Goal: Feedback & Contribution: Submit feedback/report problem

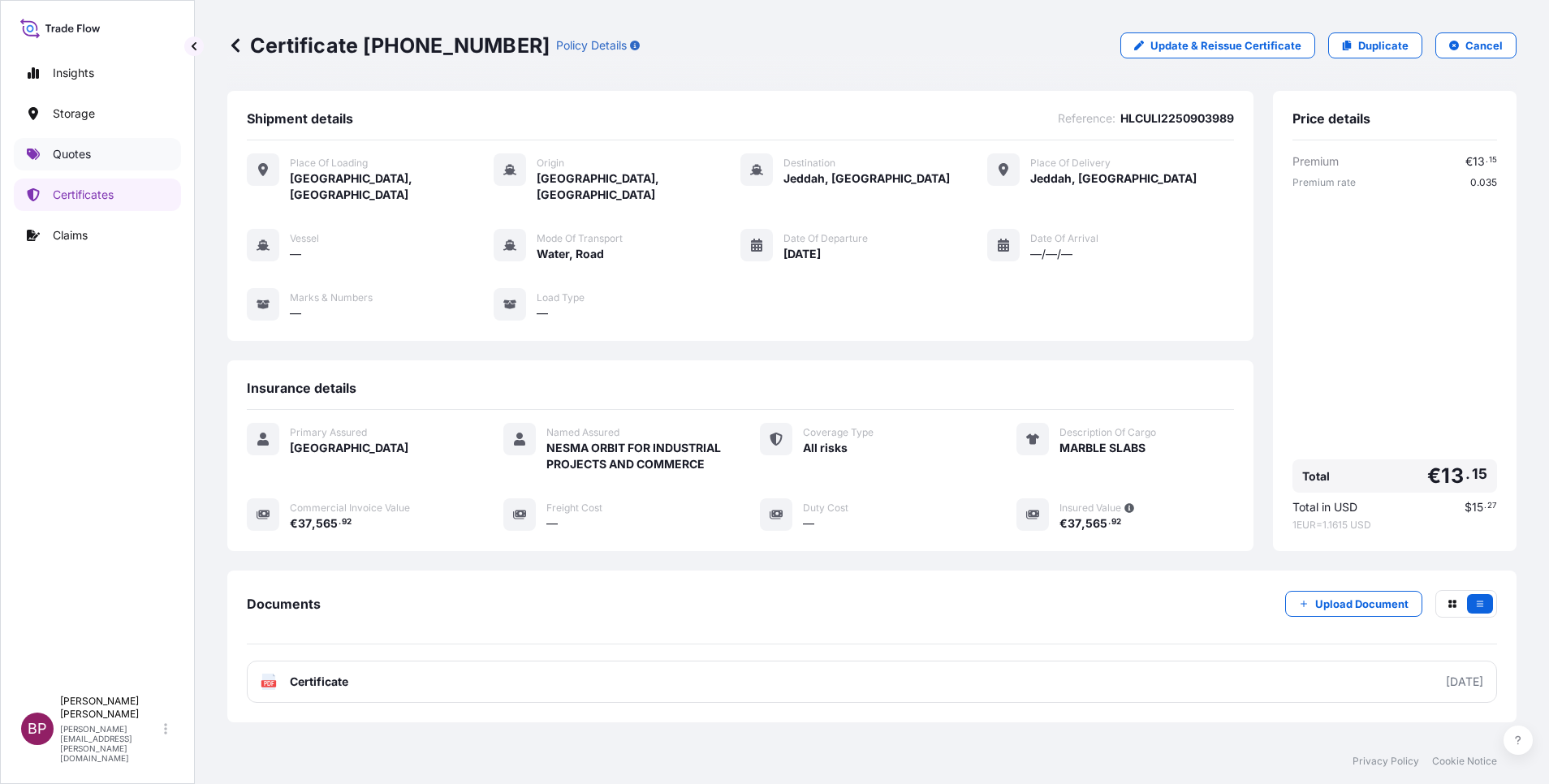
click at [70, 156] on p "Quotes" at bounding box center [72, 154] width 38 height 17
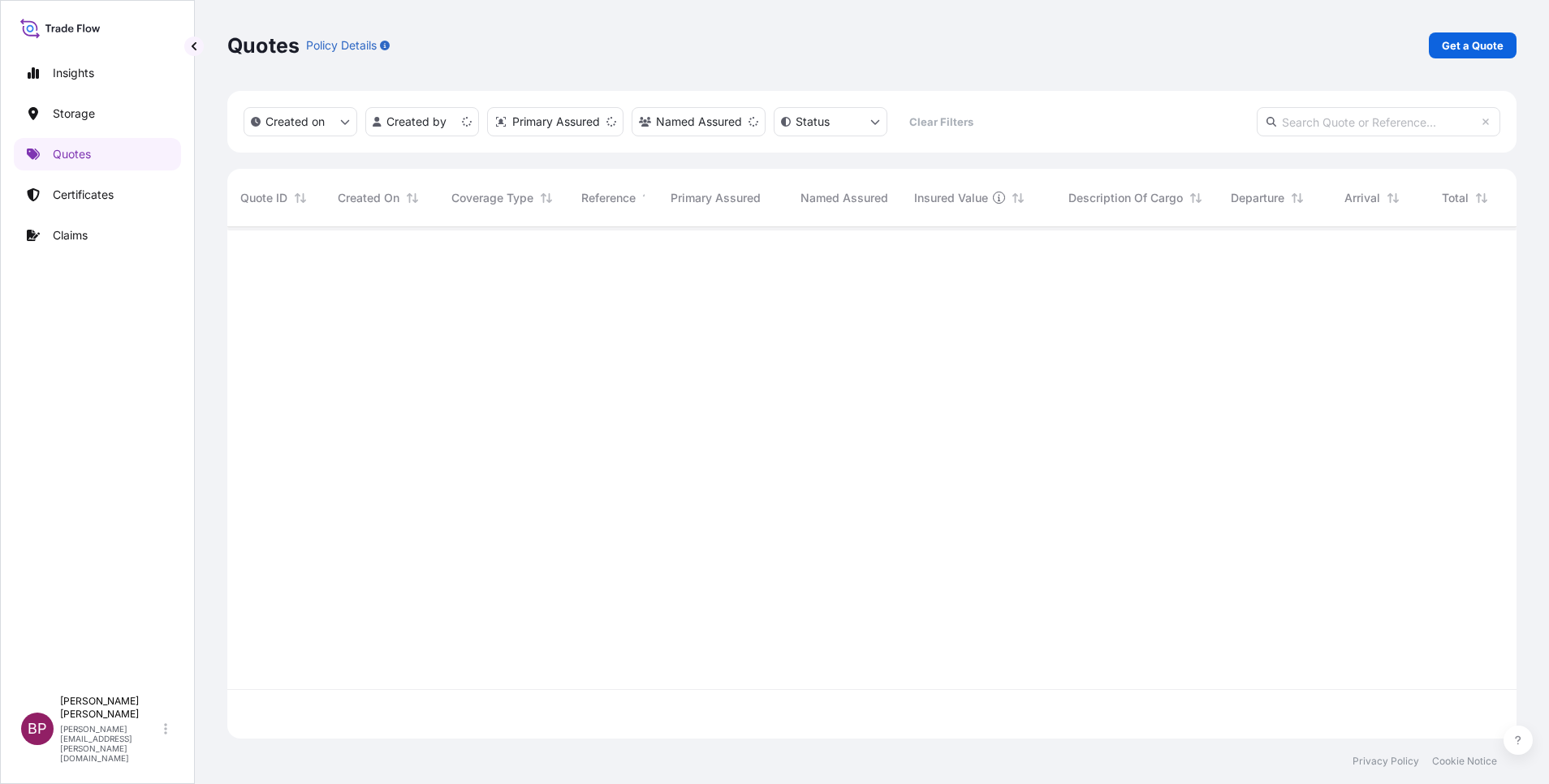
scroll to position [501, 1271]
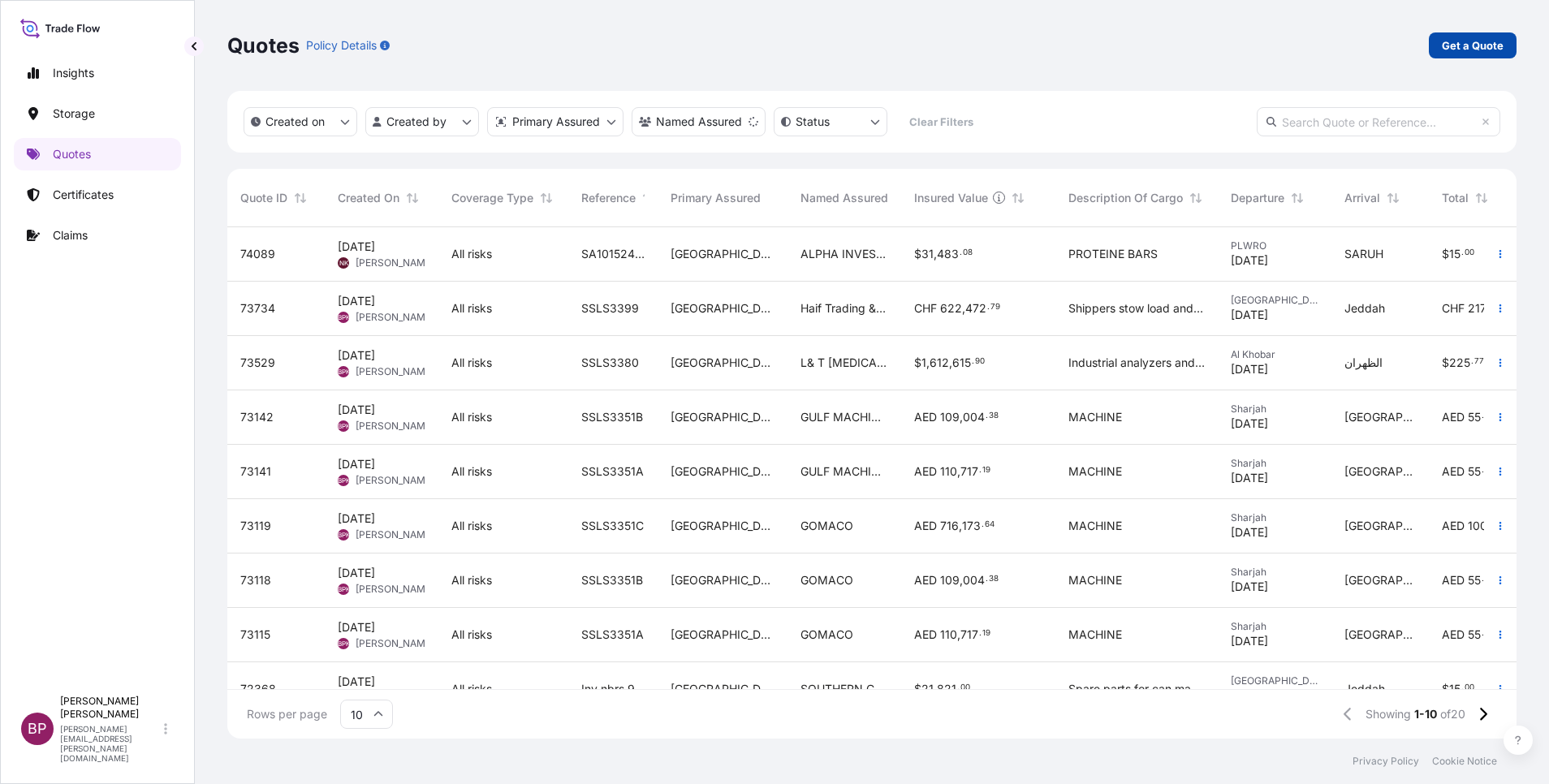
click at [1469, 44] on p "Get a Quote" at bounding box center [1472, 45] width 62 height 17
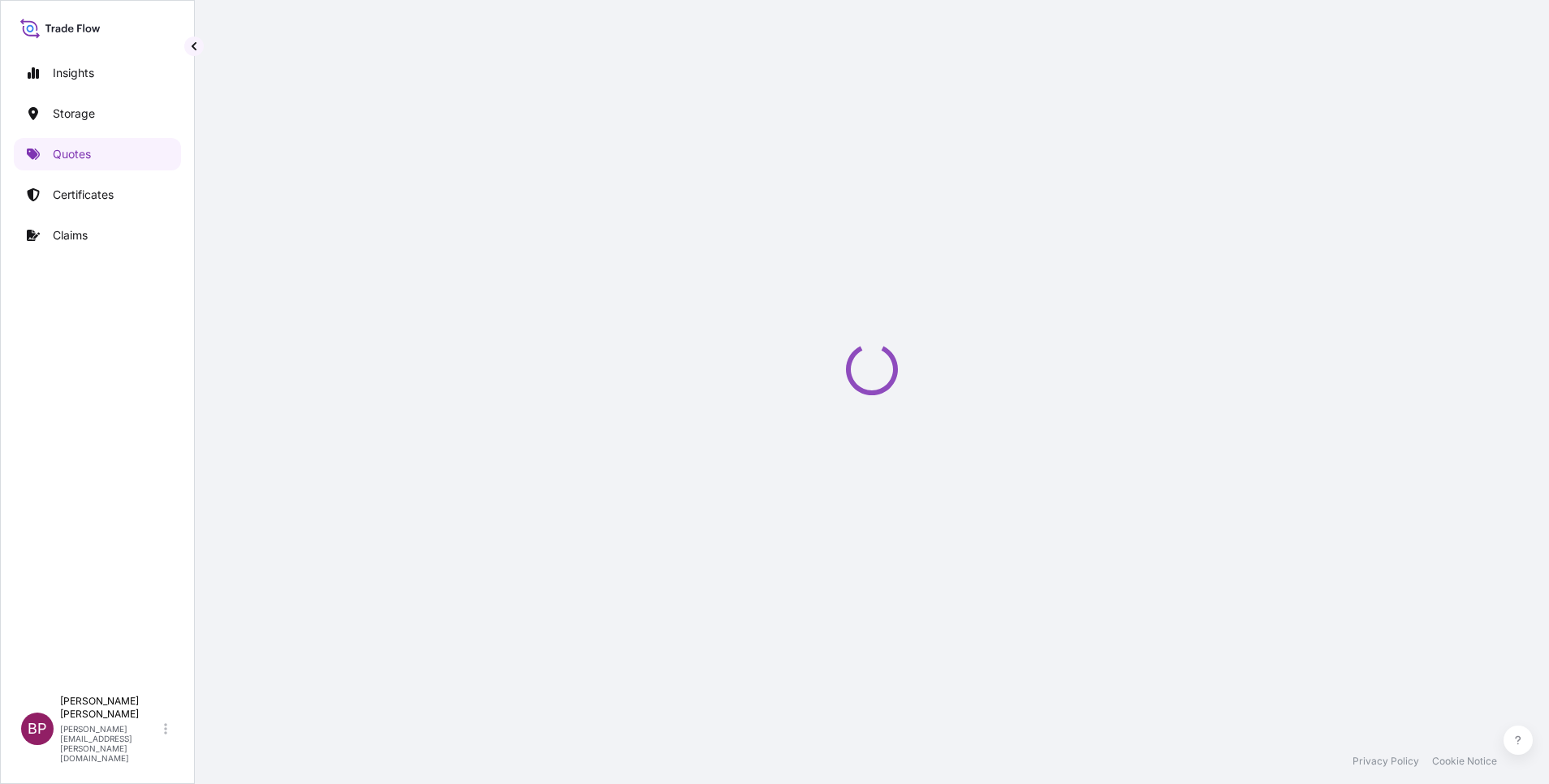
select select "Water"
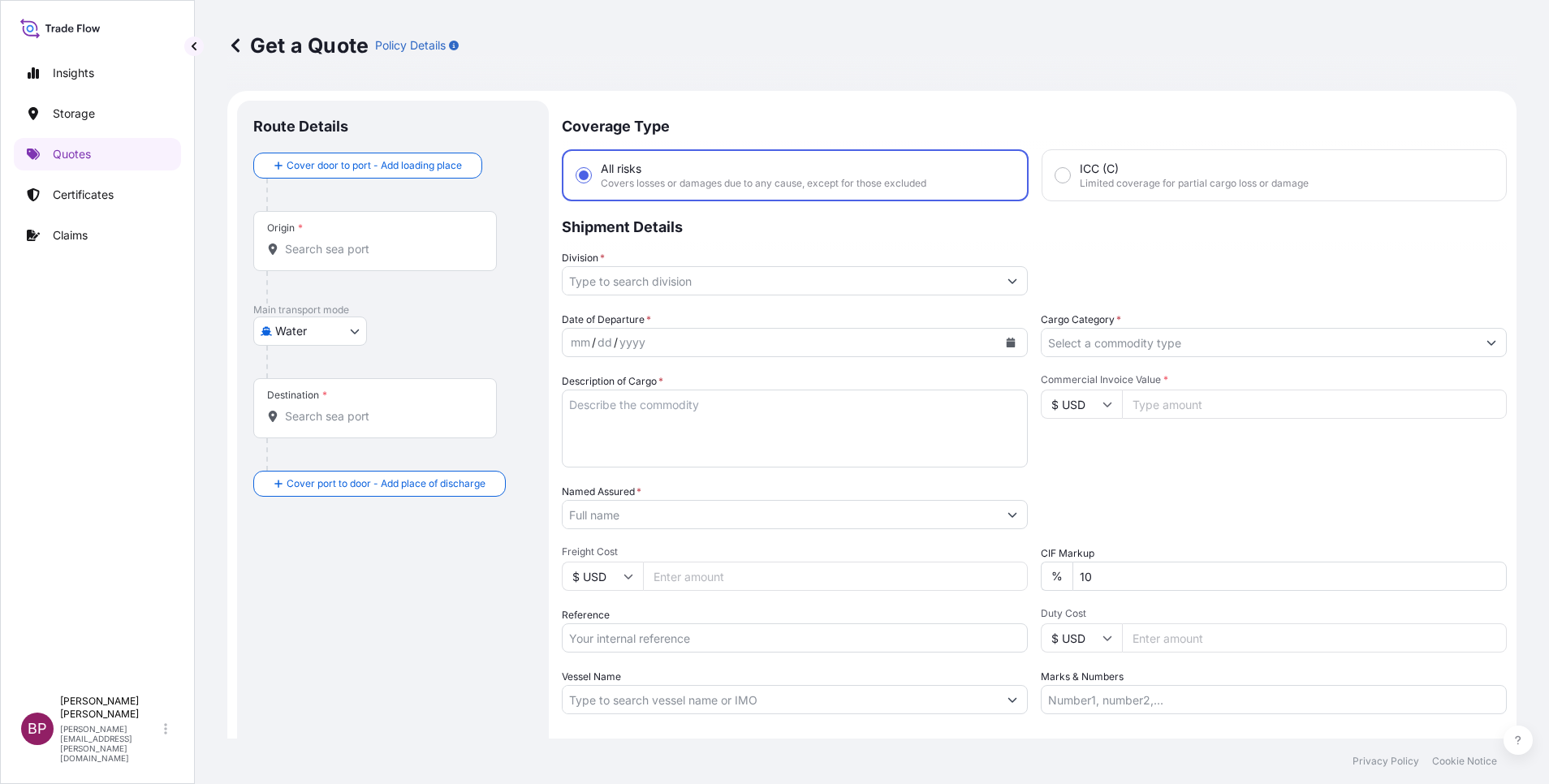
scroll to position [26, 0]
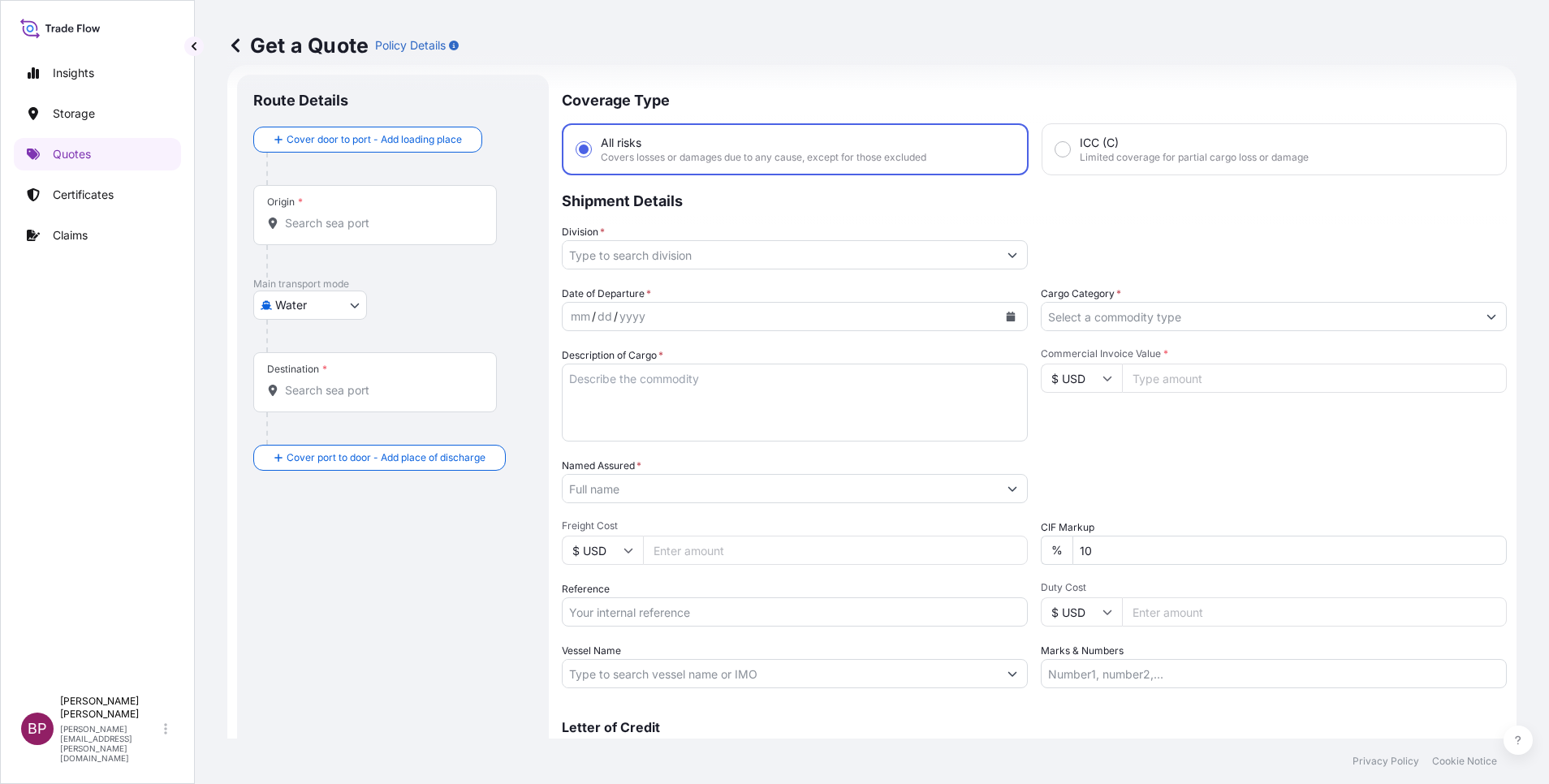
click at [680, 617] on input "Reference" at bounding box center [795, 612] width 466 height 30
paste input "BL:4238329001 SSLS3454"
type input "BL:4238329001 SSLS3454"
click at [705, 480] on input "Named Assured *" at bounding box center [775, 489] width 426 height 30
paste input "JAC RIJK AL RUSHAID CONTRACTING & SERVICES CO. LTD"
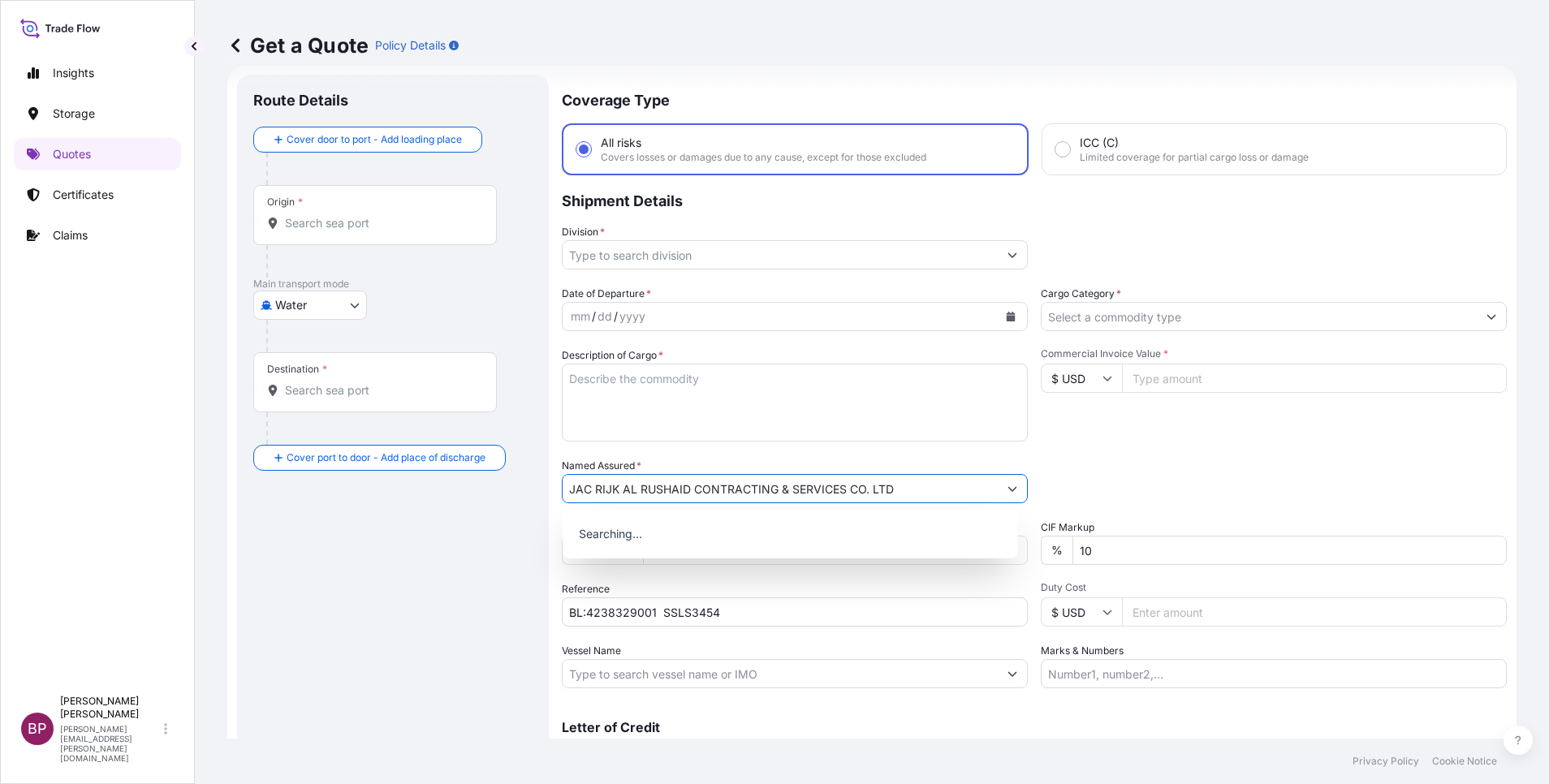
type input "JAC RIJK AL RUSHAID CONTRACTING & SERVICES CO. LTD"
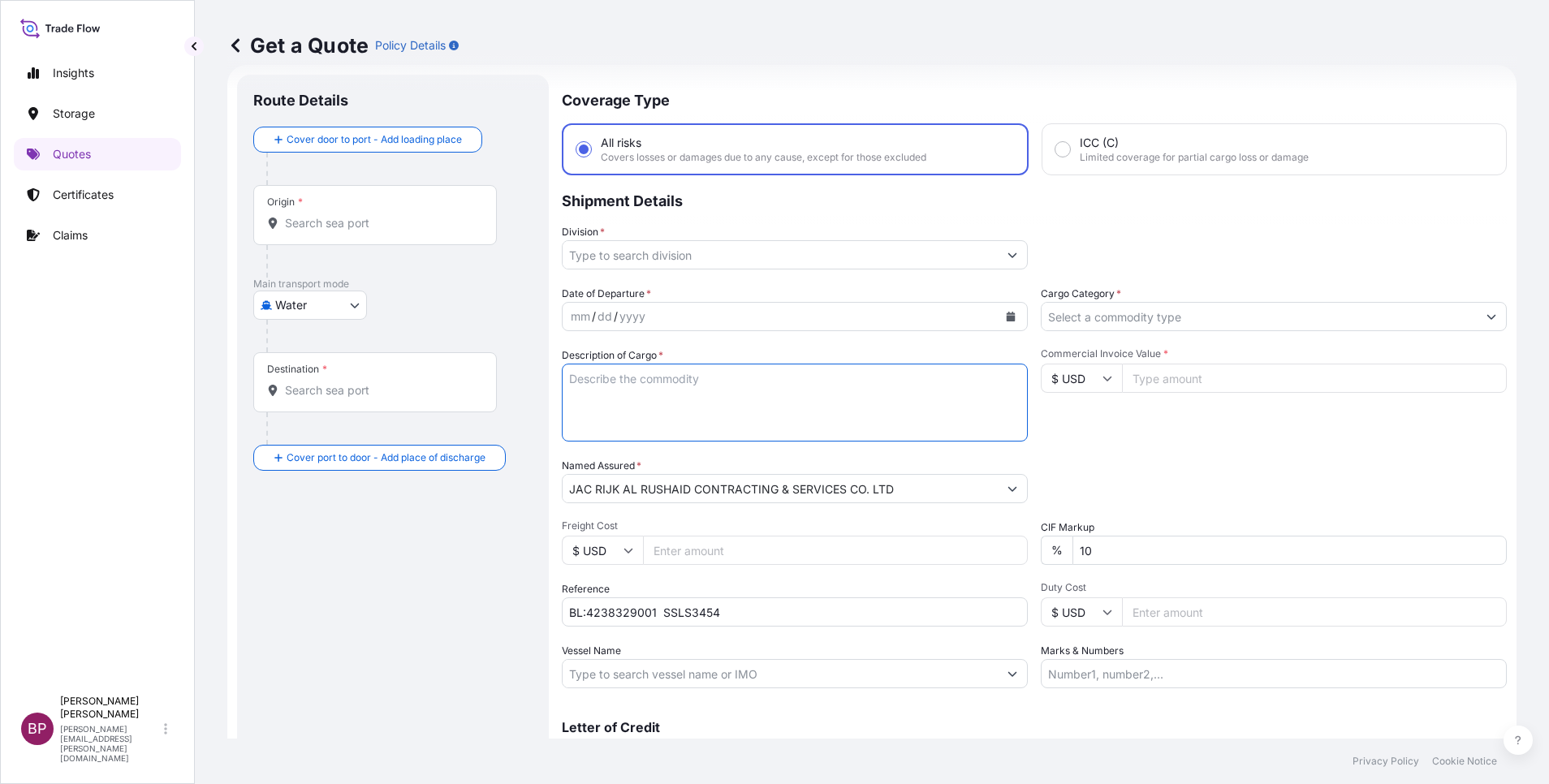
click at [792, 397] on textarea "Description of Cargo *" at bounding box center [795, 402] width 466 height 78
paste textarea "Panel Wiring Harness"
type textarea "Panel Wiring Harness"
click at [1088, 375] on input "$ USD" at bounding box center [1081, 378] width 81 height 30
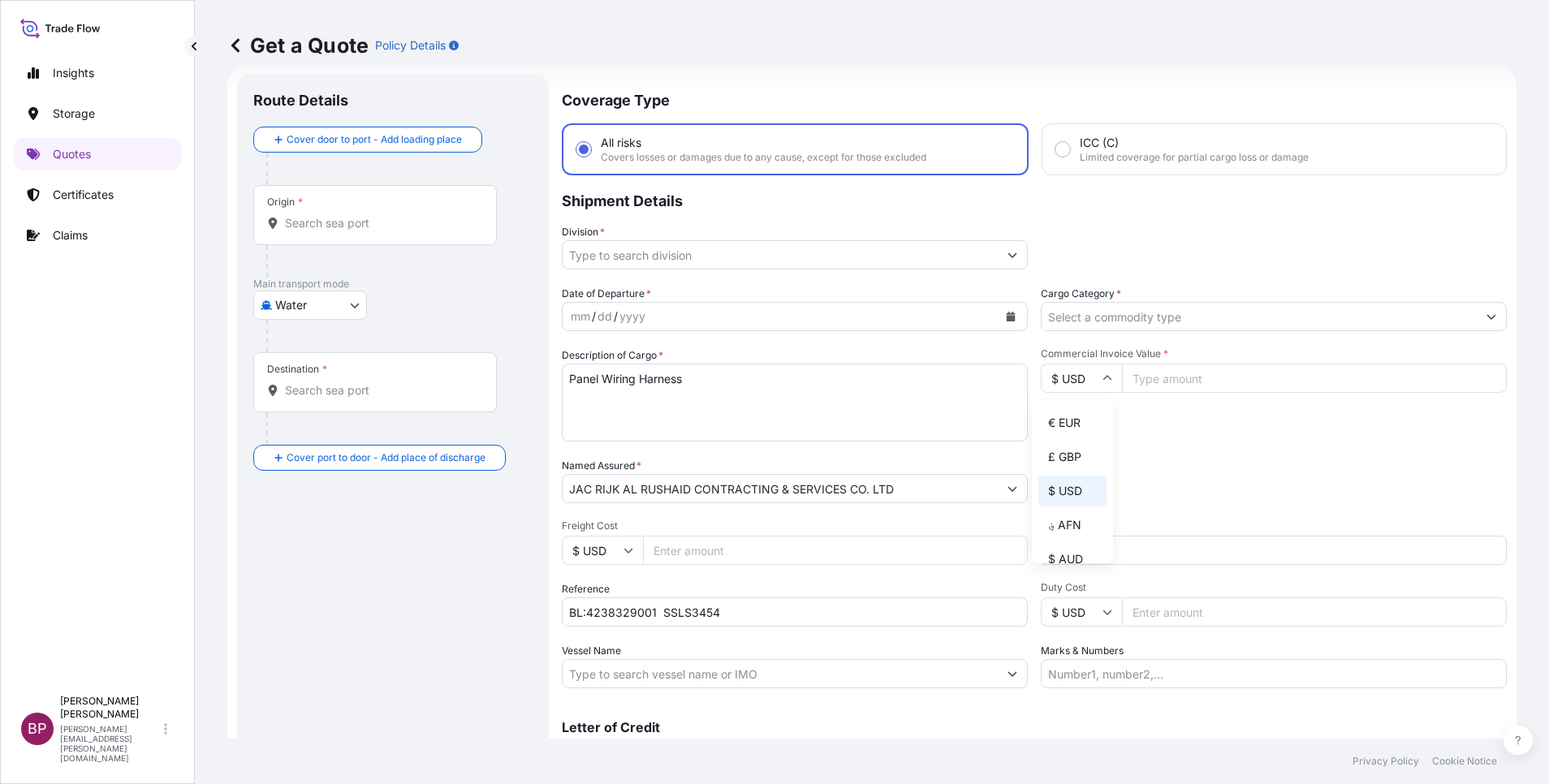
drag, startPoint x: 1071, startPoint y: 435, endPoint x: 1130, endPoint y: 375, distance: 84.1
click at [1071, 432] on div "€ EUR" at bounding box center [1073, 422] width 68 height 31
type input "€ EUR"
click at [1165, 376] on input "Commercial Invoice Value *" at bounding box center [1314, 378] width 385 height 30
paste input "3753.55"
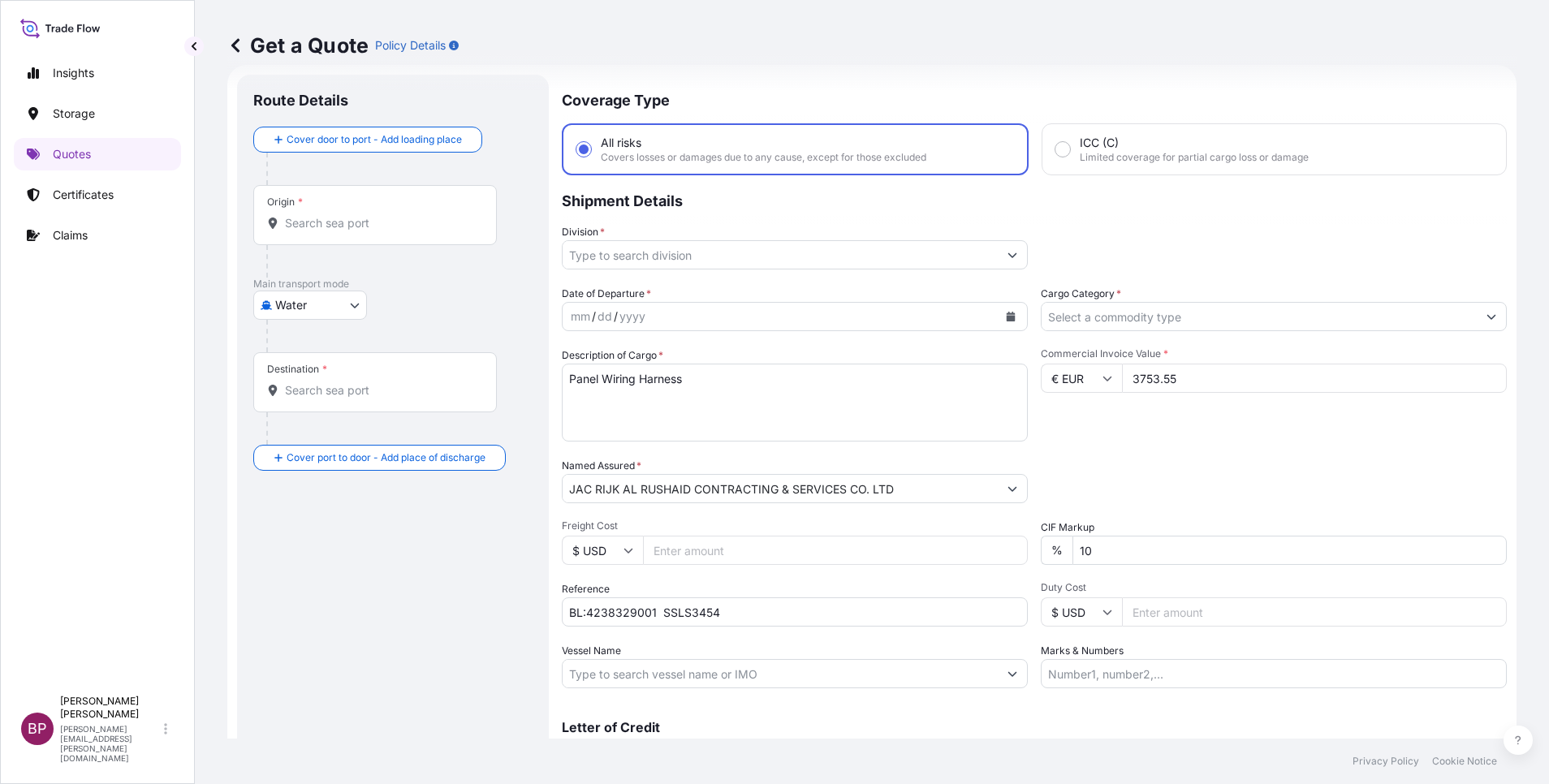
type input "3753.55"
drag, startPoint x: 1109, startPoint y: 564, endPoint x: 992, endPoint y: 549, distance: 118.0
click at [992, 549] on div "Date of Departure * mm / dd / yyyy Cargo Category * Description of Cargo * Pane…" at bounding box center [1034, 487] width 945 height 403
type input "0"
click at [1236, 460] on div "Packing Category Type to search a container mode Please select a primary mode o…" at bounding box center [1273, 481] width 466 height 45
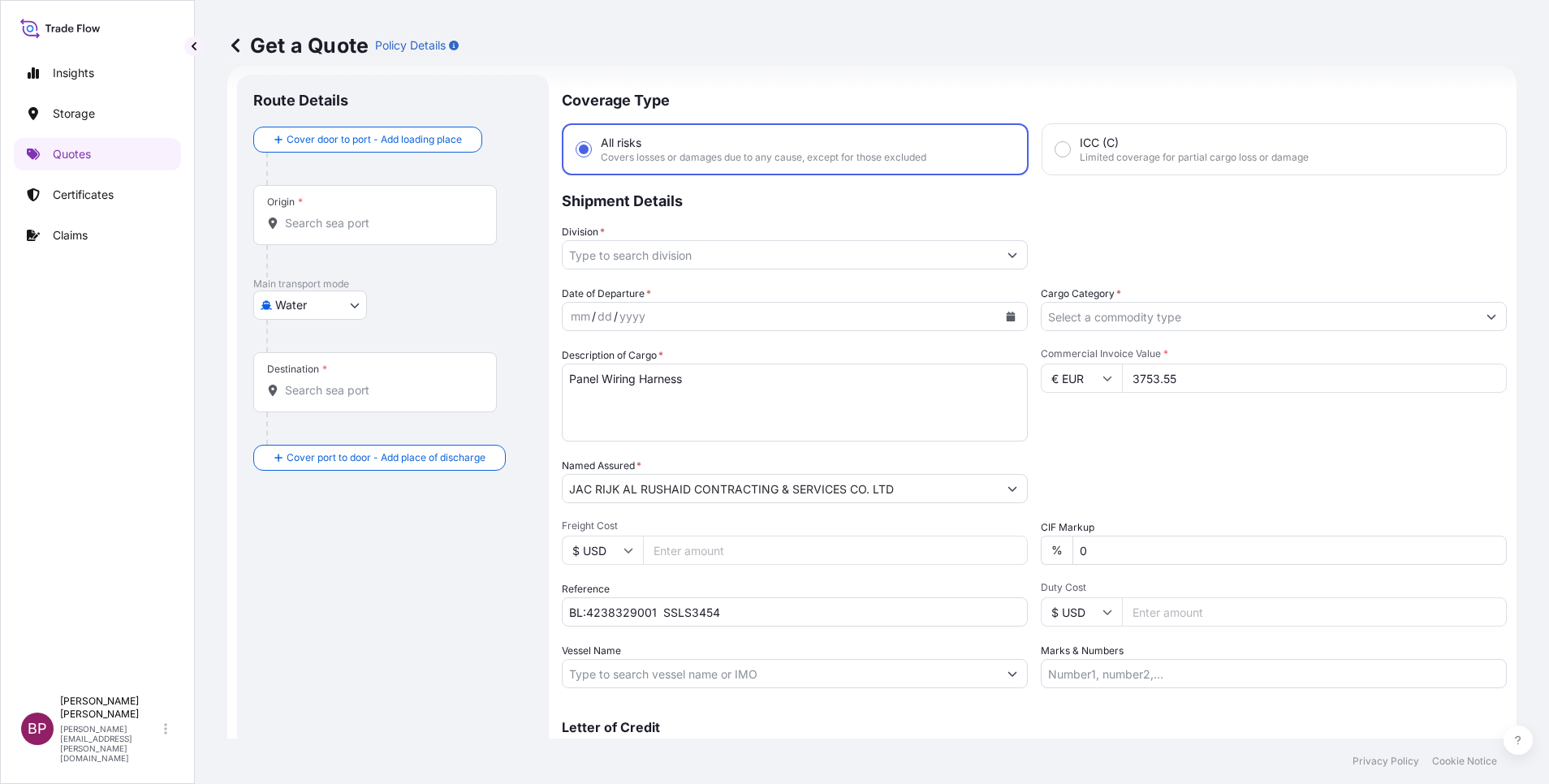
click at [1170, 326] on input "Cargo Category *" at bounding box center [1259, 317] width 435 height 30
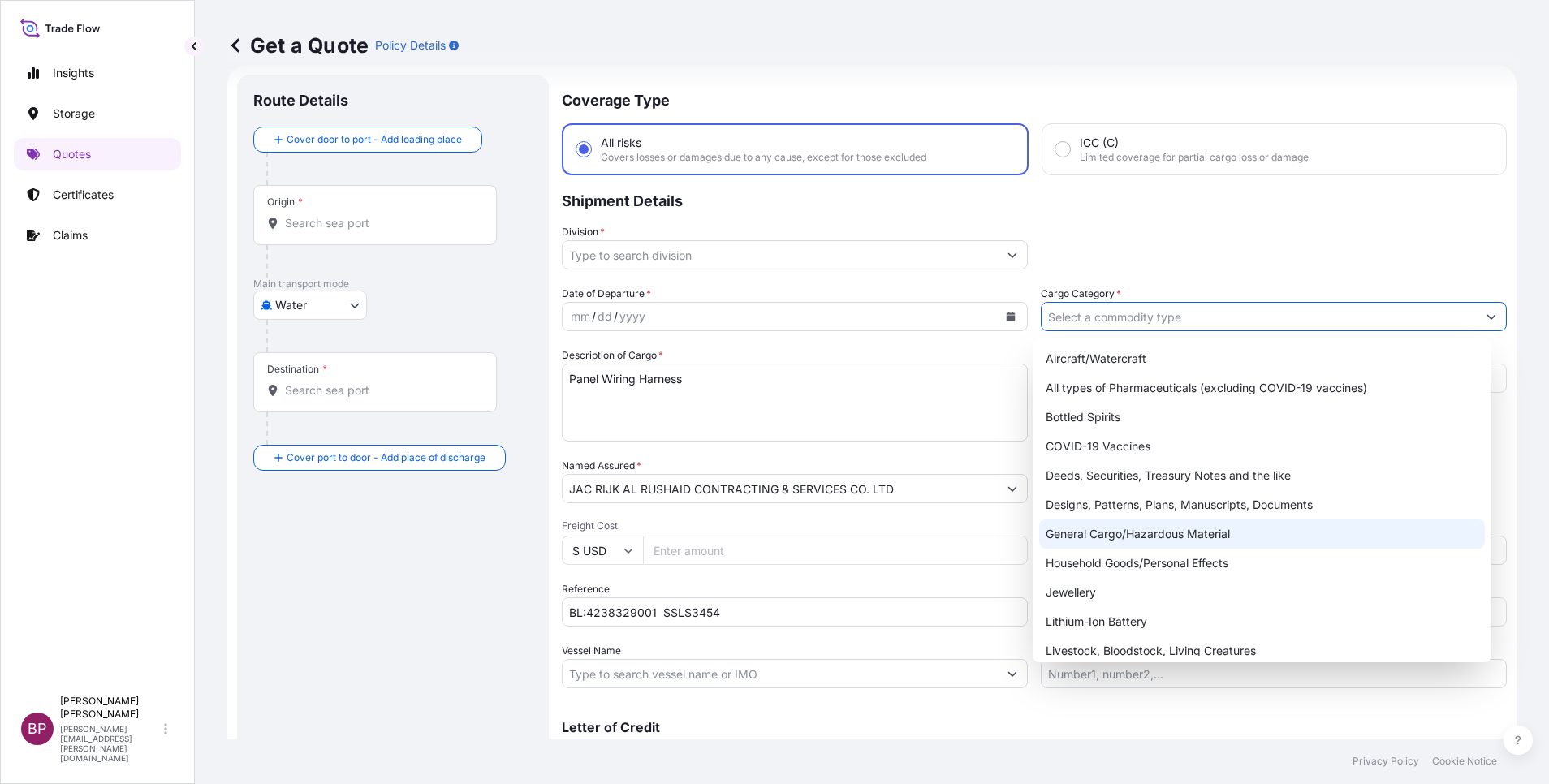
click at [1109, 535] on div "General Cargo/Hazardous Material" at bounding box center [1261, 535] width 446 height 30
type input "General Cargo/Hazardous Material"
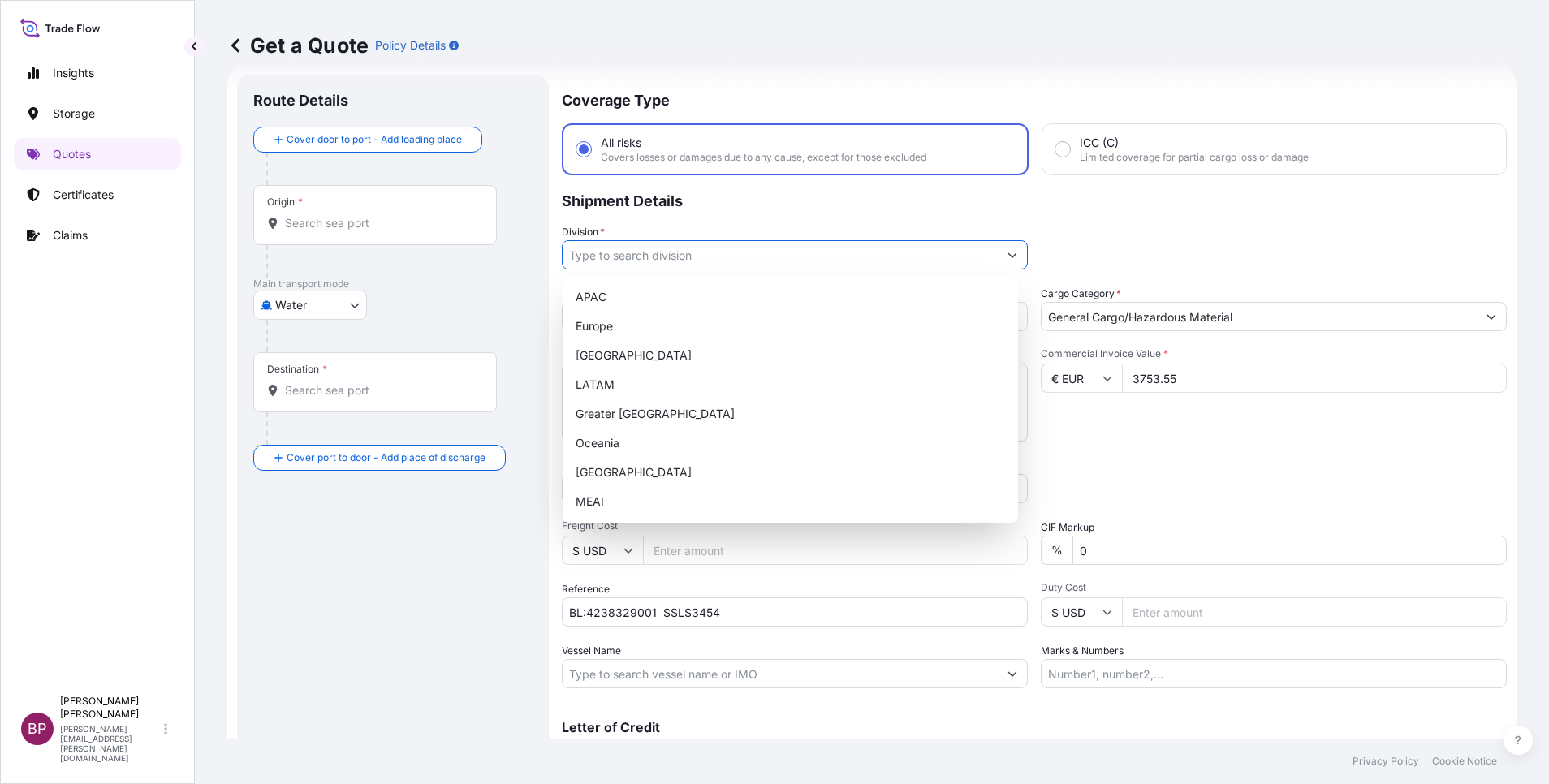
click at [1000, 242] on button "Show suggestions" at bounding box center [1013, 256] width 30 height 30
click at [638, 501] on div "MEAI" at bounding box center [790, 501] width 442 height 30
type input "MEAI"
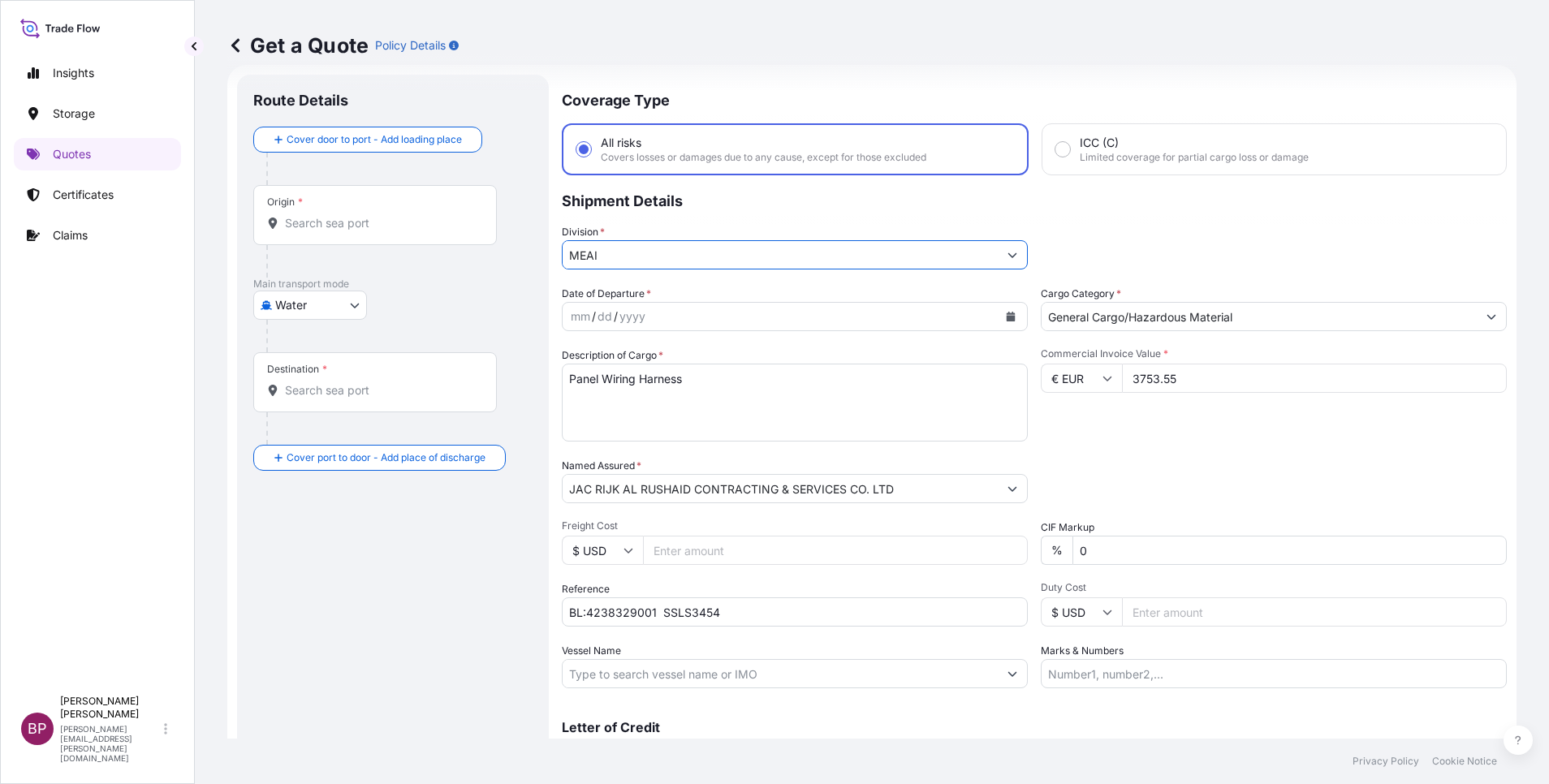
click at [1007, 317] on icon "Calendar" at bounding box center [1011, 316] width 9 height 10
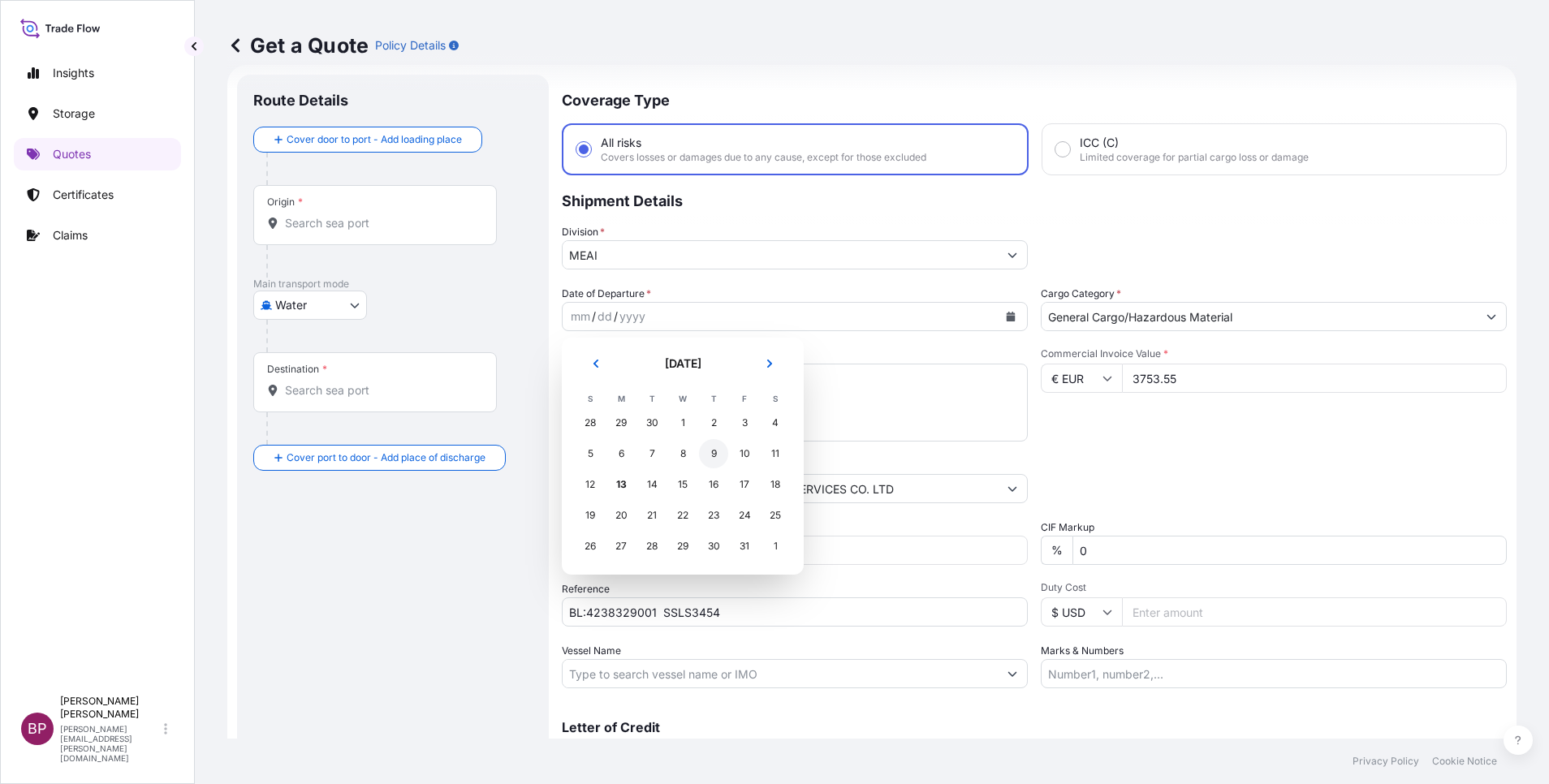
click at [713, 457] on div "9" at bounding box center [713, 454] width 30 height 30
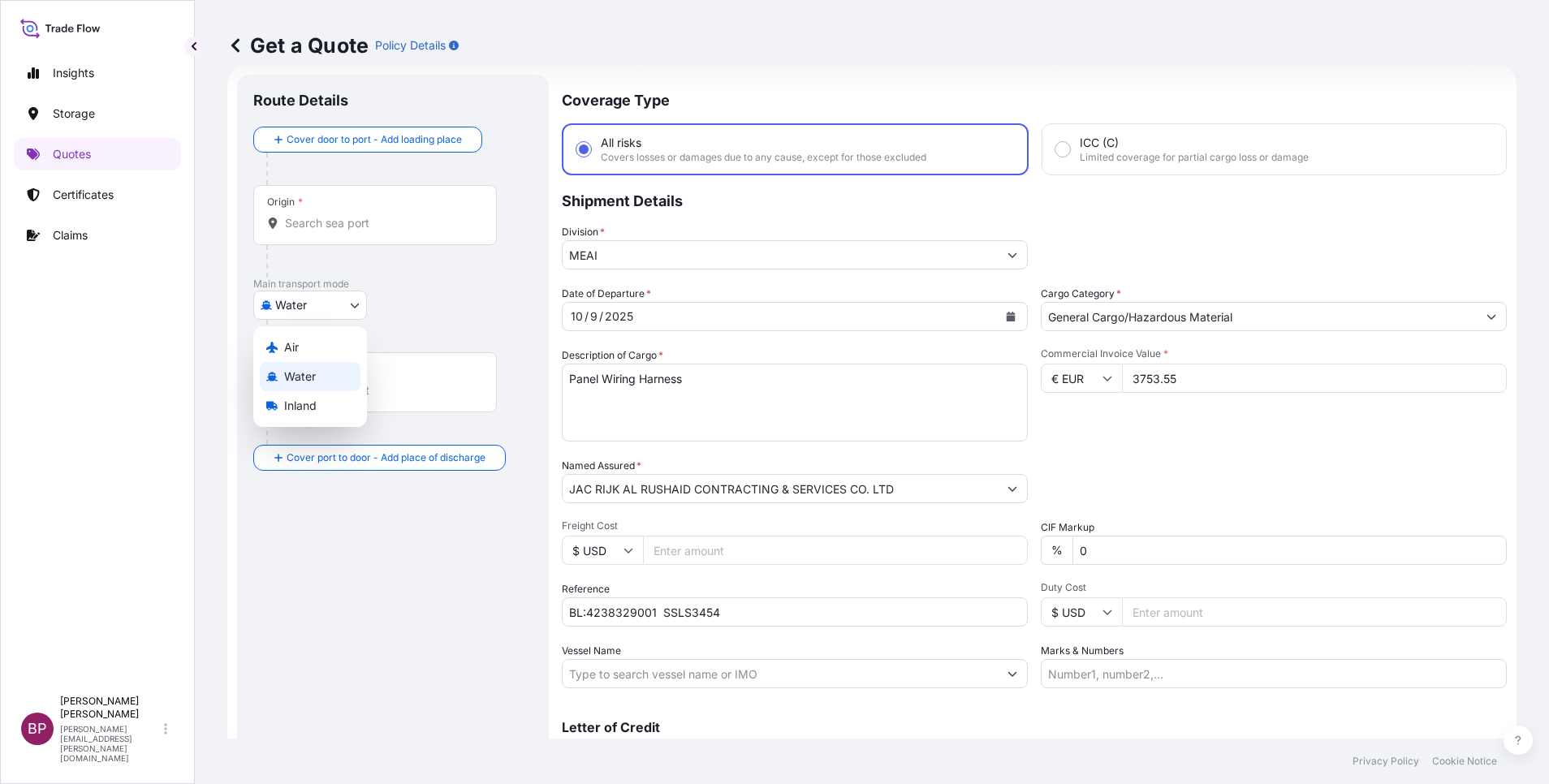
click at [327, 308] on body "Insights Storage Quotes Certificates Claims BP [PERSON_NAME] Kurian [EMAIL_ADDR…" at bounding box center [774, 392] width 1549 height 784
click at [317, 355] on div "Air" at bounding box center [310, 348] width 100 height 30
select select "Air"
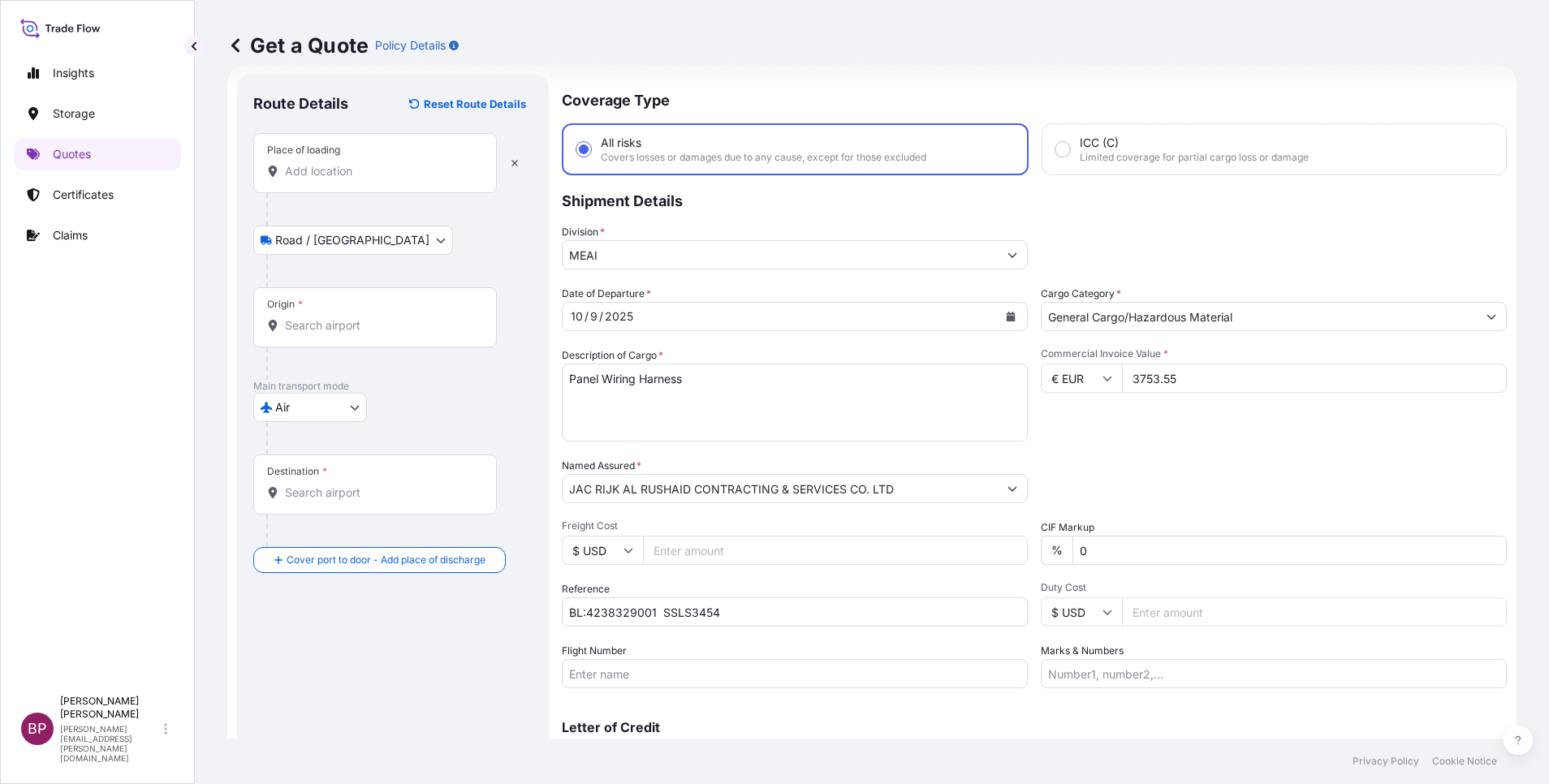
drag, startPoint x: 336, startPoint y: 155, endPoint x: 342, endPoint y: 189, distance: 34.5
click at [337, 159] on div "Place of loading" at bounding box center [374, 163] width 243 height 60
click at [337, 163] on input "Place of loading" at bounding box center [381, 171] width 192 height 17
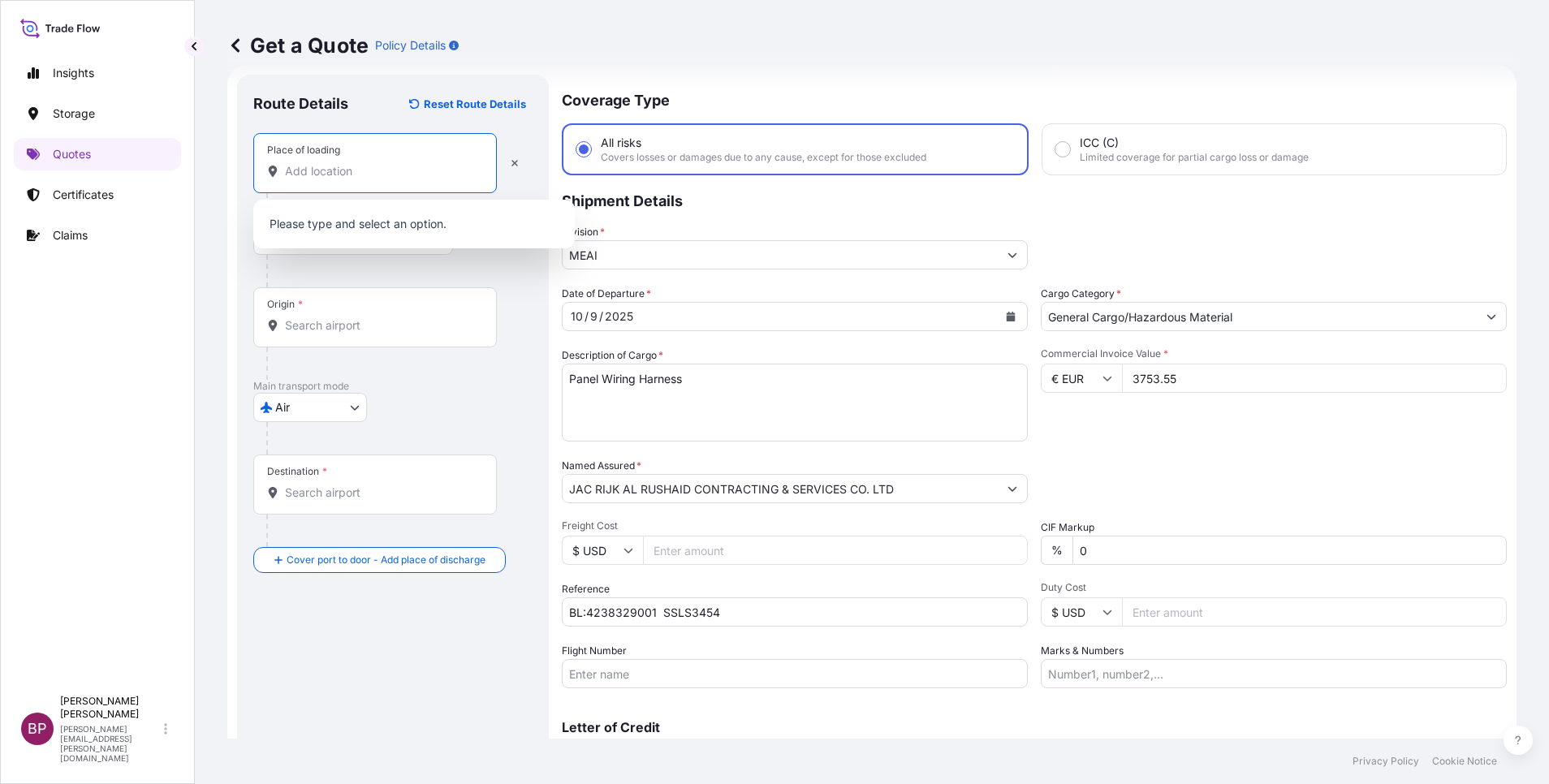
paste input "EIN"
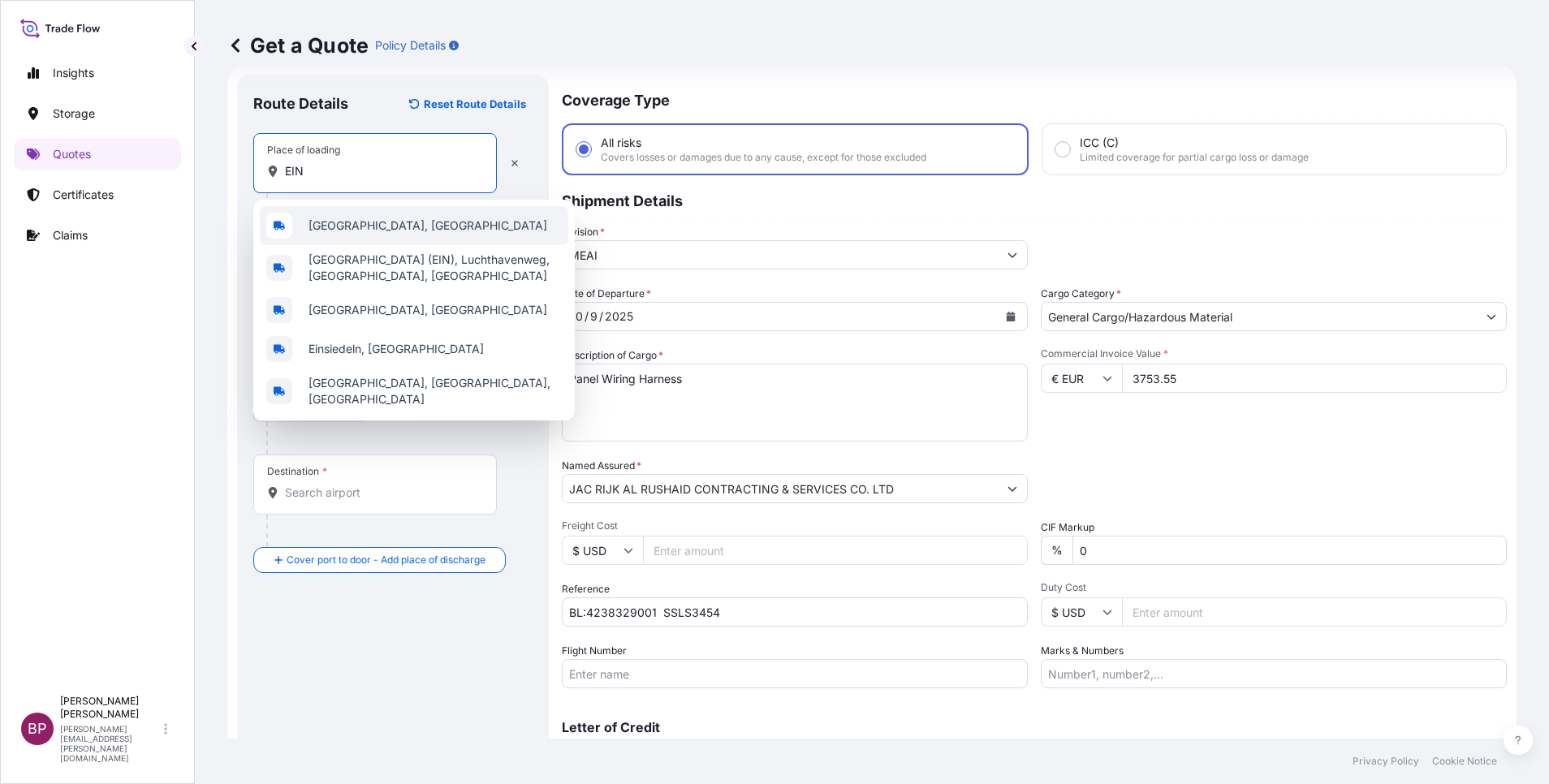
click at [443, 228] on div "[GEOGRAPHIC_DATA], [GEOGRAPHIC_DATA]" at bounding box center [414, 225] width 309 height 39
type input "[GEOGRAPHIC_DATA], [GEOGRAPHIC_DATA]"
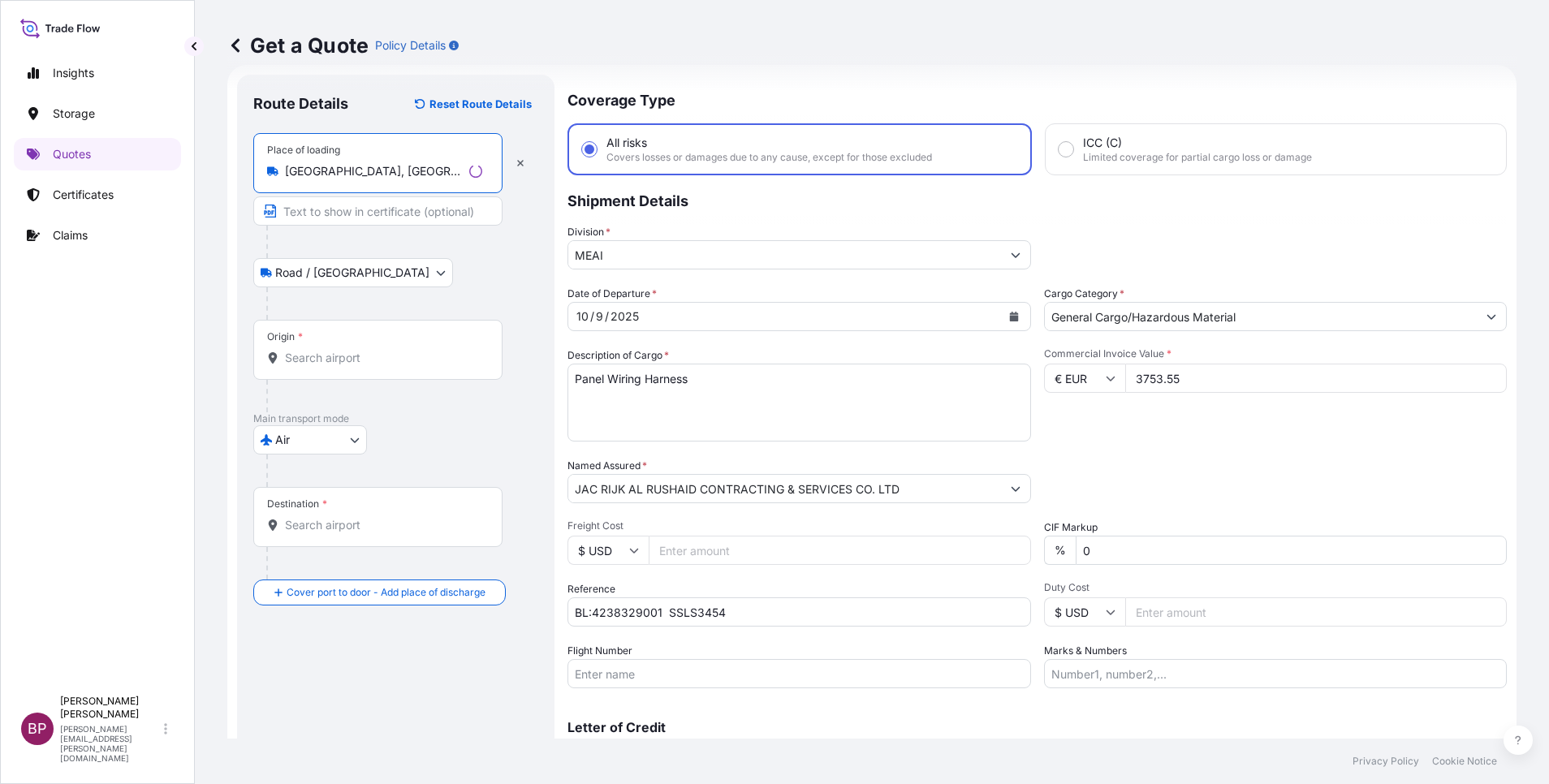
click at [374, 358] on input "Origin *" at bounding box center [384, 358] width 197 height 17
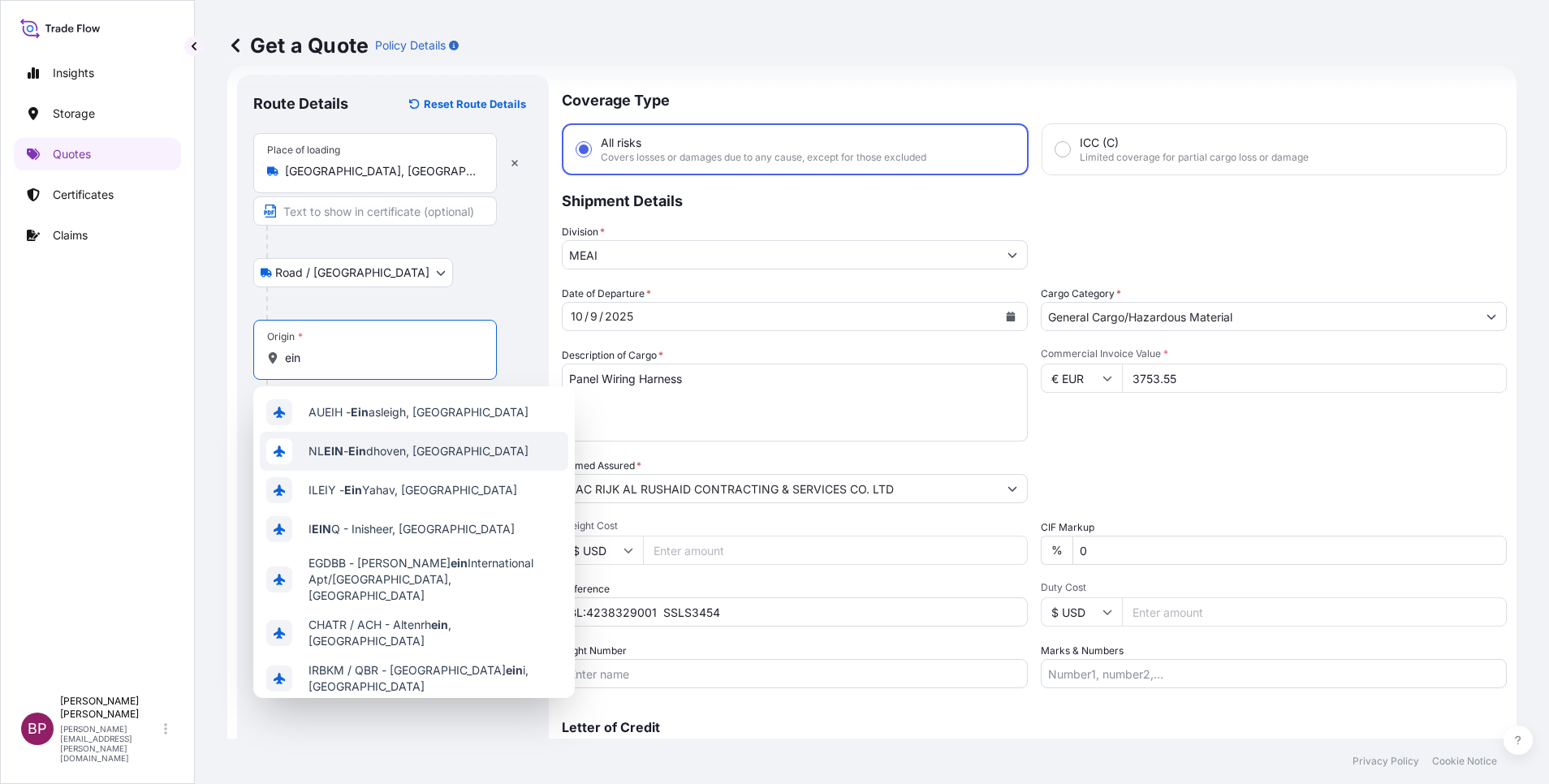
click at [424, 451] on span "NL EIN - Ein dhoven, [GEOGRAPHIC_DATA]" at bounding box center [419, 451] width 220 height 17
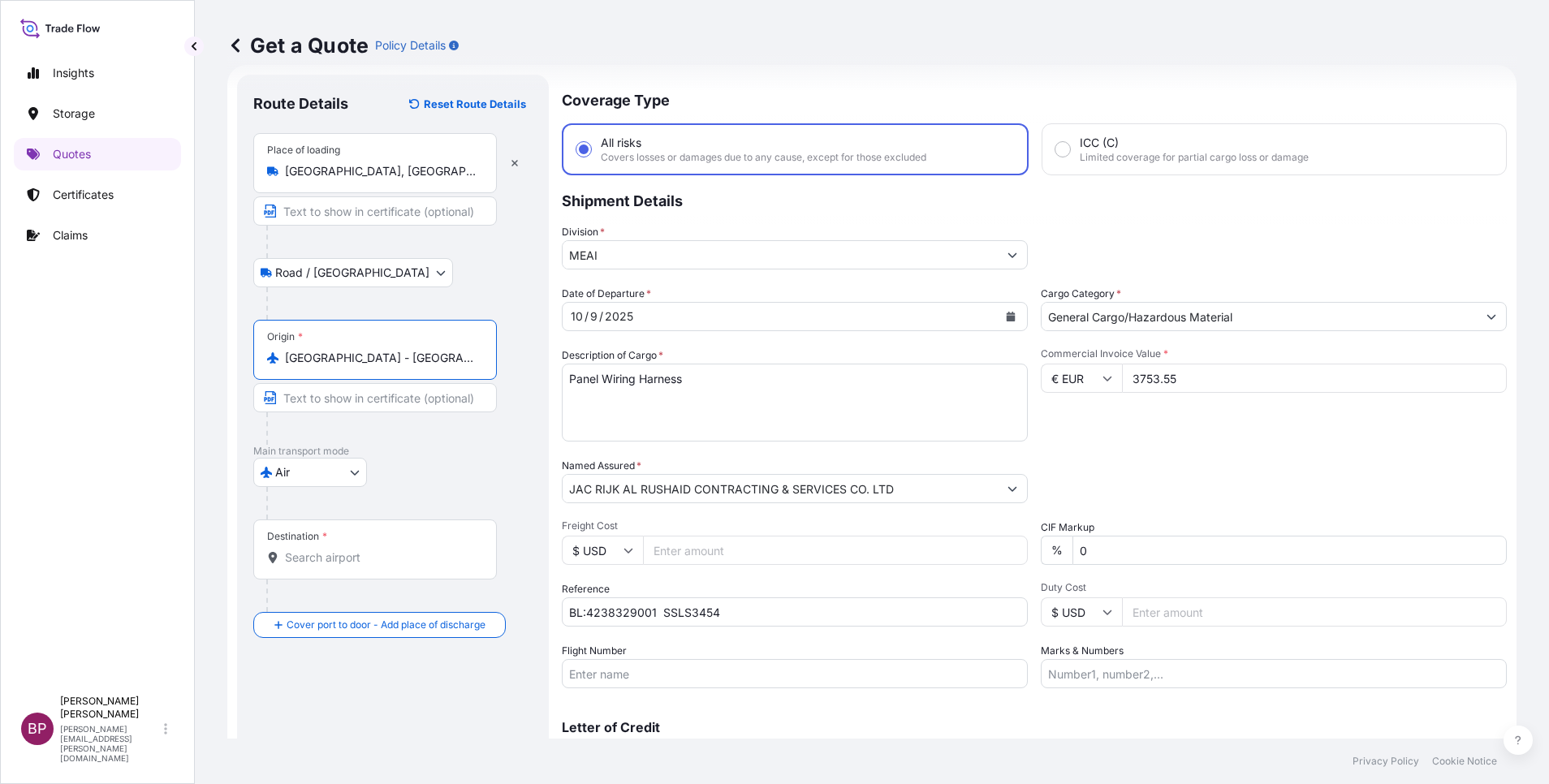
type input "[GEOGRAPHIC_DATA] - [GEOGRAPHIC_DATA], [GEOGRAPHIC_DATA]"
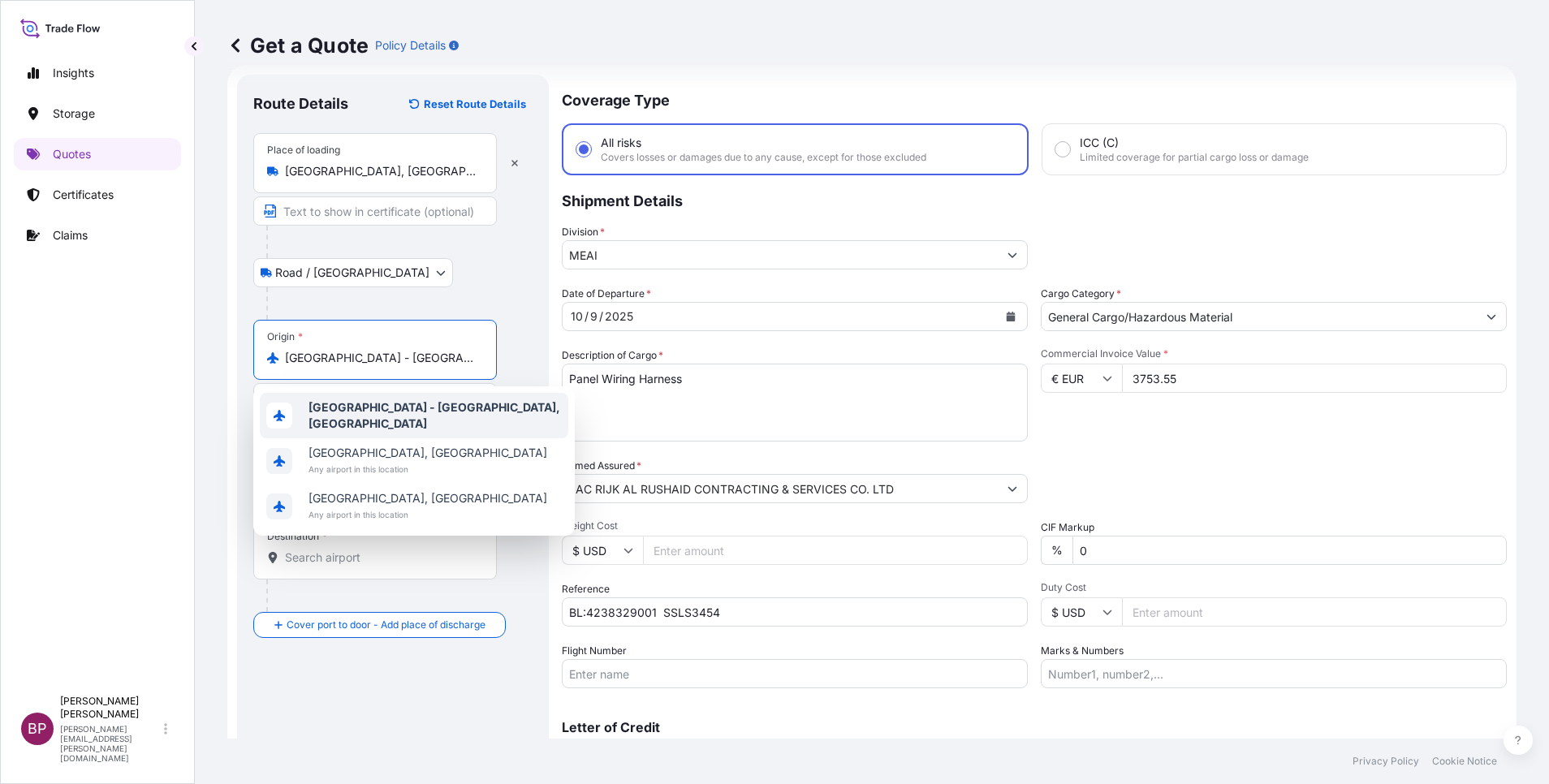
click at [422, 412] on b "[GEOGRAPHIC_DATA] - [GEOGRAPHIC_DATA], [GEOGRAPHIC_DATA]" at bounding box center [434, 415] width 252 height 30
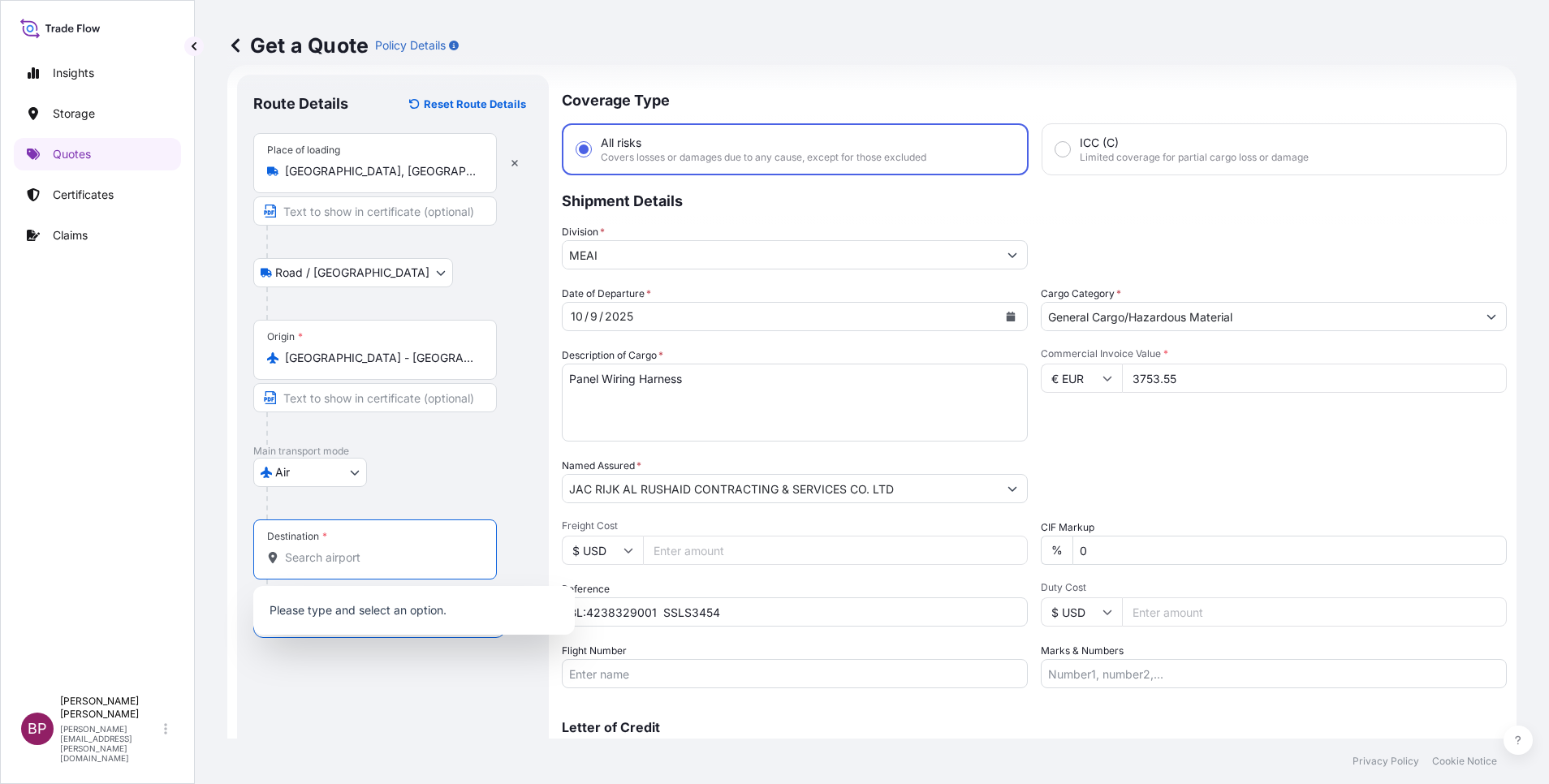
click at [399, 565] on input "Destination *" at bounding box center [381, 557] width 192 height 17
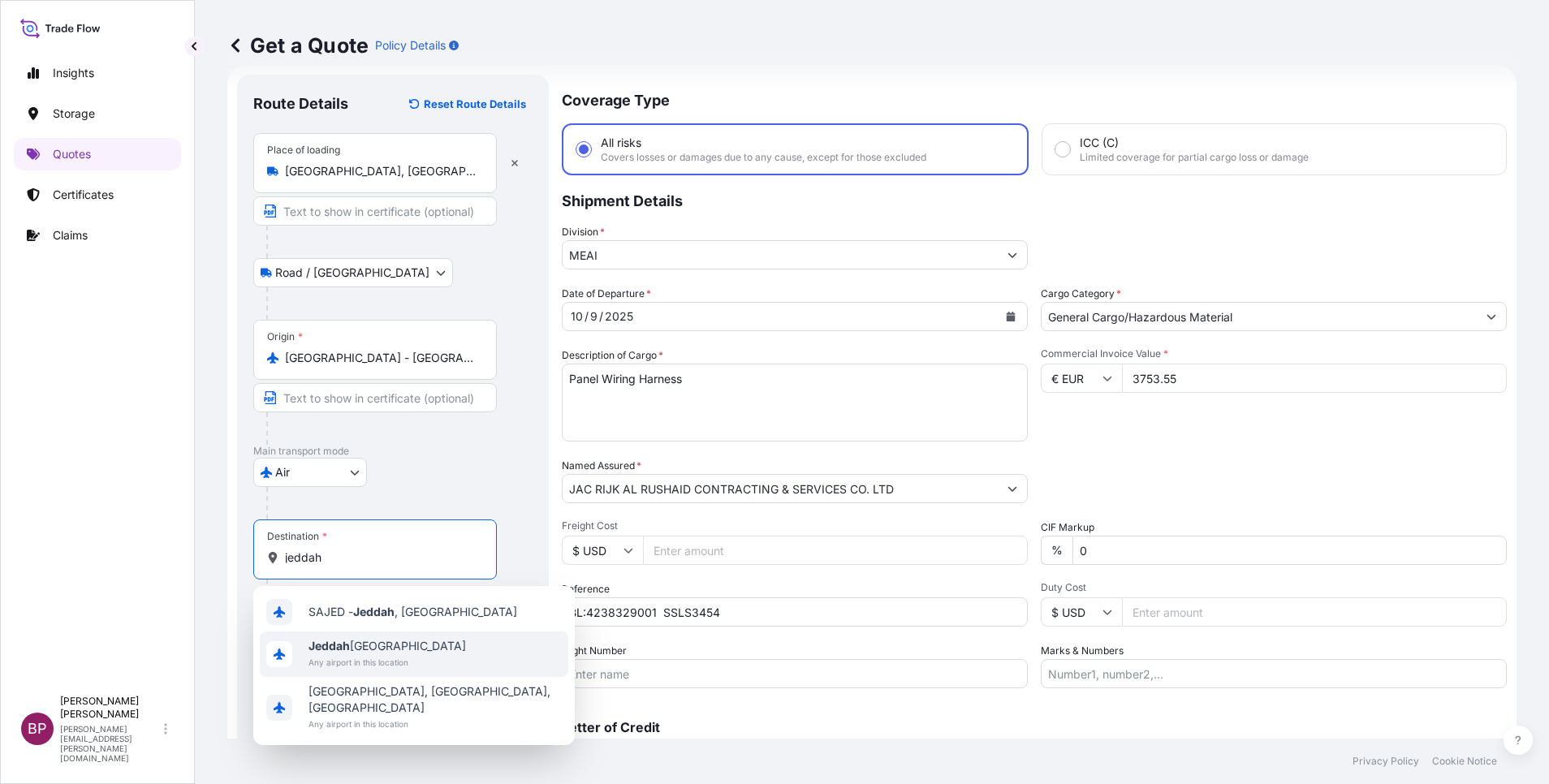
click at [420, 644] on span "Jeddah [GEOGRAPHIC_DATA]" at bounding box center [387, 646] width 158 height 17
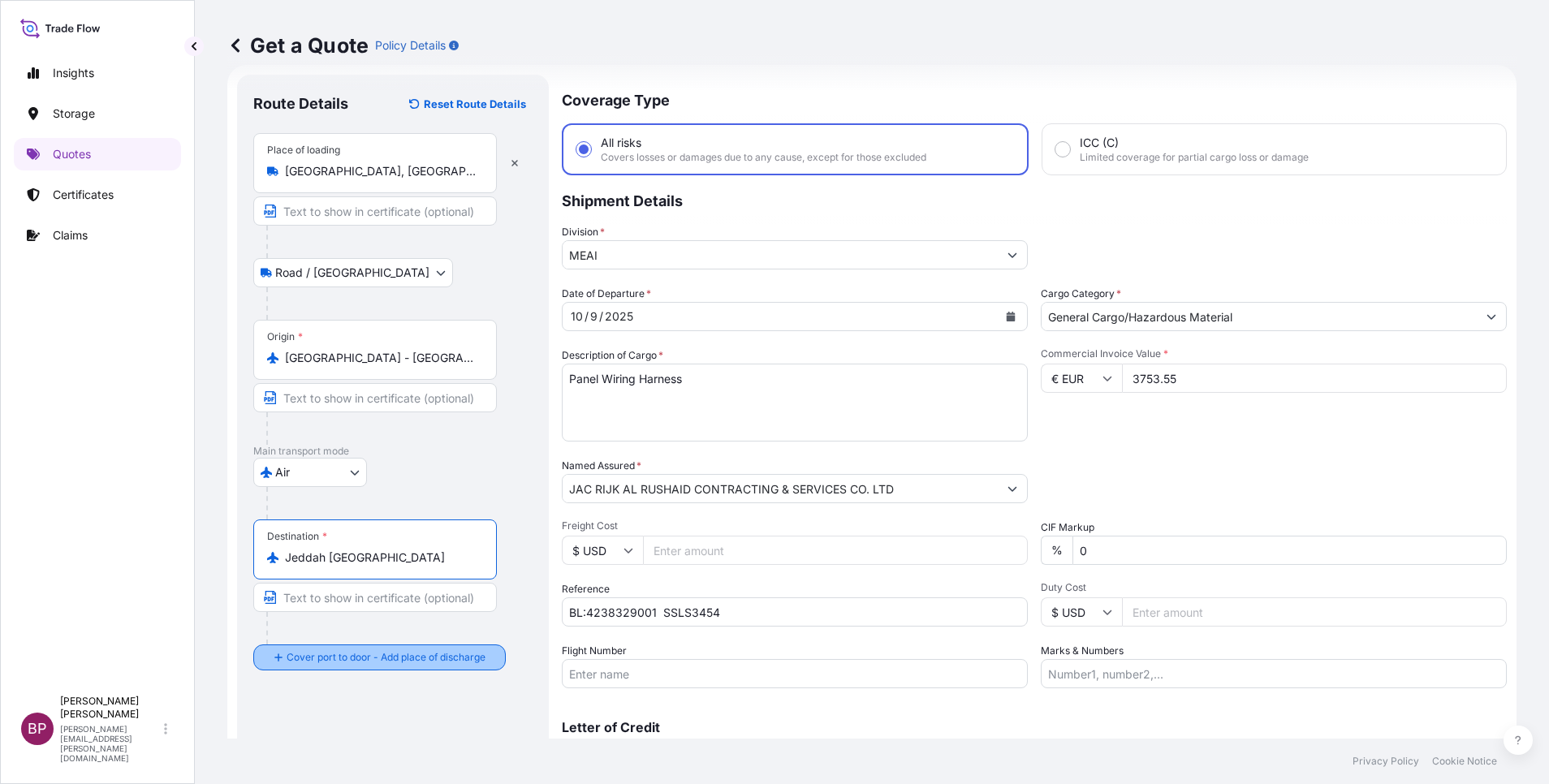
type input "Jeddah [GEOGRAPHIC_DATA]"
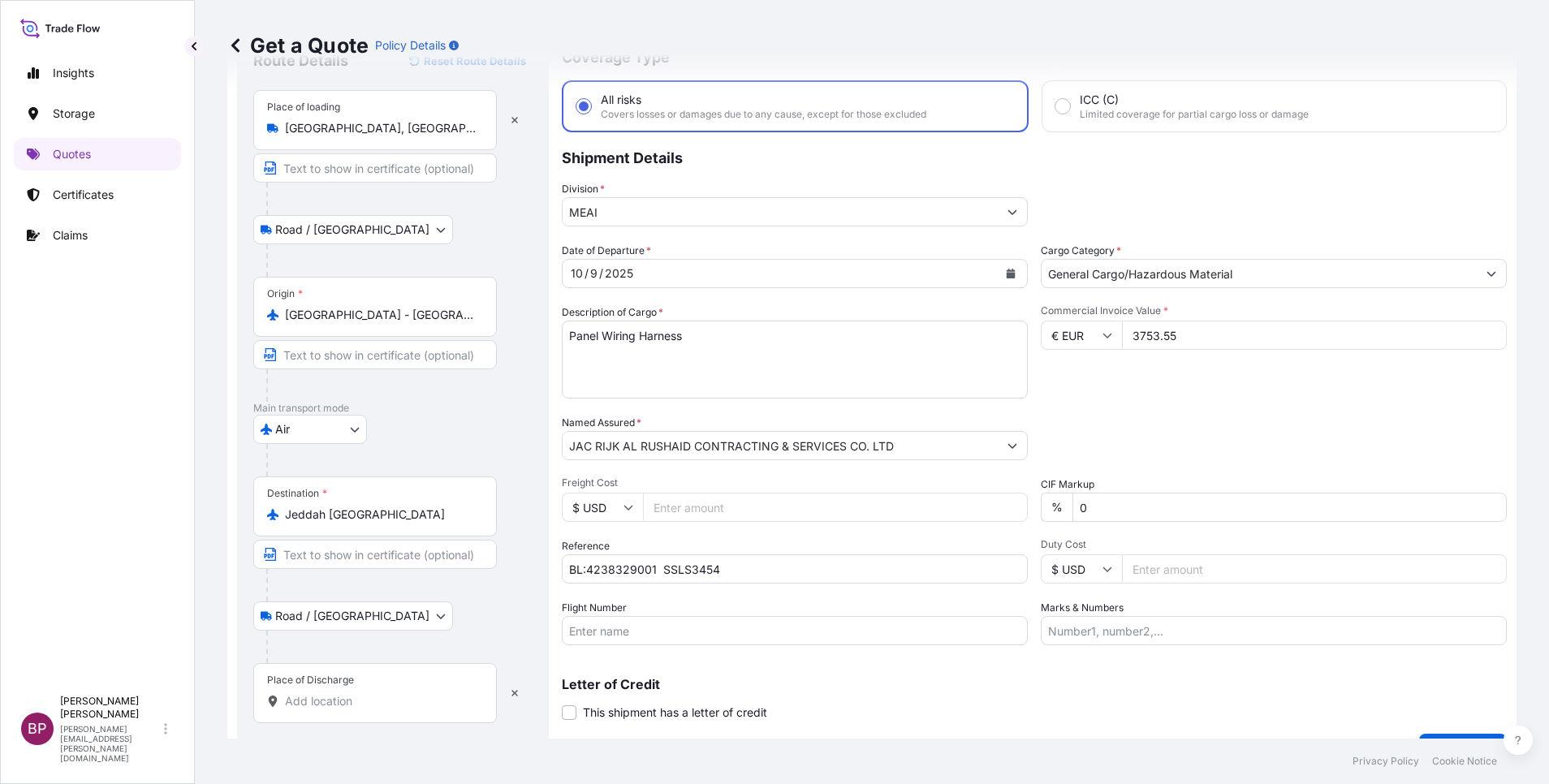
scroll to position [106, 0]
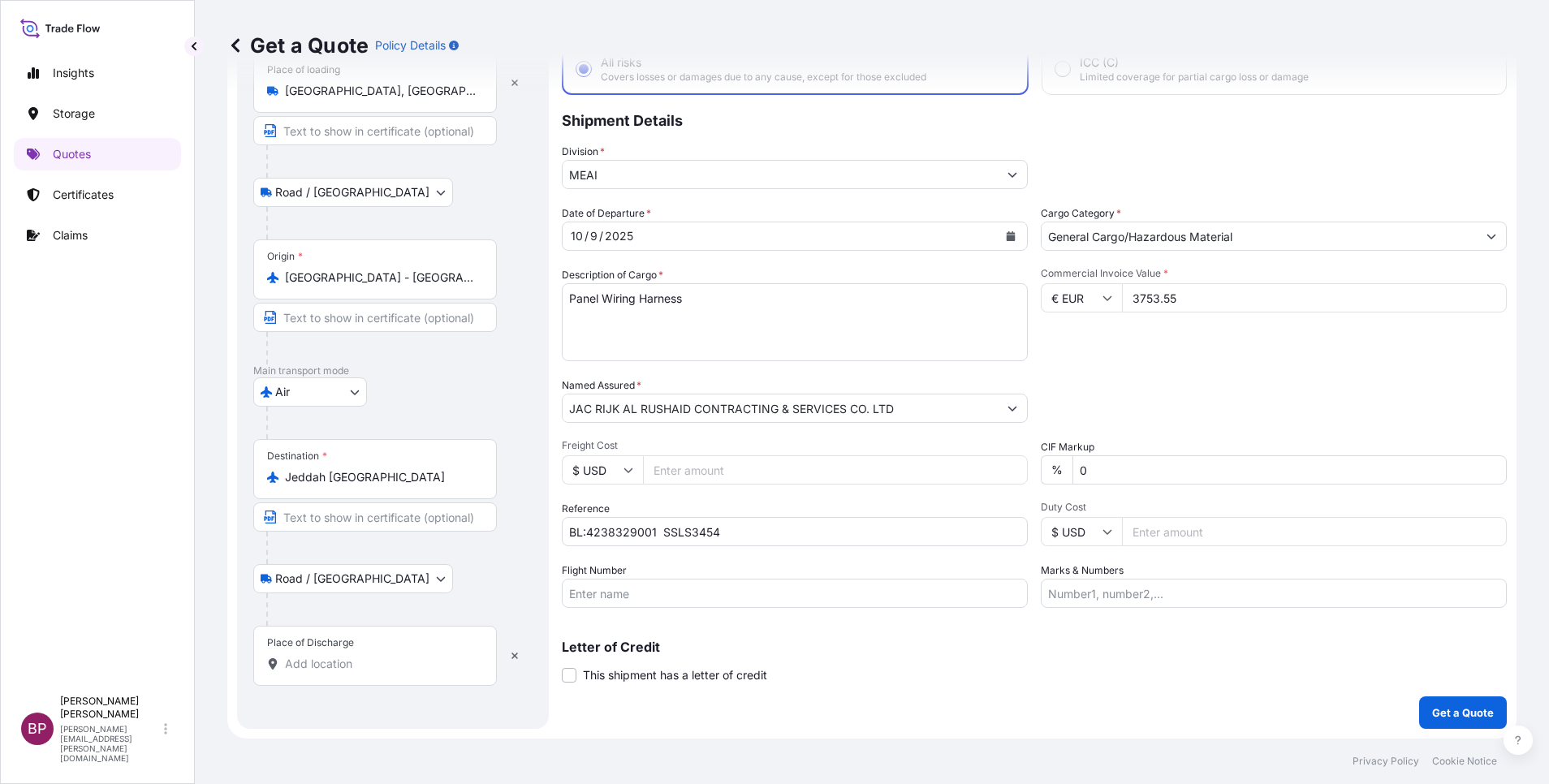
click at [379, 667] on input "Place of Discharge" at bounding box center [381, 664] width 192 height 17
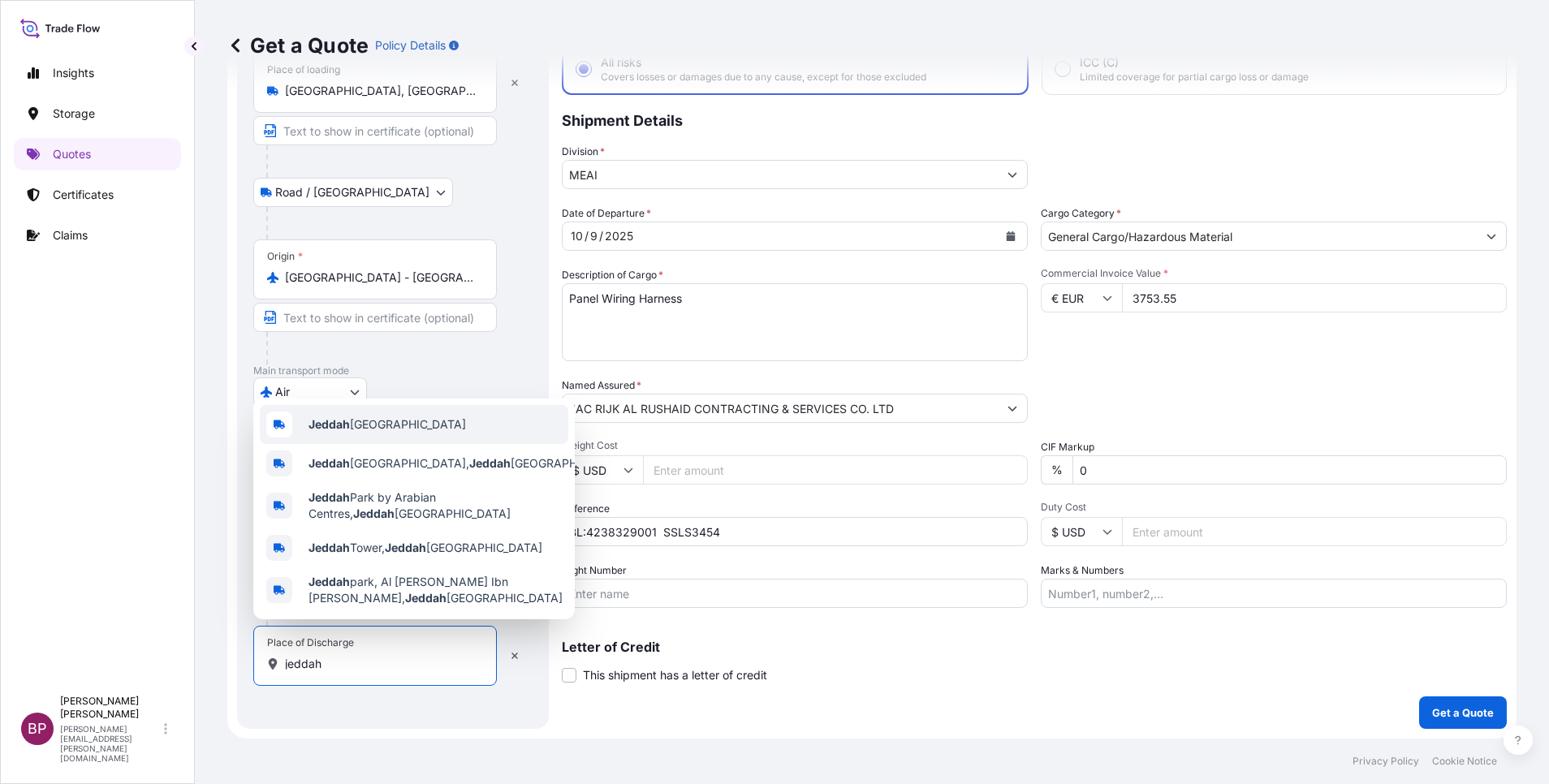
click at [389, 423] on span "Jeddah [GEOGRAPHIC_DATA]" at bounding box center [387, 425] width 158 height 17
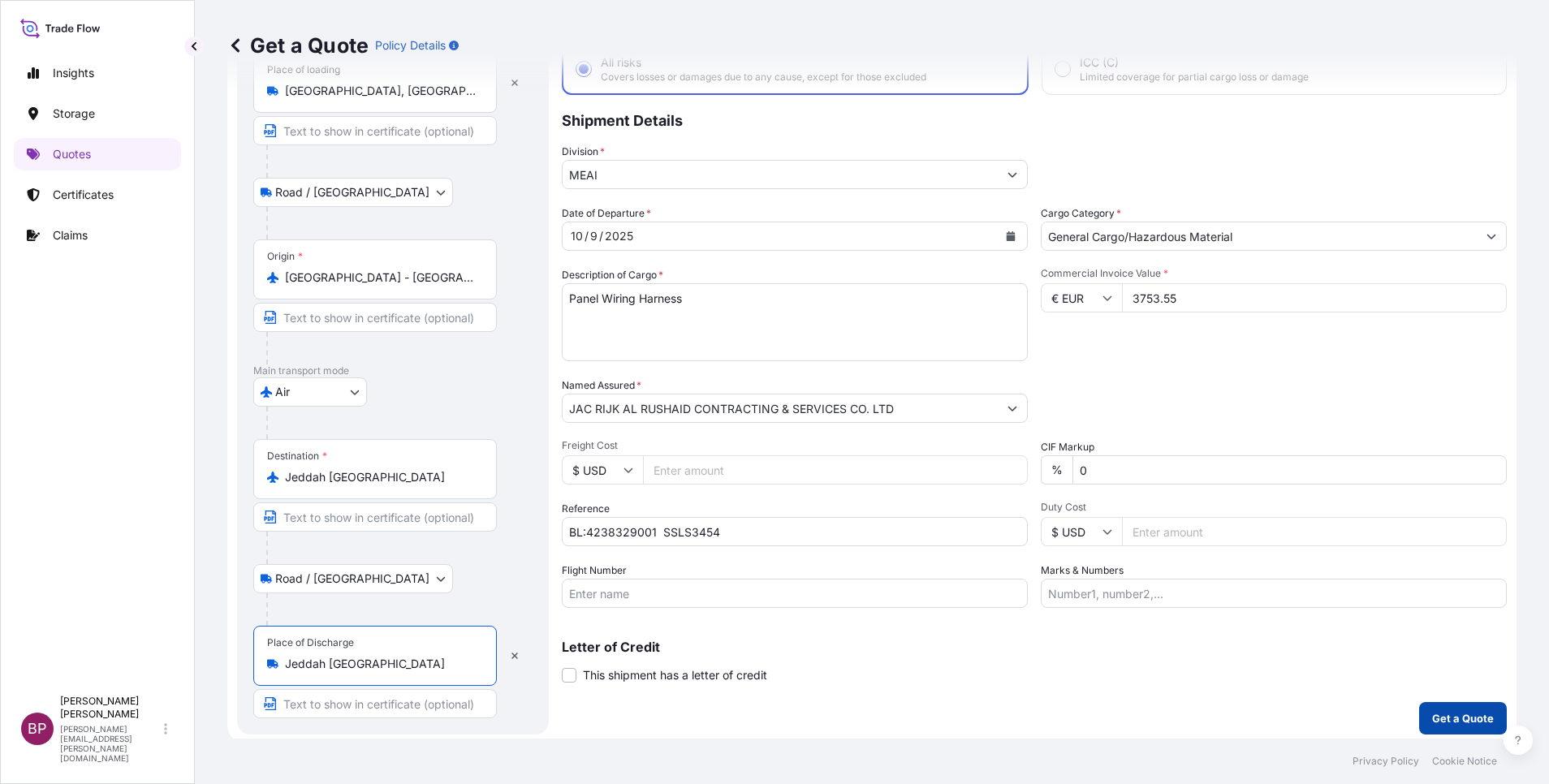
type input "Jeddah [GEOGRAPHIC_DATA]"
click at [1448, 721] on p "Get a Quote" at bounding box center [1463, 718] width 62 height 17
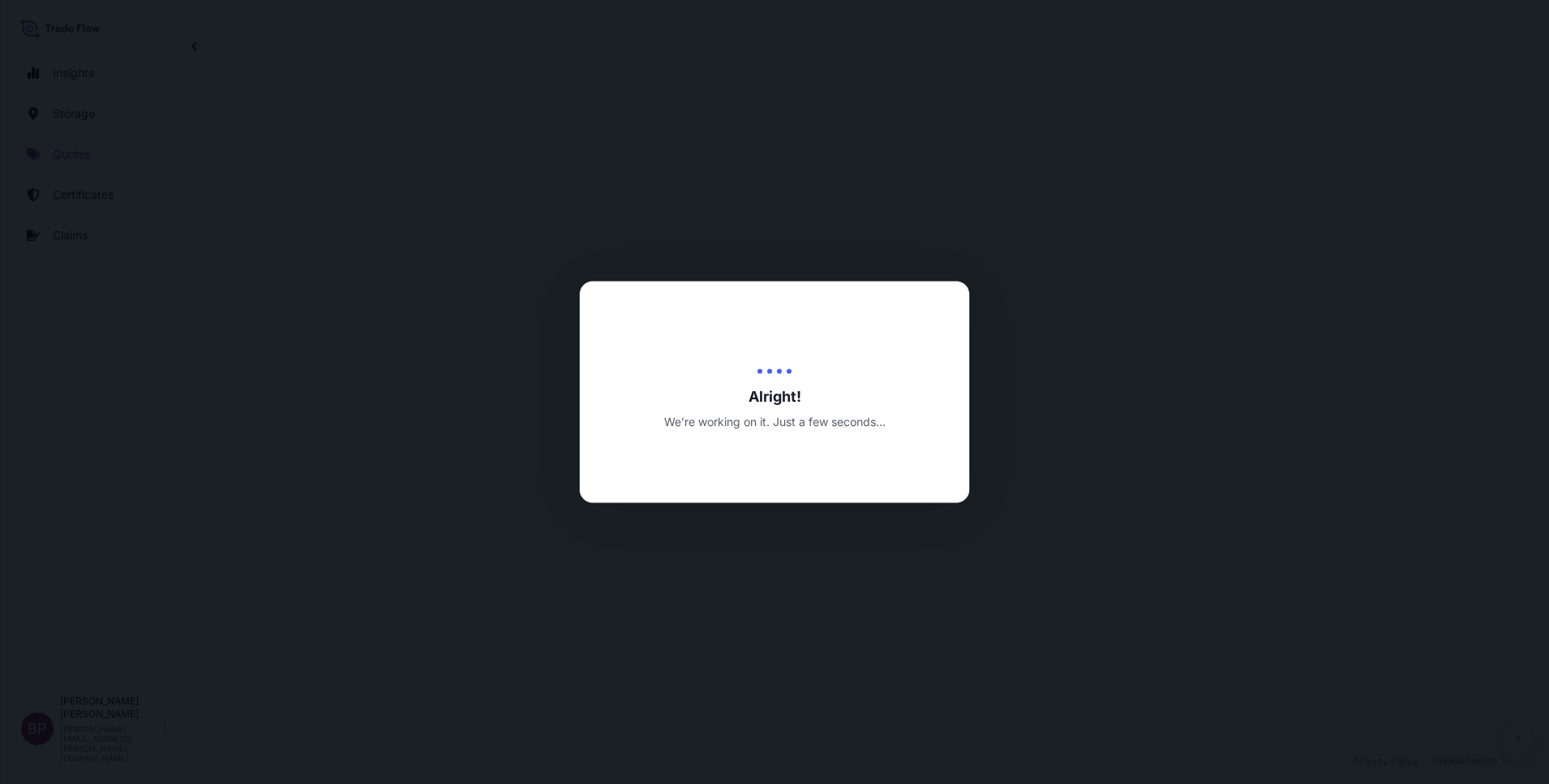
select select "Road / [GEOGRAPHIC_DATA]"
select select "Air"
select select "Road / [GEOGRAPHIC_DATA]"
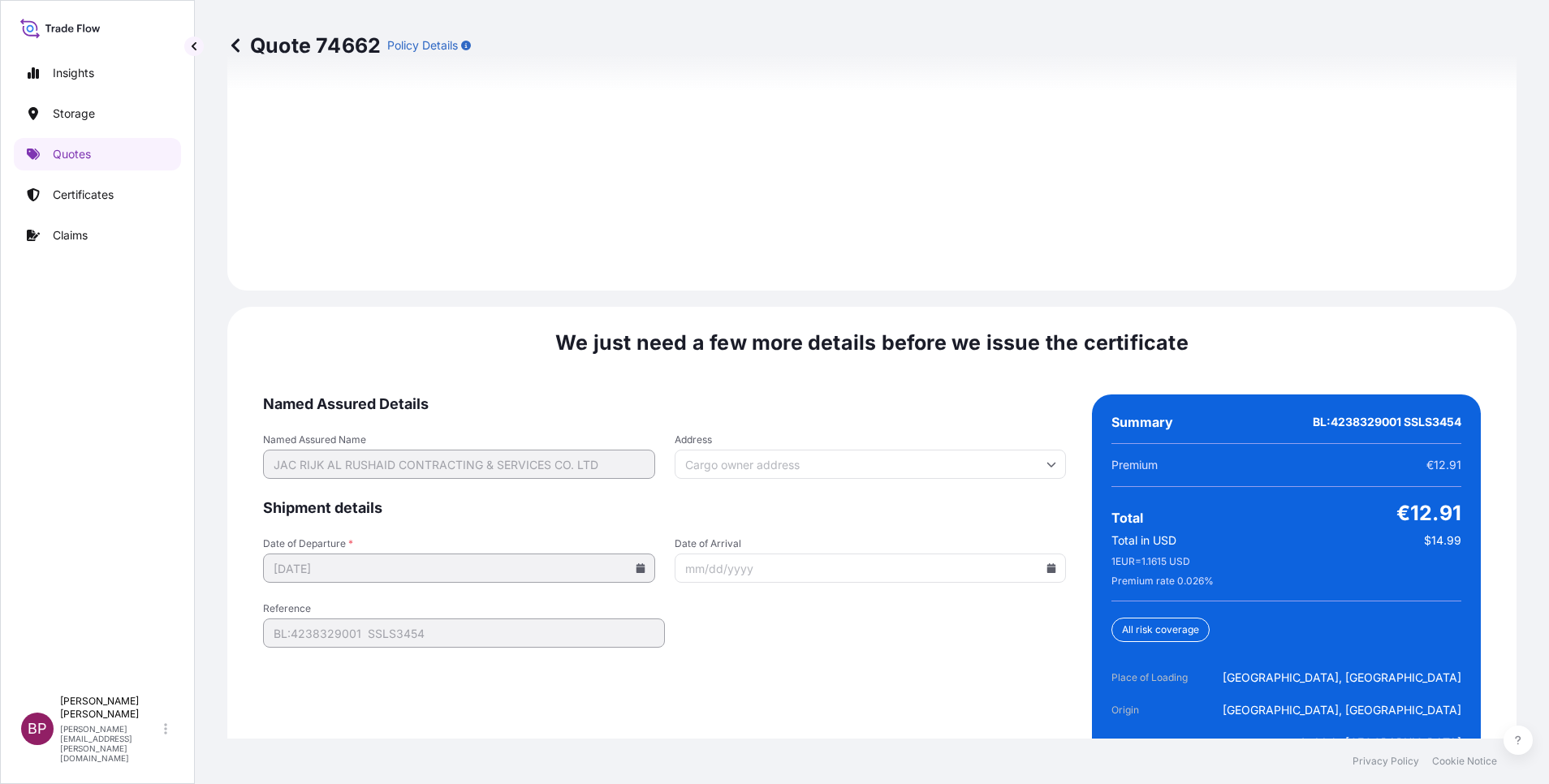
scroll to position [2491, 0]
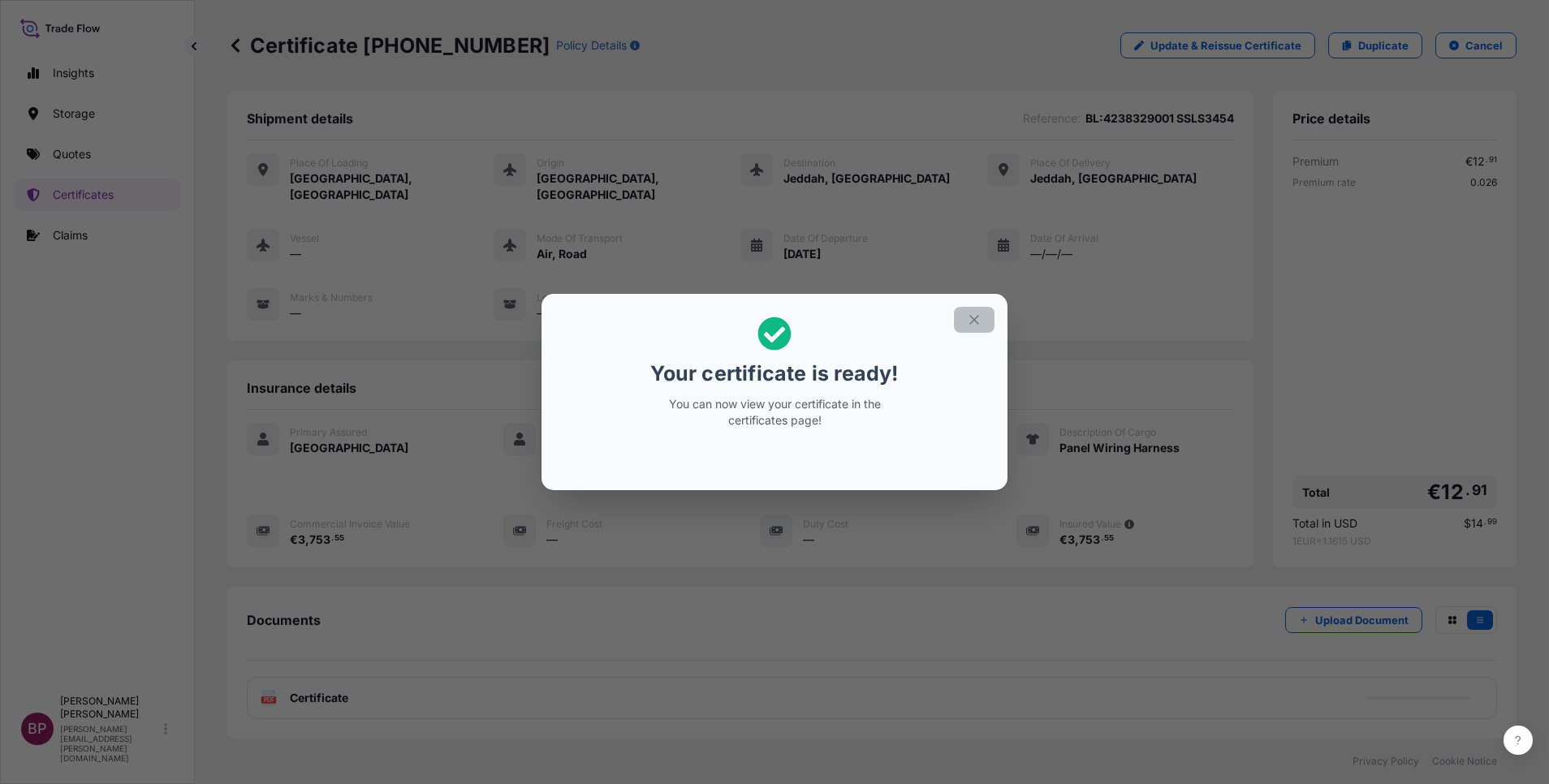
click at [971, 324] on icon "button" at bounding box center [974, 319] width 15 height 15
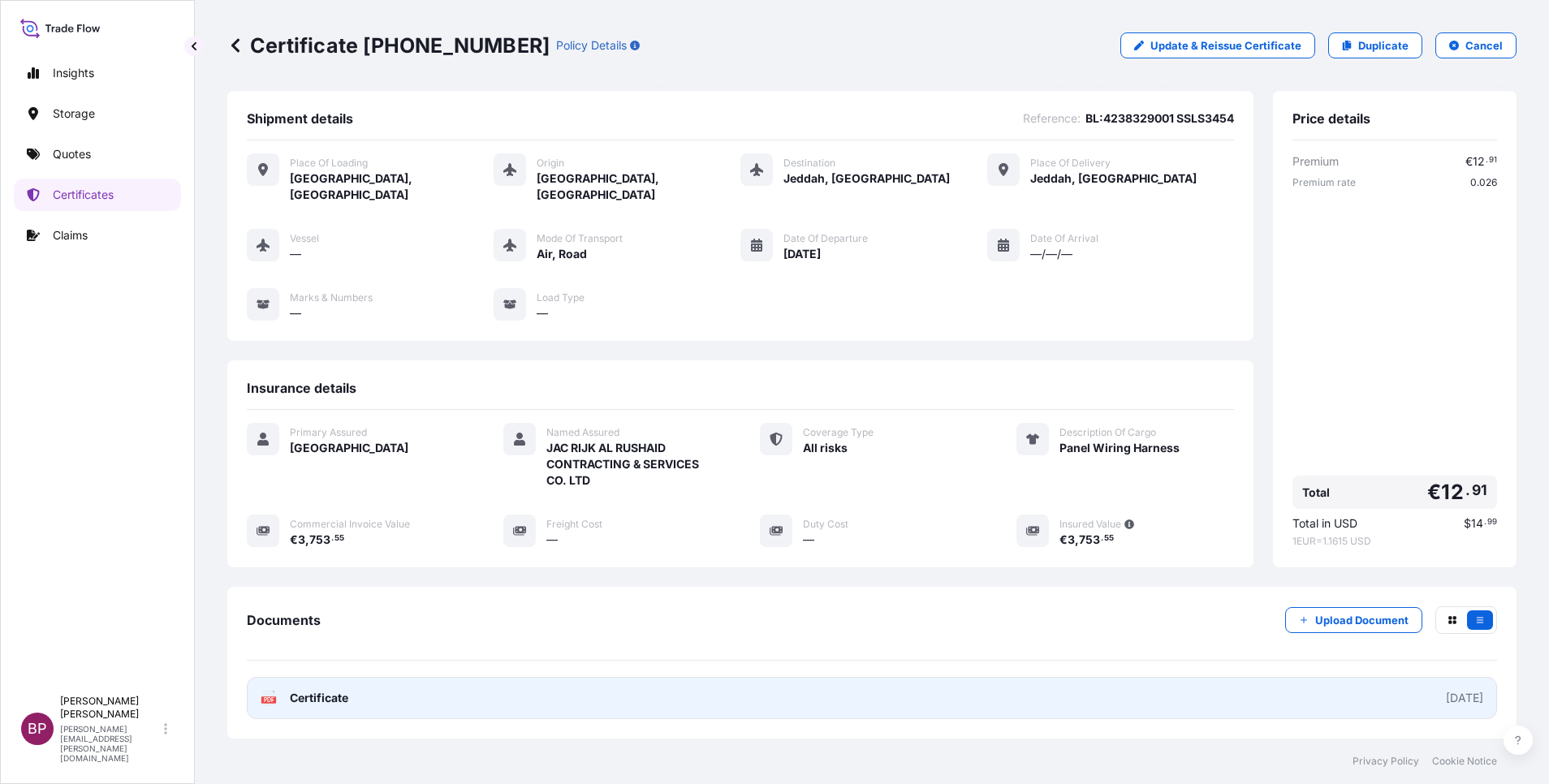
click at [285, 690] on div "PDF Certificate" at bounding box center [304, 698] width 88 height 17
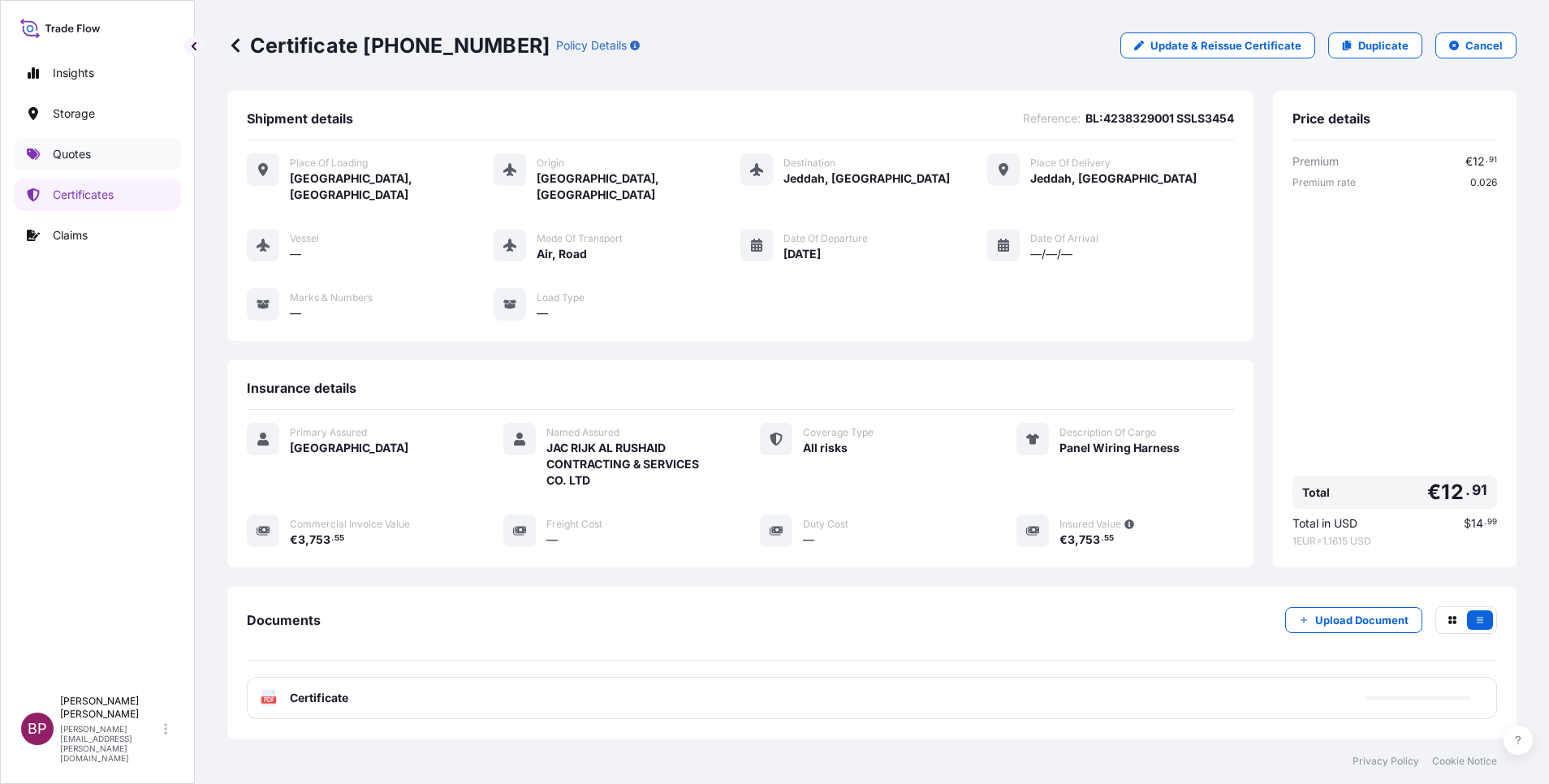
click at [85, 160] on p "Quotes" at bounding box center [72, 154] width 38 height 17
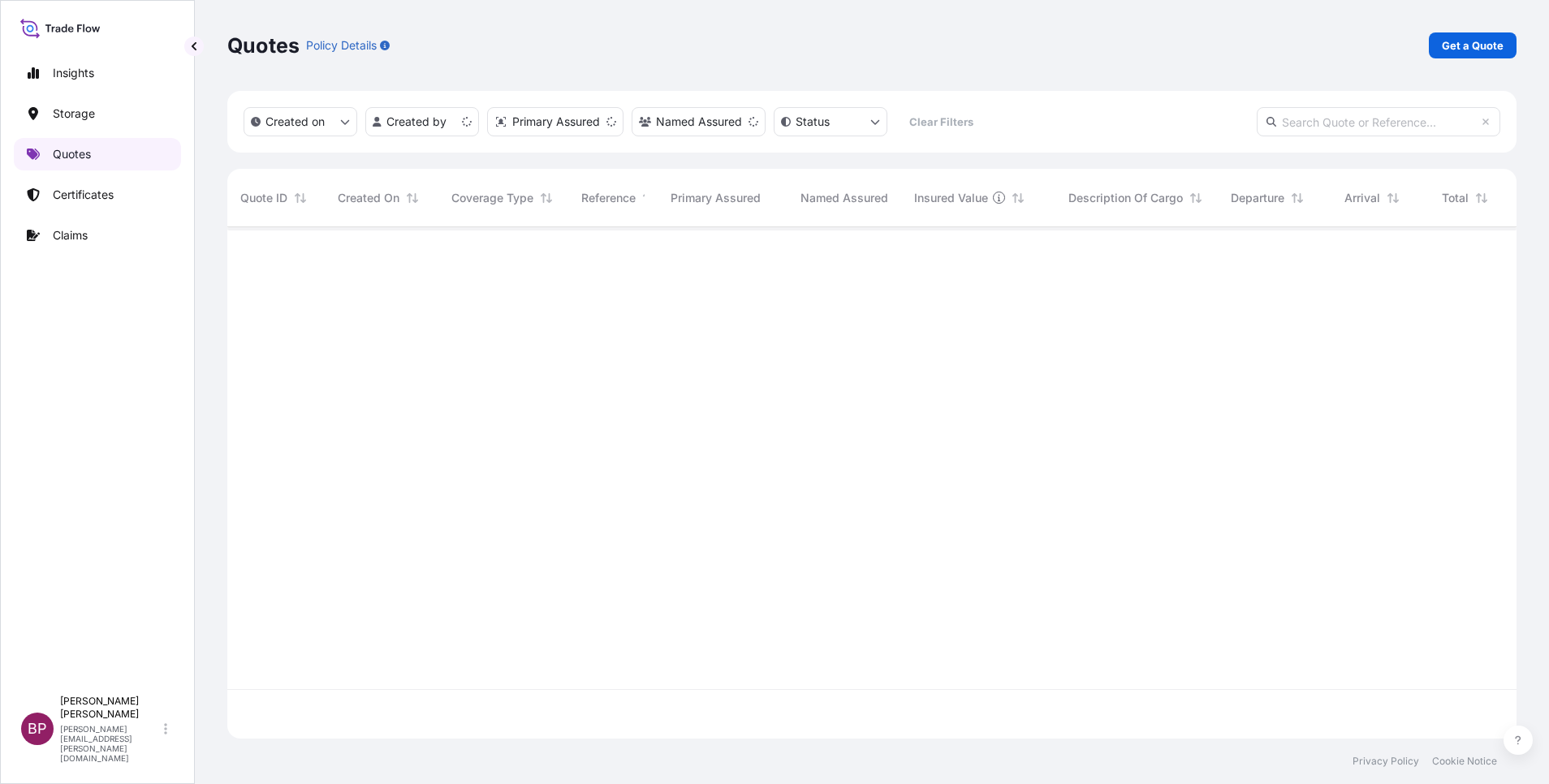
scroll to position [501, 1271]
click at [1472, 49] on p "Get a Quote" at bounding box center [1472, 45] width 62 height 17
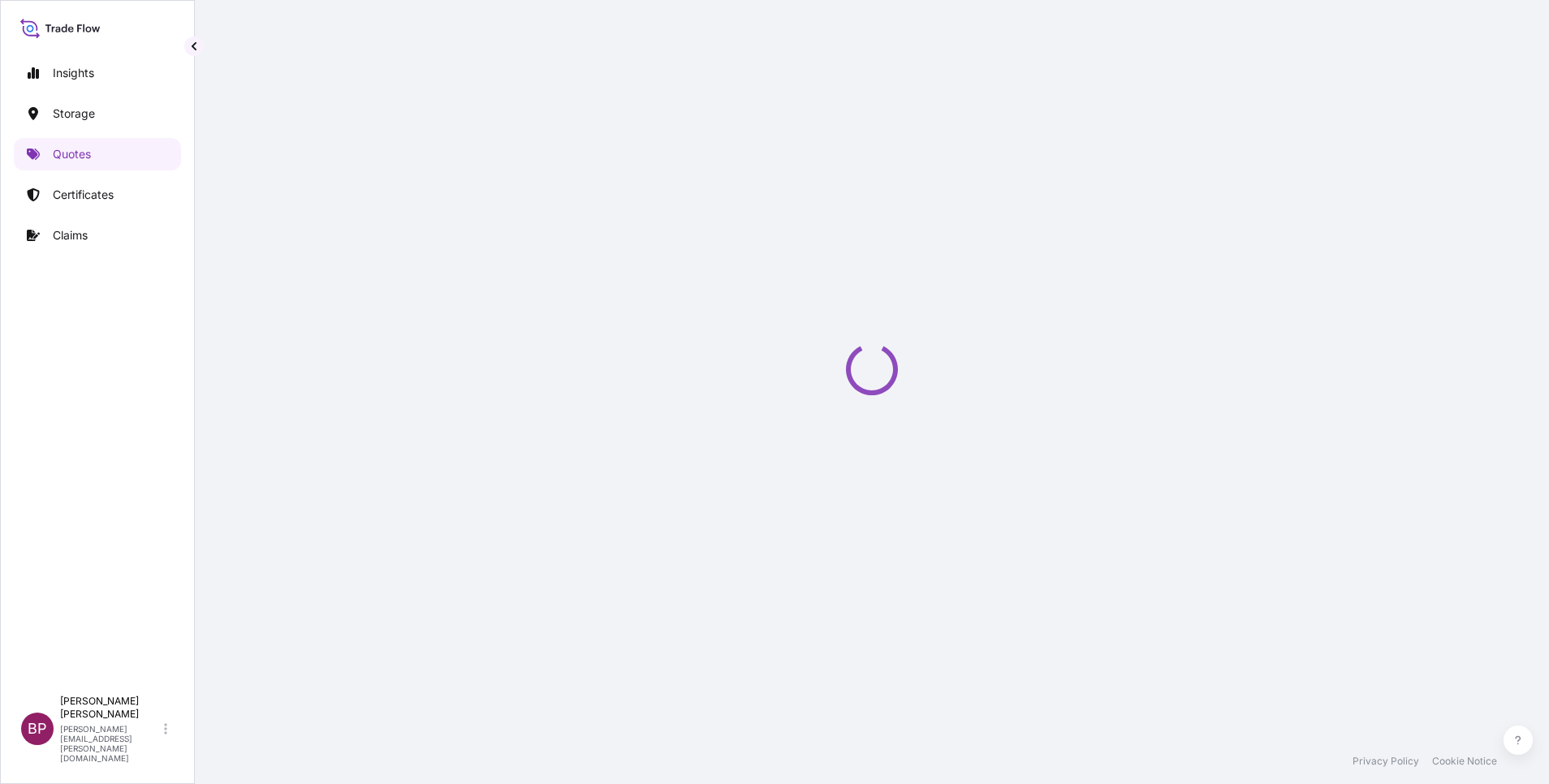
scroll to position [26, 0]
select select "Water"
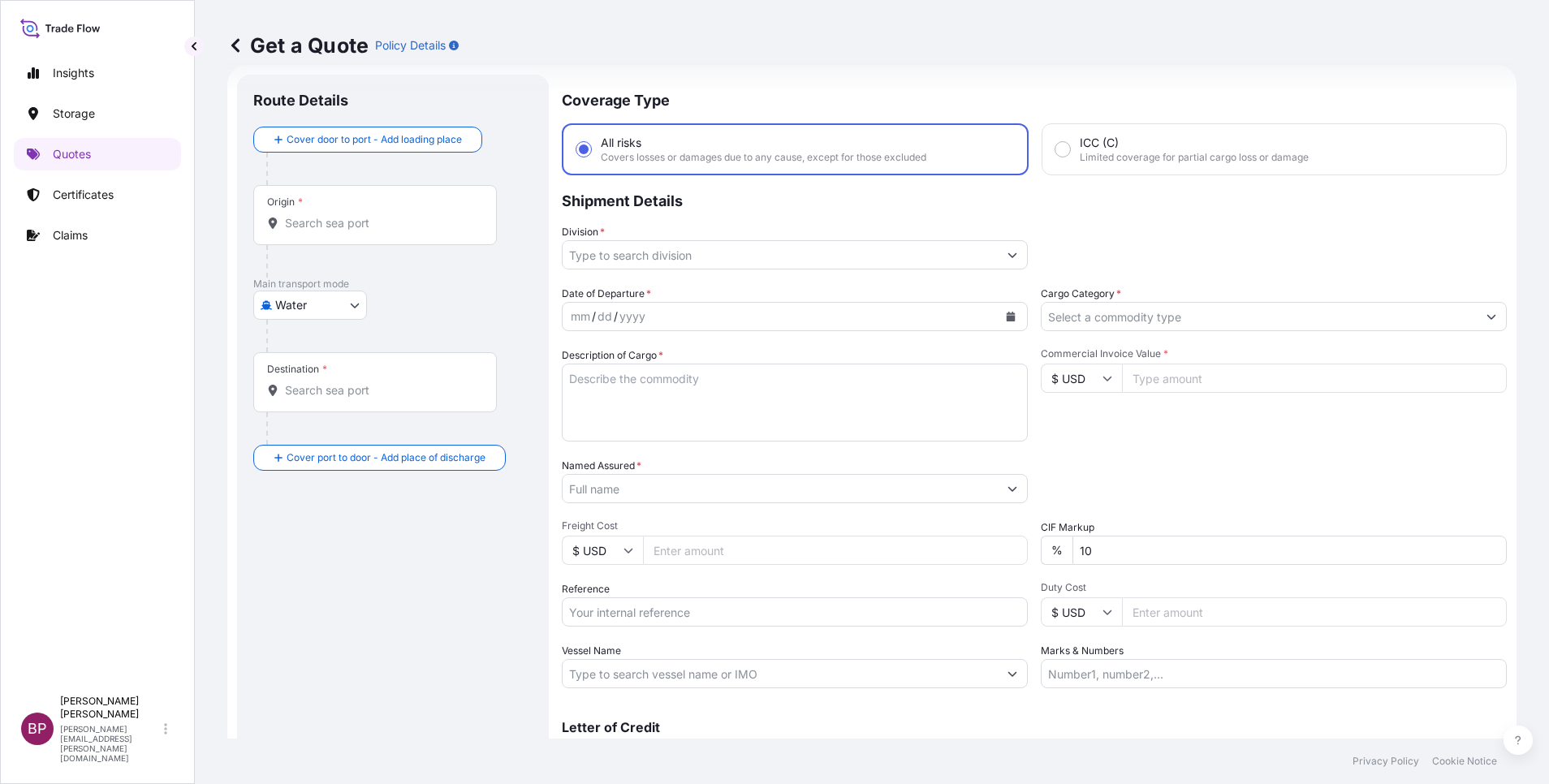
click at [698, 417] on textarea "Description of Cargo *" at bounding box center [795, 402] width 466 height 78
paste textarea "DIGESTIVE CREAM CHOCOLATE"
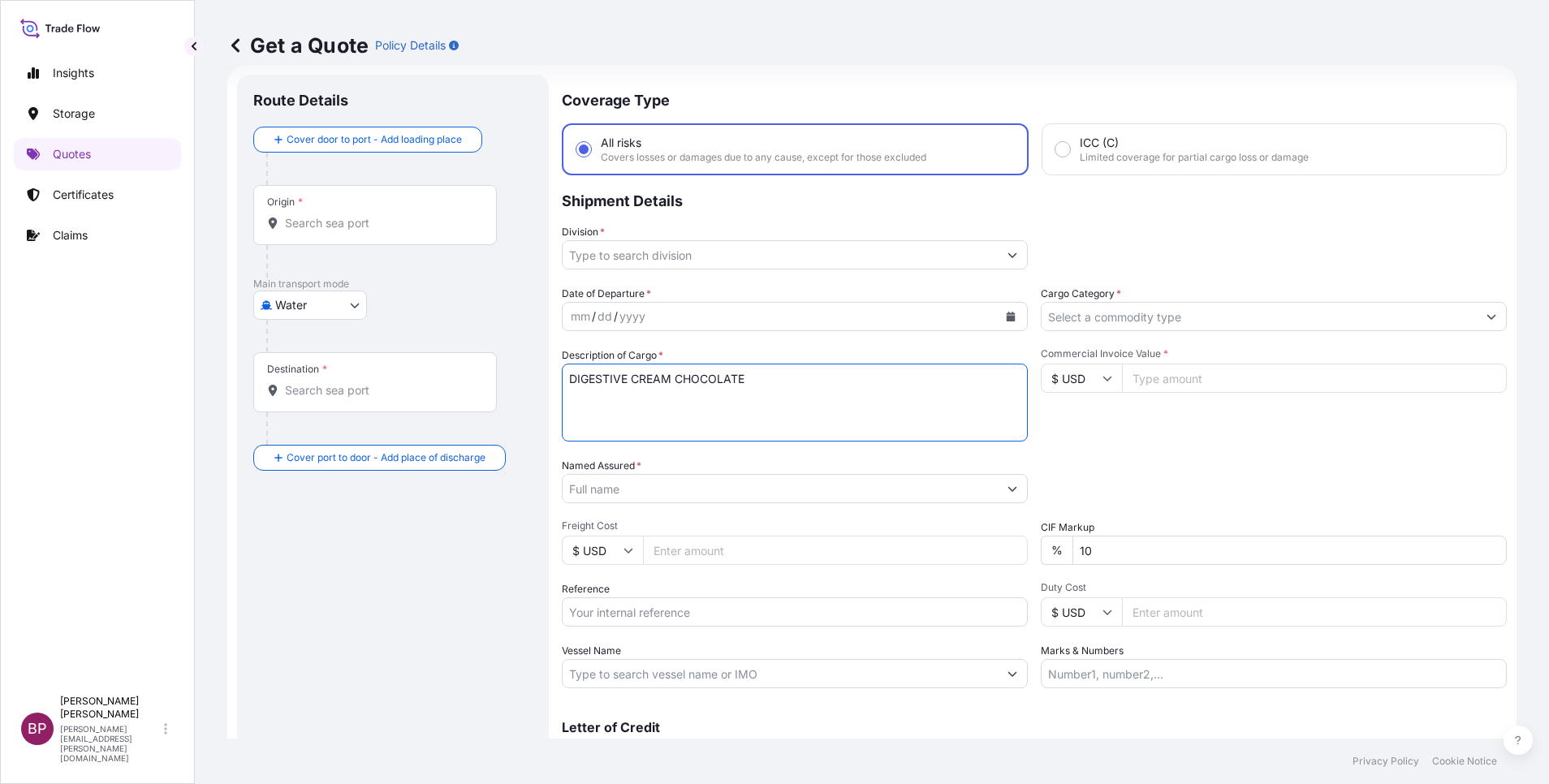
type textarea "DIGESTIVE CREAM CHOCOLATE"
click at [1222, 319] on input "Cargo Category *" at bounding box center [1259, 317] width 435 height 30
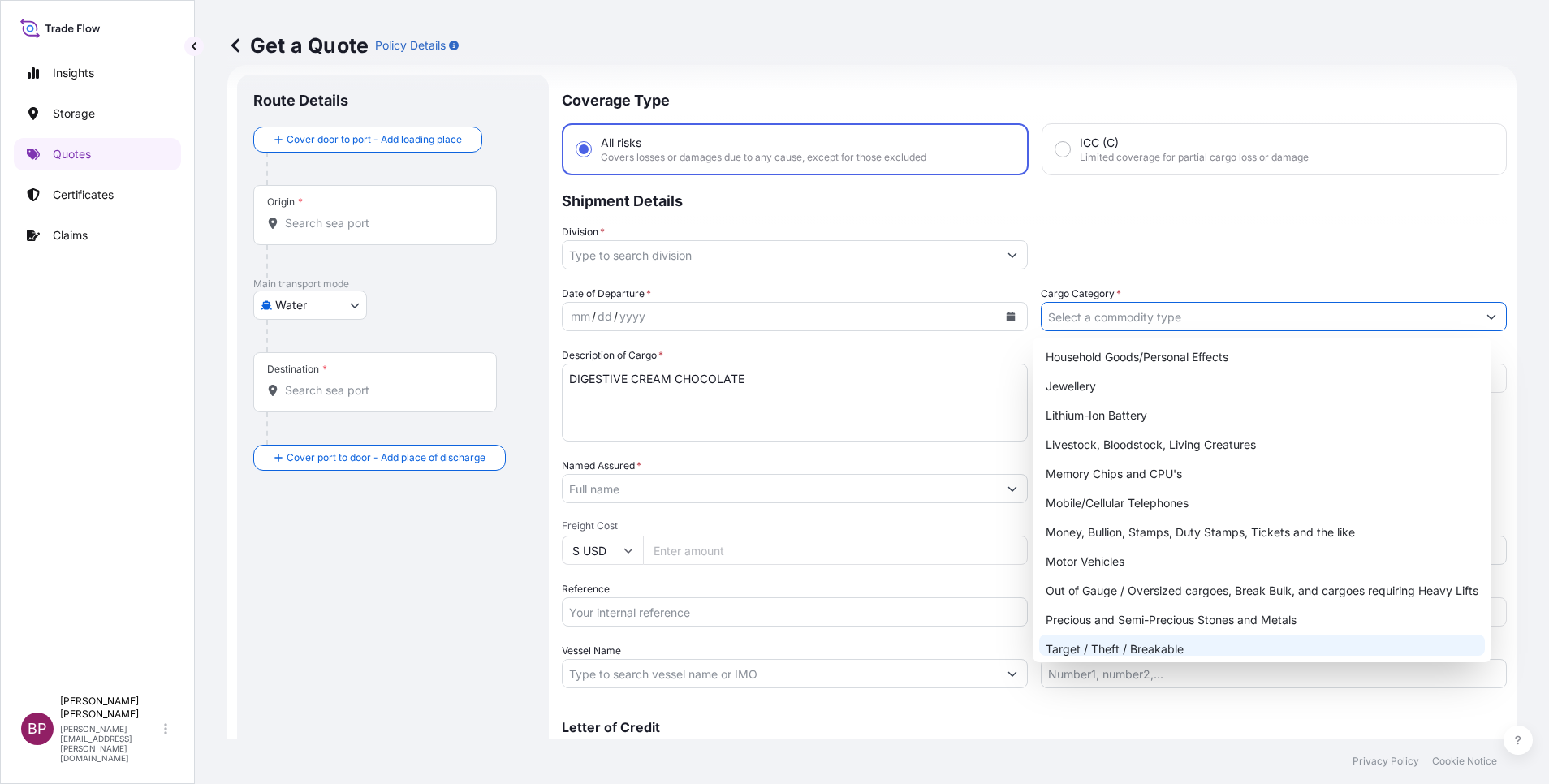
scroll to position [243, 0]
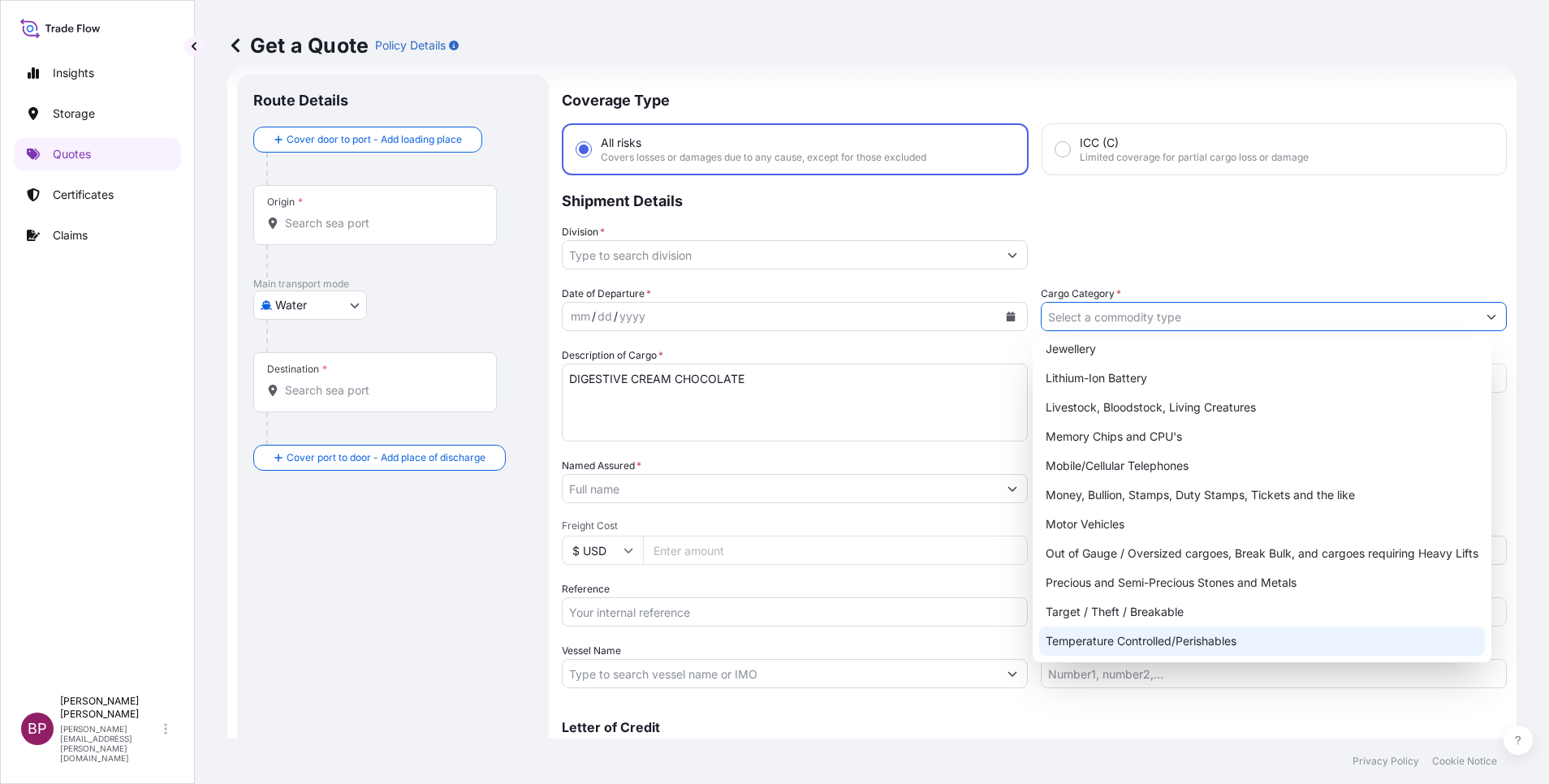
click at [1177, 636] on div "Temperature Controlled/Perishables" at bounding box center [1261, 642] width 446 height 30
type input "Temperature Controlled/Perishables"
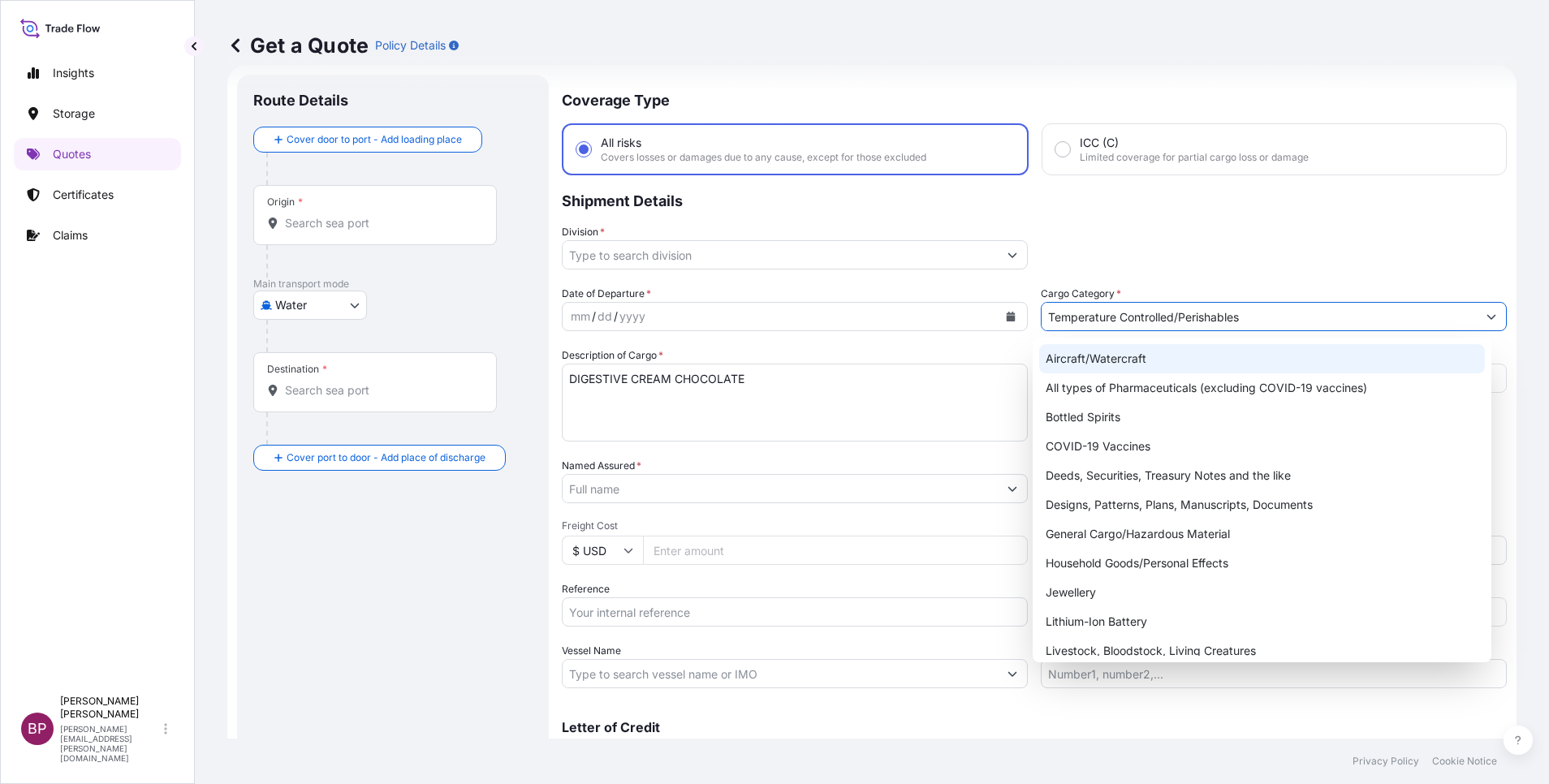
click at [1234, 269] on div "Division *" at bounding box center [1034, 247] width 945 height 45
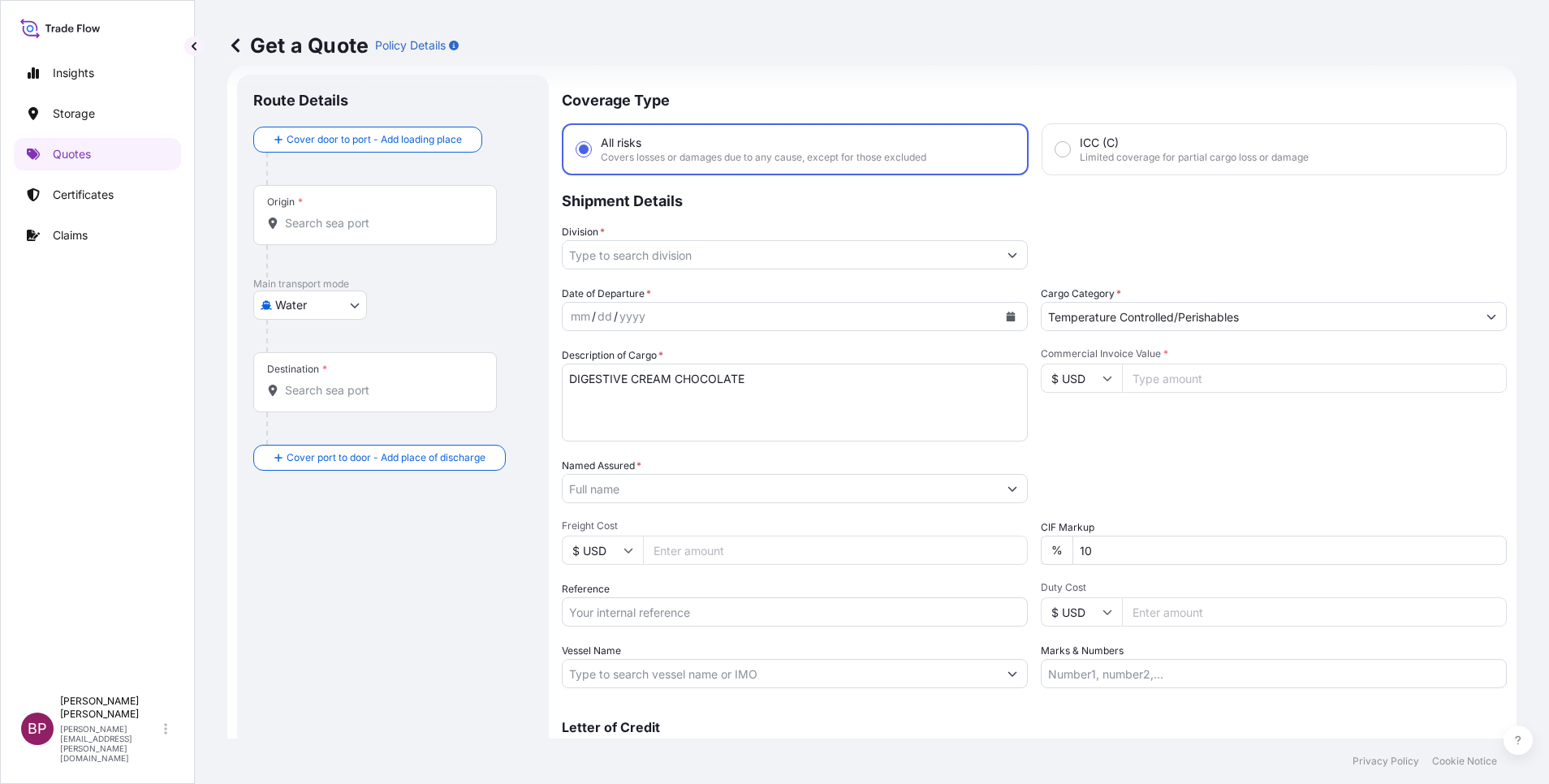
click at [1215, 381] on input "Commercial Invoice Value *" at bounding box center [1314, 378] width 385 height 30
paste input "109581.1"
type input "109581.1"
drag, startPoint x: 1100, startPoint y: 558, endPoint x: 747, endPoint y: 578, distance: 353.6
click at [828, 541] on div "Date of Departure * mm / dd / yyyy Cargo Category * Temperature Controlled/Peri…" at bounding box center [1034, 487] width 945 height 403
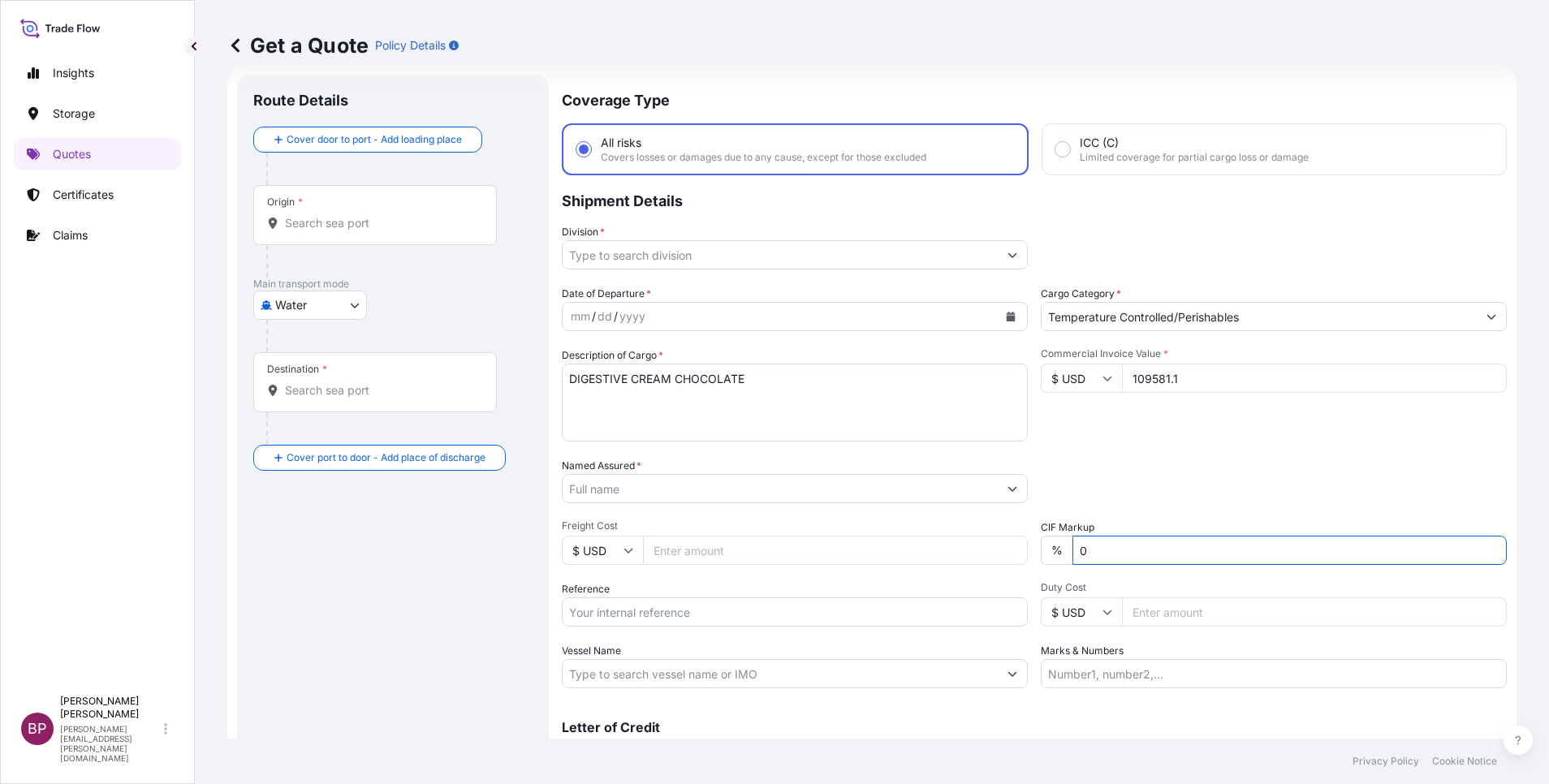
type input "0"
click at [1193, 478] on div "Packing Category Type to search a container mode Please select a primary mode o…" at bounding box center [1273, 481] width 466 height 45
click at [1004, 310] on button "Calendar" at bounding box center [1011, 317] width 26 height 26
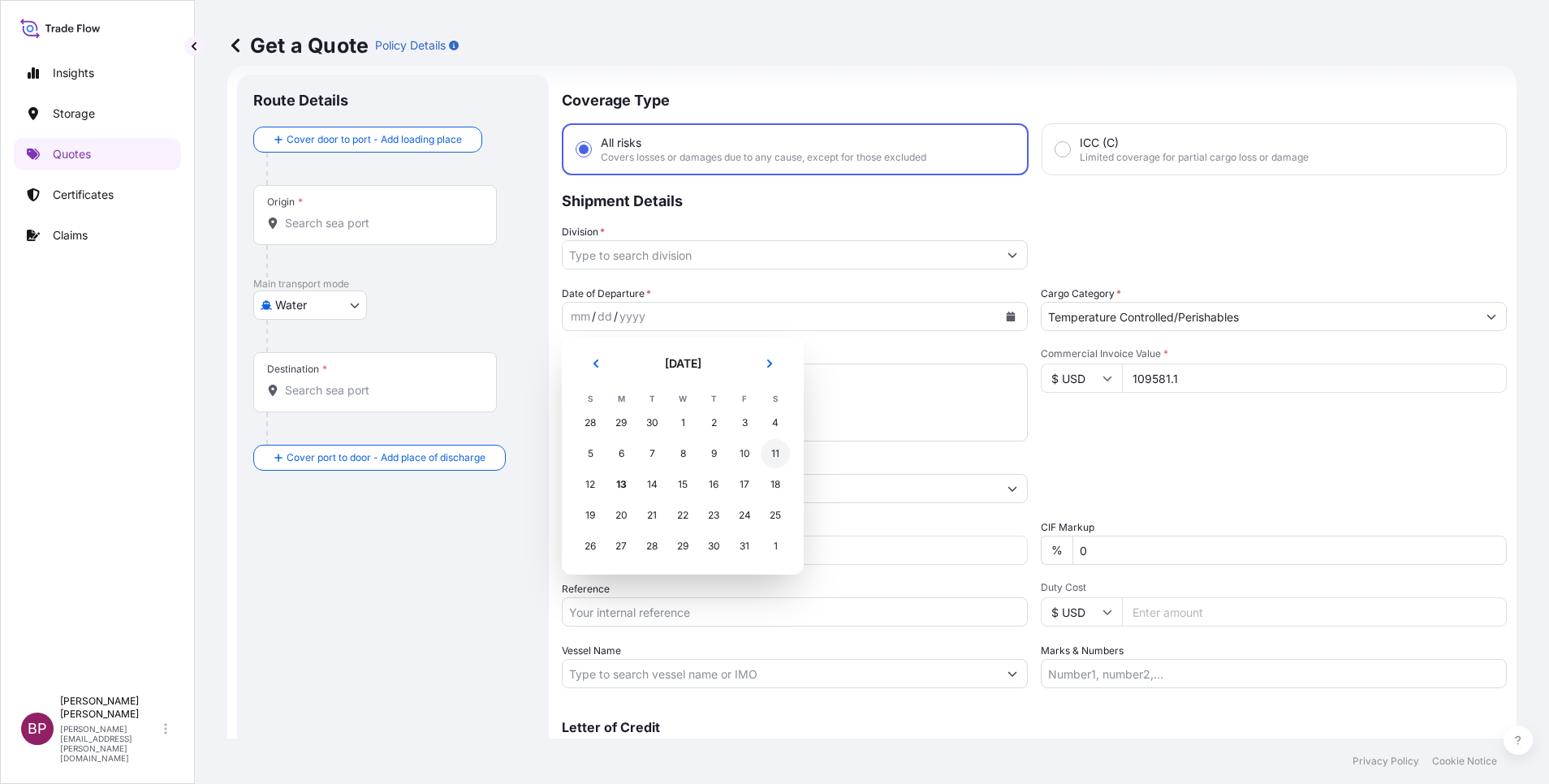
click at [775, 451] on div "11" at bounding box center [775, 454] width 30 height 30
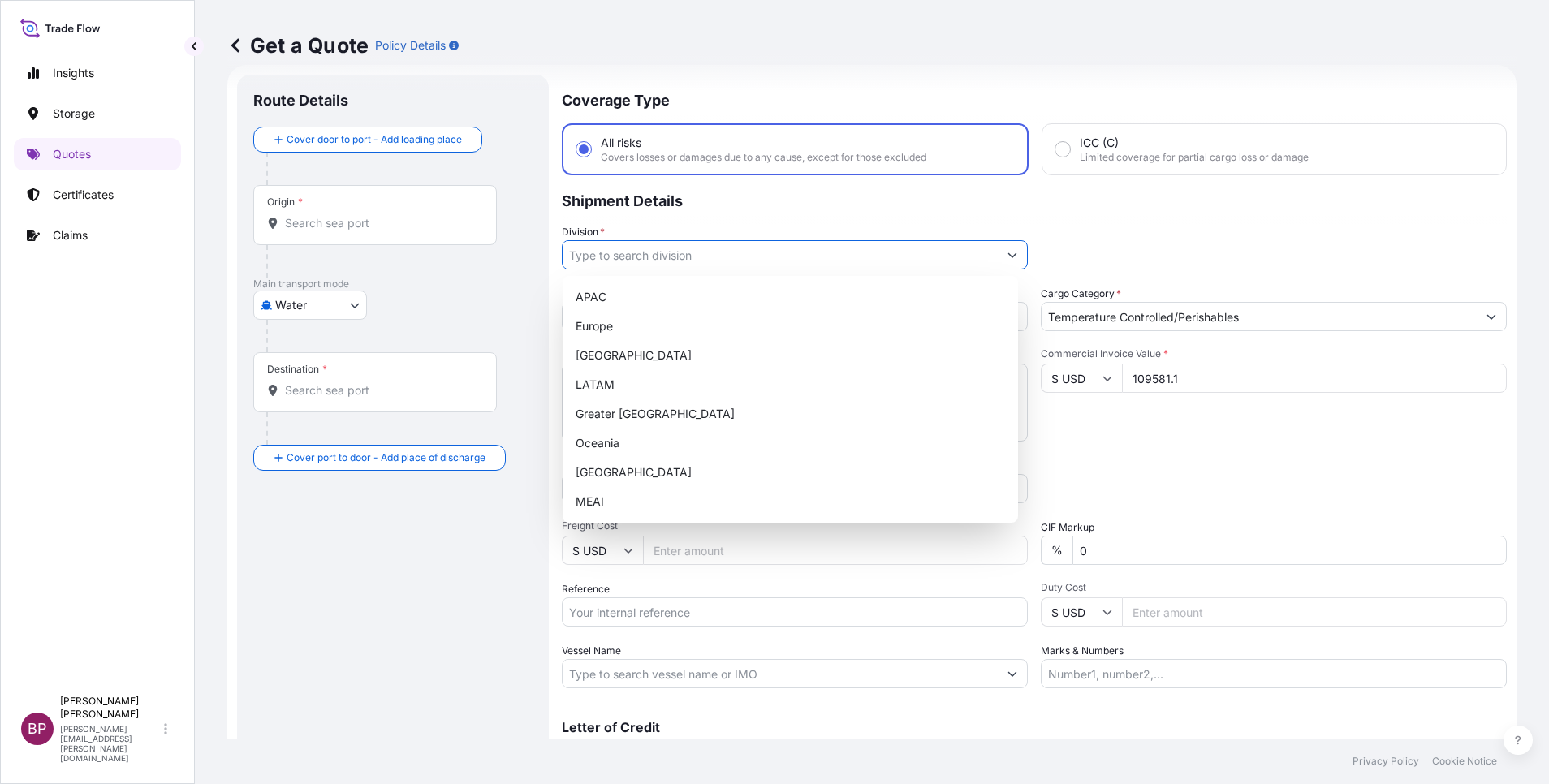
click at [998, 249] on button "Show suggestions" at bounding box center [1013, 256] width 30 height 30
click at [732, 499] on div "MEAI" at bounding box center [790, 501] width 442 height 30
type input "MEAI"
click at [1121, 421] on div "Commercial Invoice Value * $ USD 109581.1" at bounding box center [1273, 394] width 466 height 94
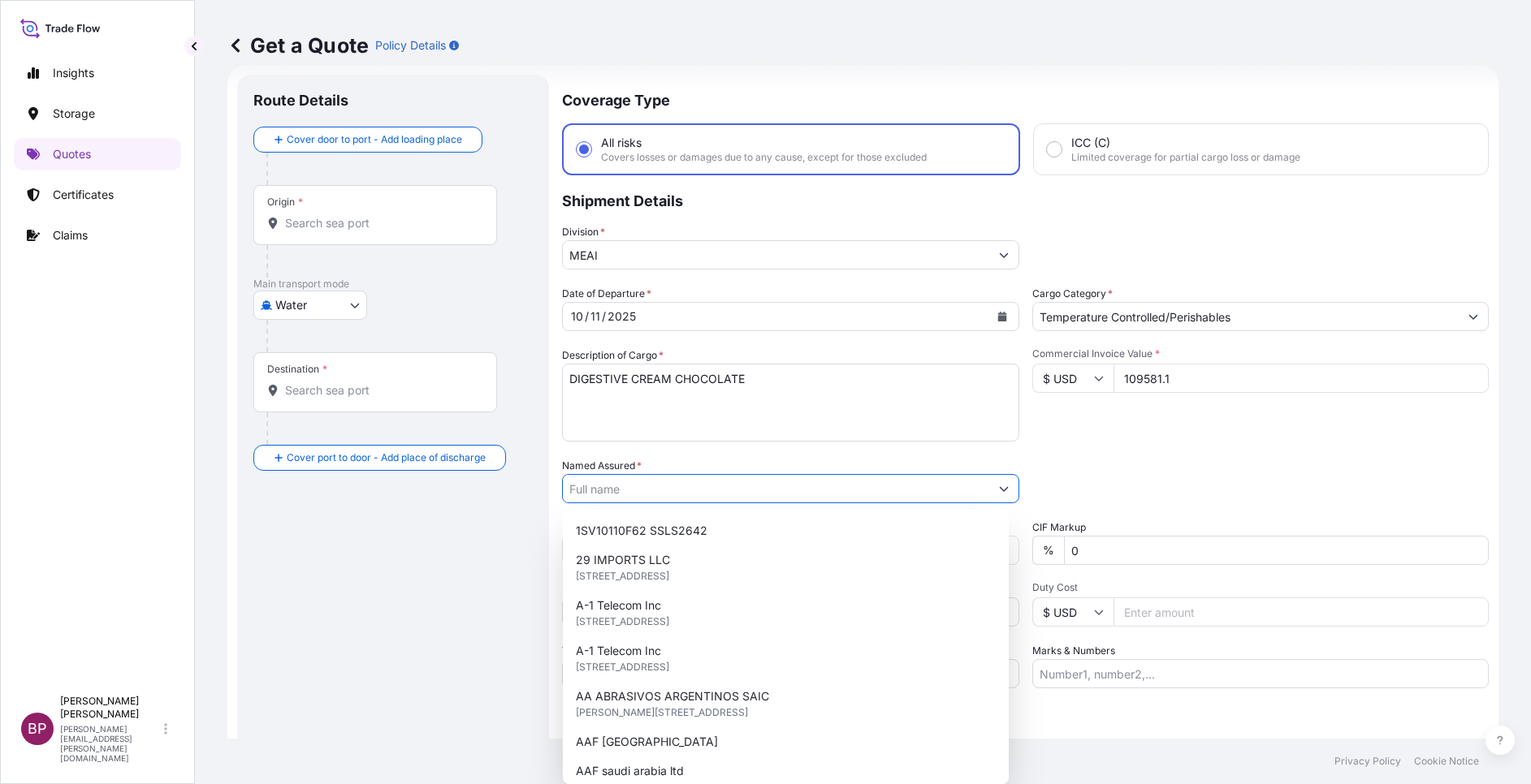
click at [694, 490] on input "Named Assured *" at bounding box center [776, 489] width 427 height 30
paste input "[PERSON_NAME] [PERSON_NAME] TRADING CO. LTD."
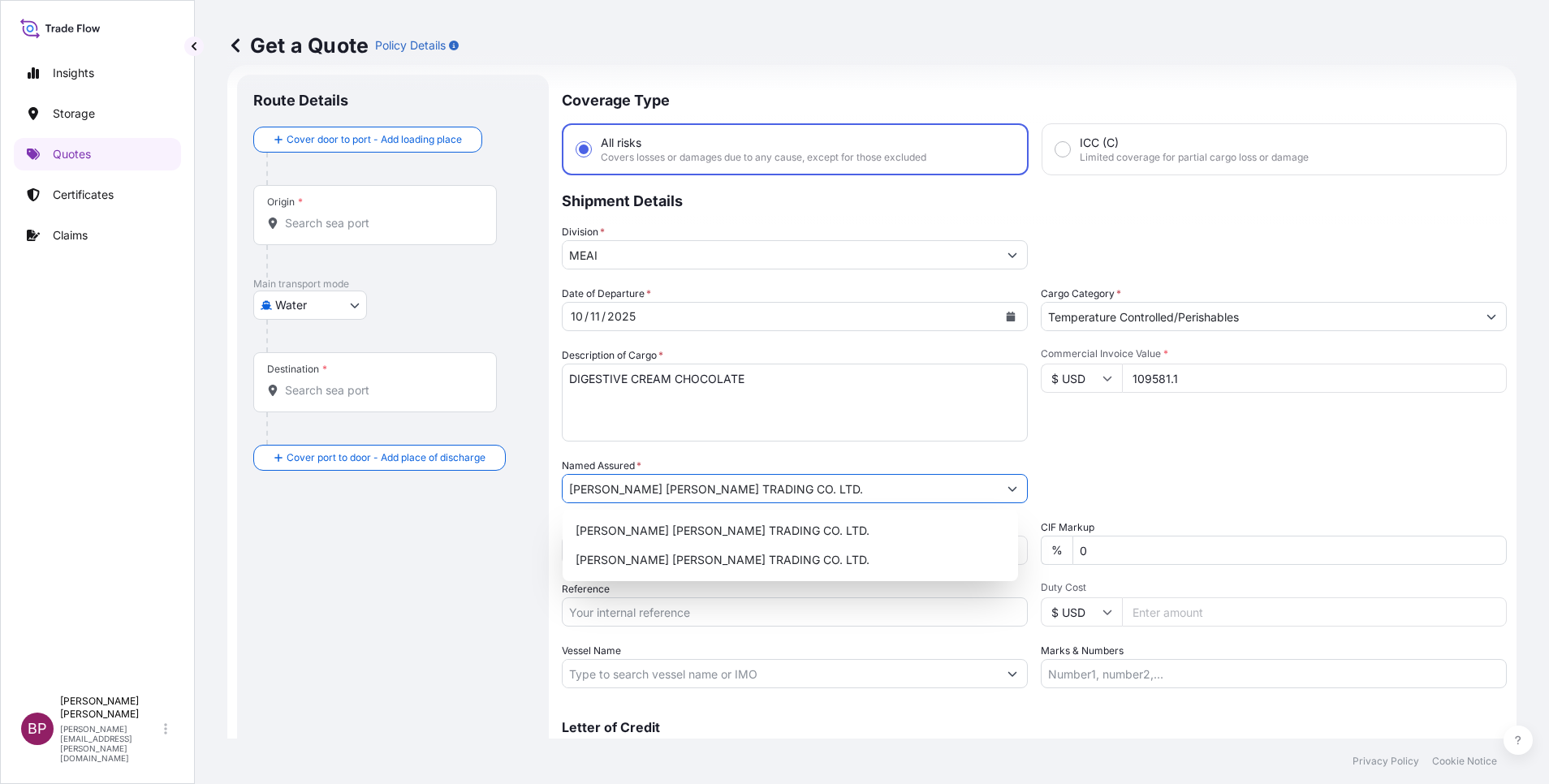
type input "[PERSON_NAME] [PERSON_NAME] TRADING CO. LTD."
click at [1161, 453] on div "Date of Departure * [DATE] Cargo Category * Temperature Controlled/Perishables …" at bounding box center [1034, 487] width 945 height 403
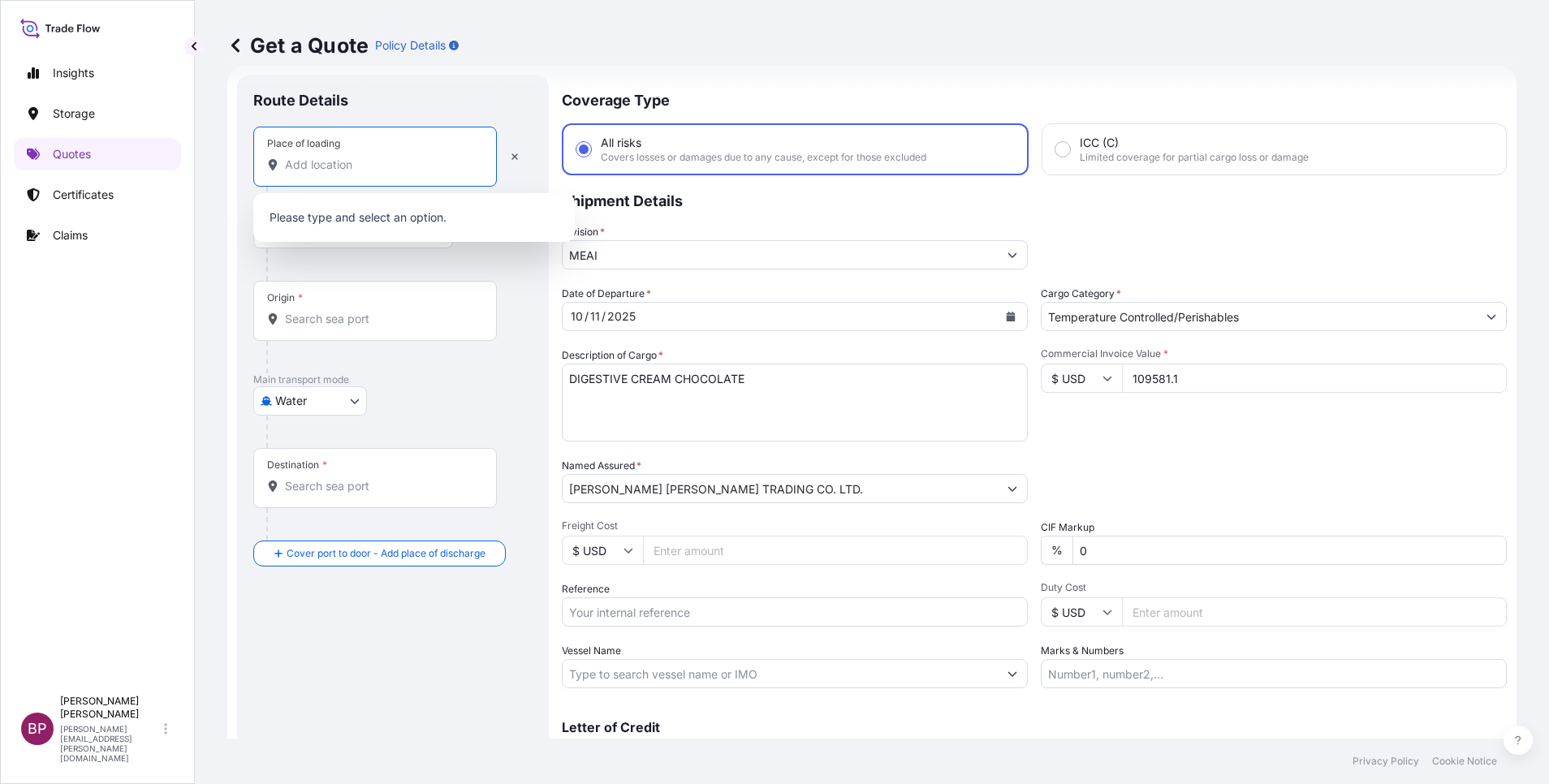
click at [375, 165] on input "Place of loading" at bounding box center [381, 165] width 192 height 17
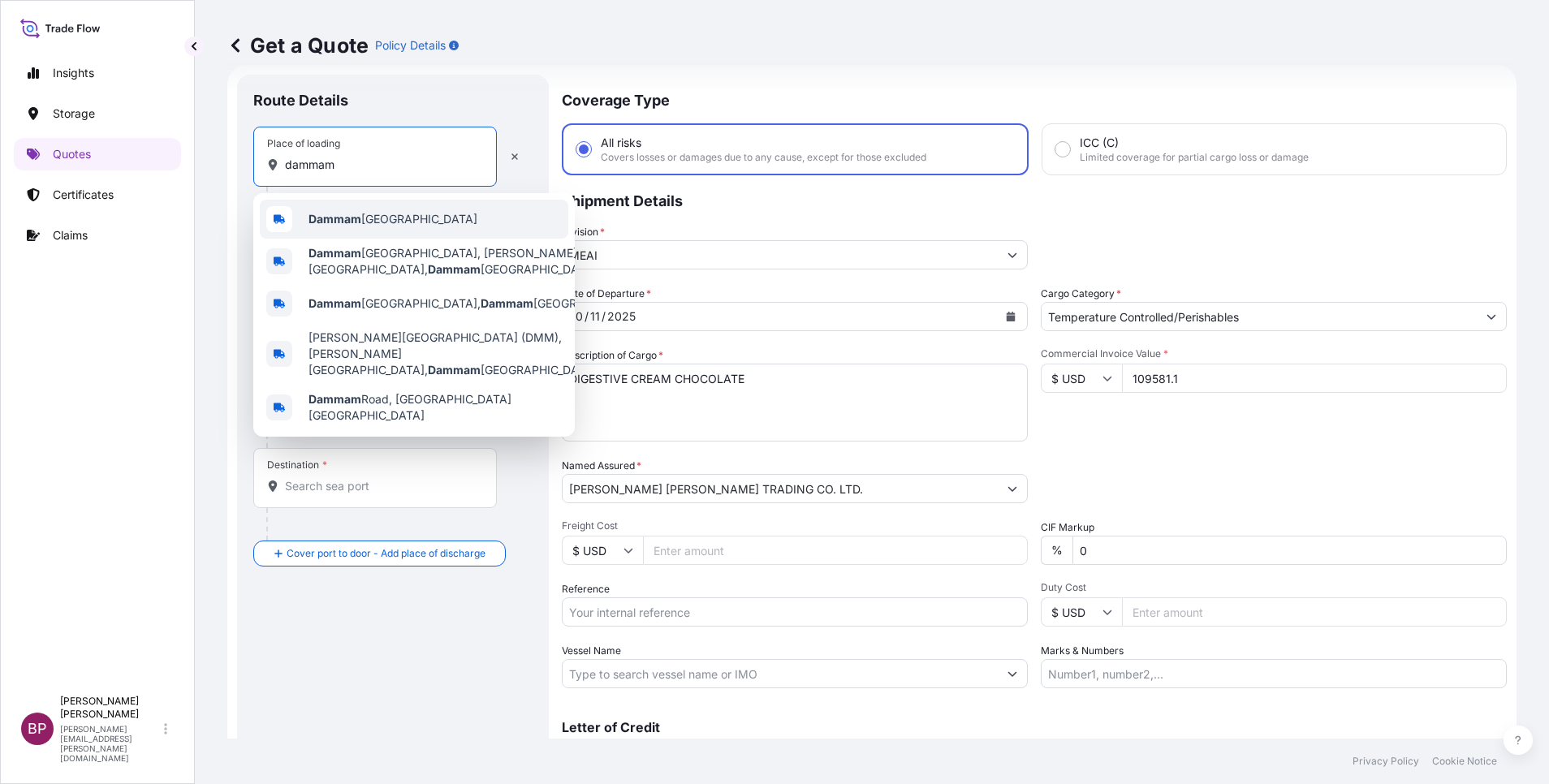
click at [387, 223] on span "Dammam [GEOGRAPHIC_DATA]" at bounding box center [393, 219] width 169 height 17
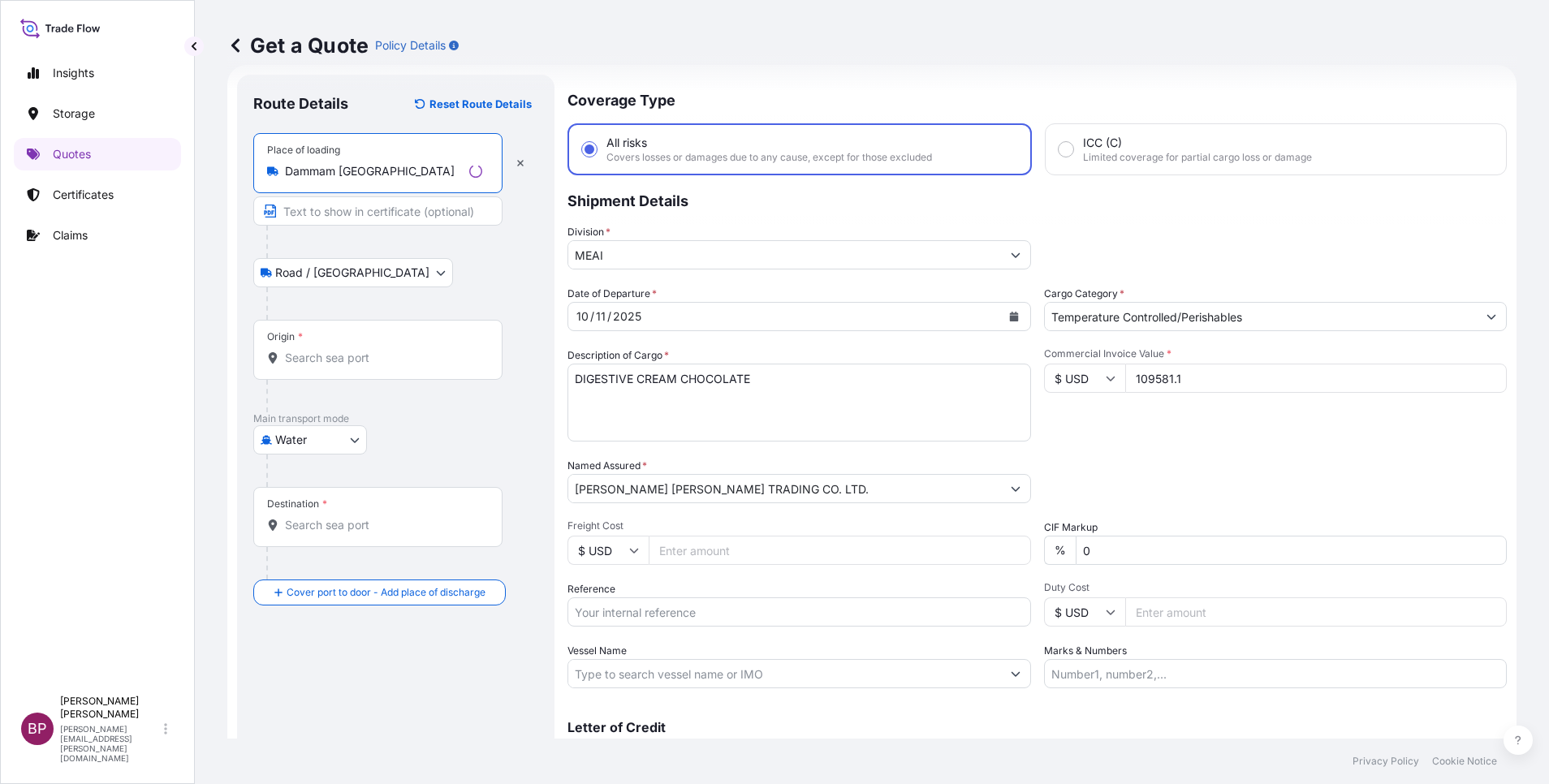
type input "Dammam [GEOGRAPHIC_DATA]"
click at [350, 358] on input "Origin *" at bounding box center [384, 358] width 197 height 17
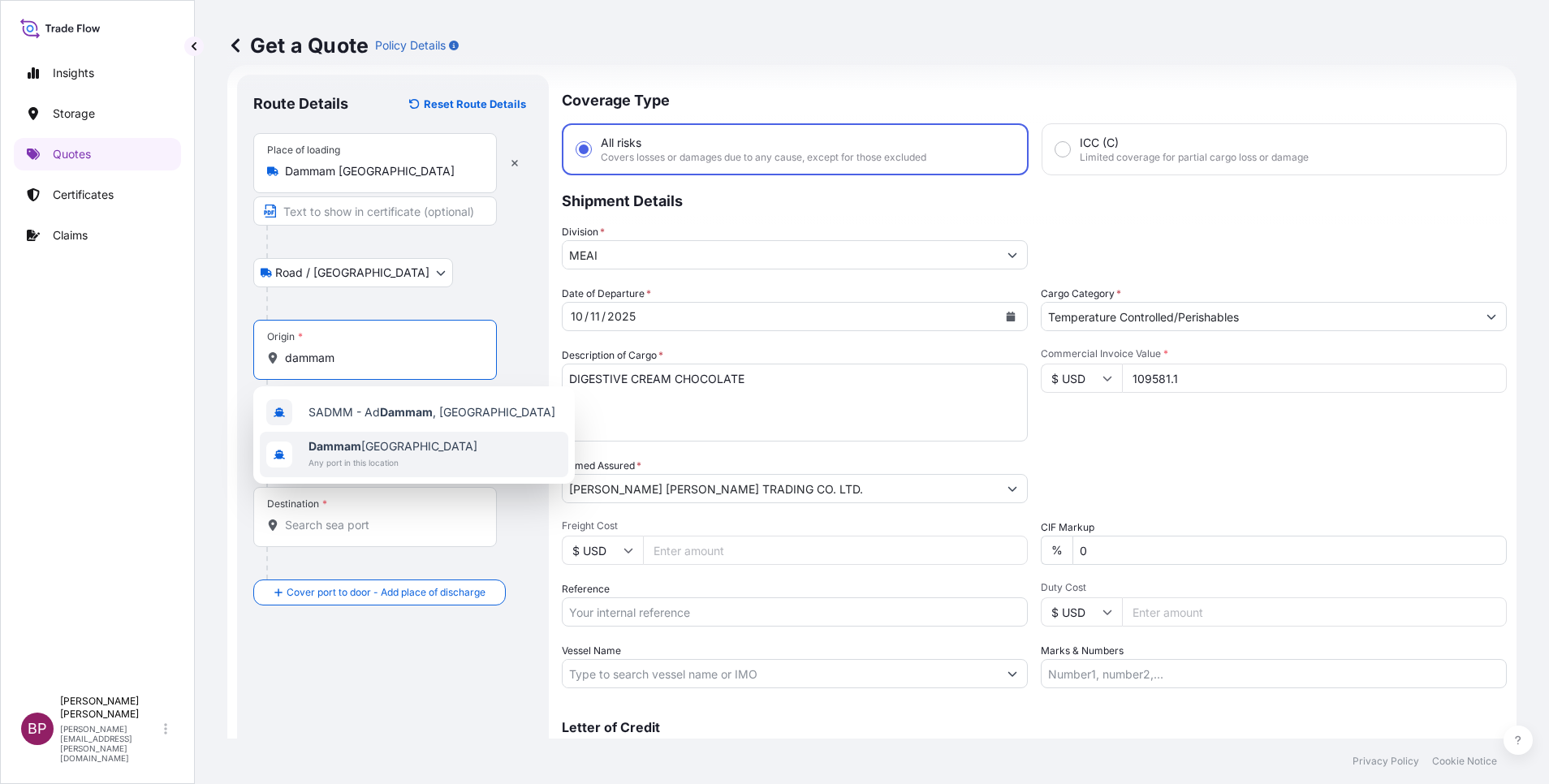
click at [436, 452] on div "[GEOGRAPHIC_DATA] [GEOGRAPHIC_DATA] Any port in this location" at bounding box center [414, 454] width 309 height 45
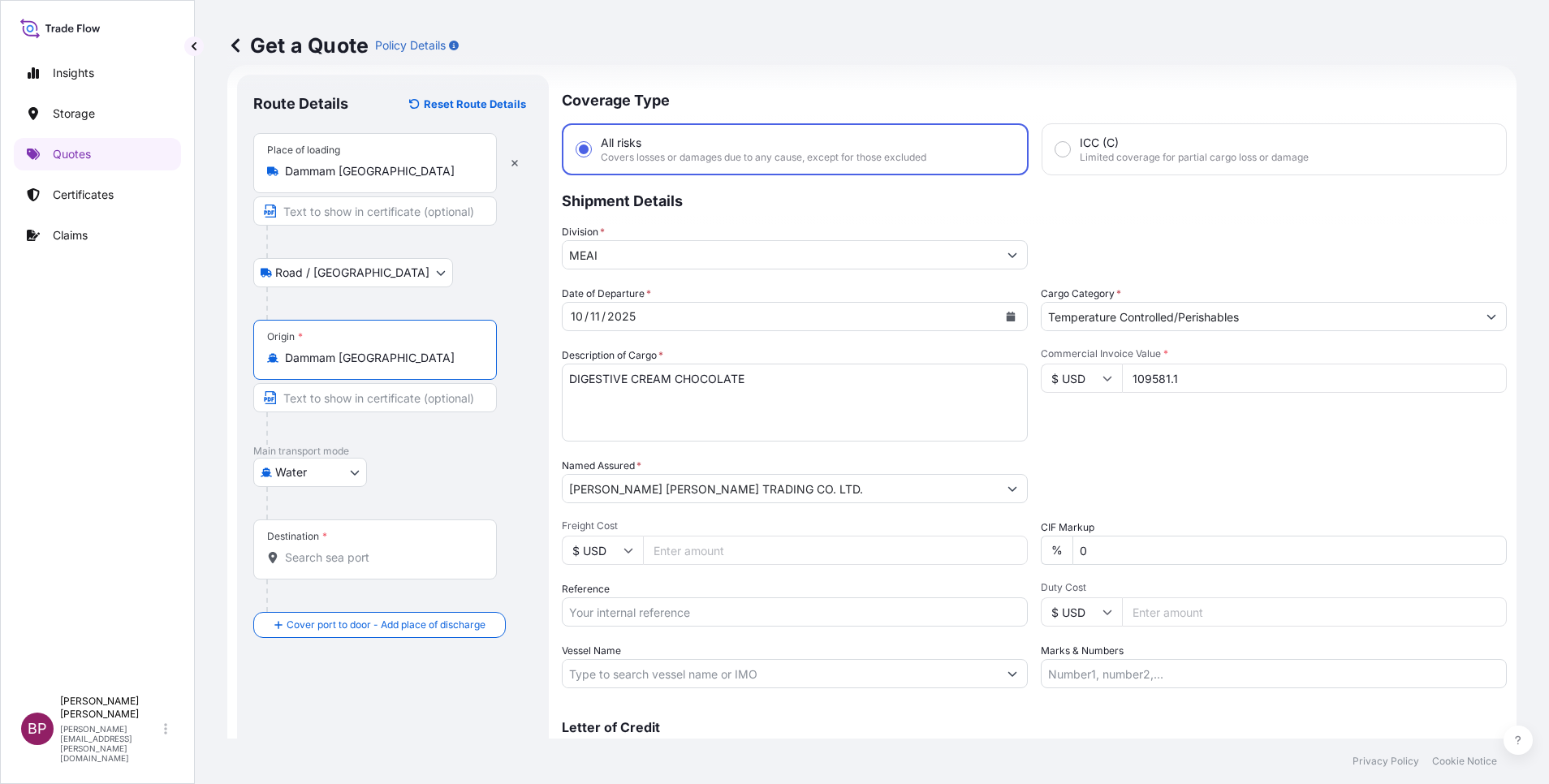
type input "Dammam [GEOGRAPHIC_DATA]"
click at [358, 563] on input "Destination *" at bounding box center [381, 557] width 192 height 17
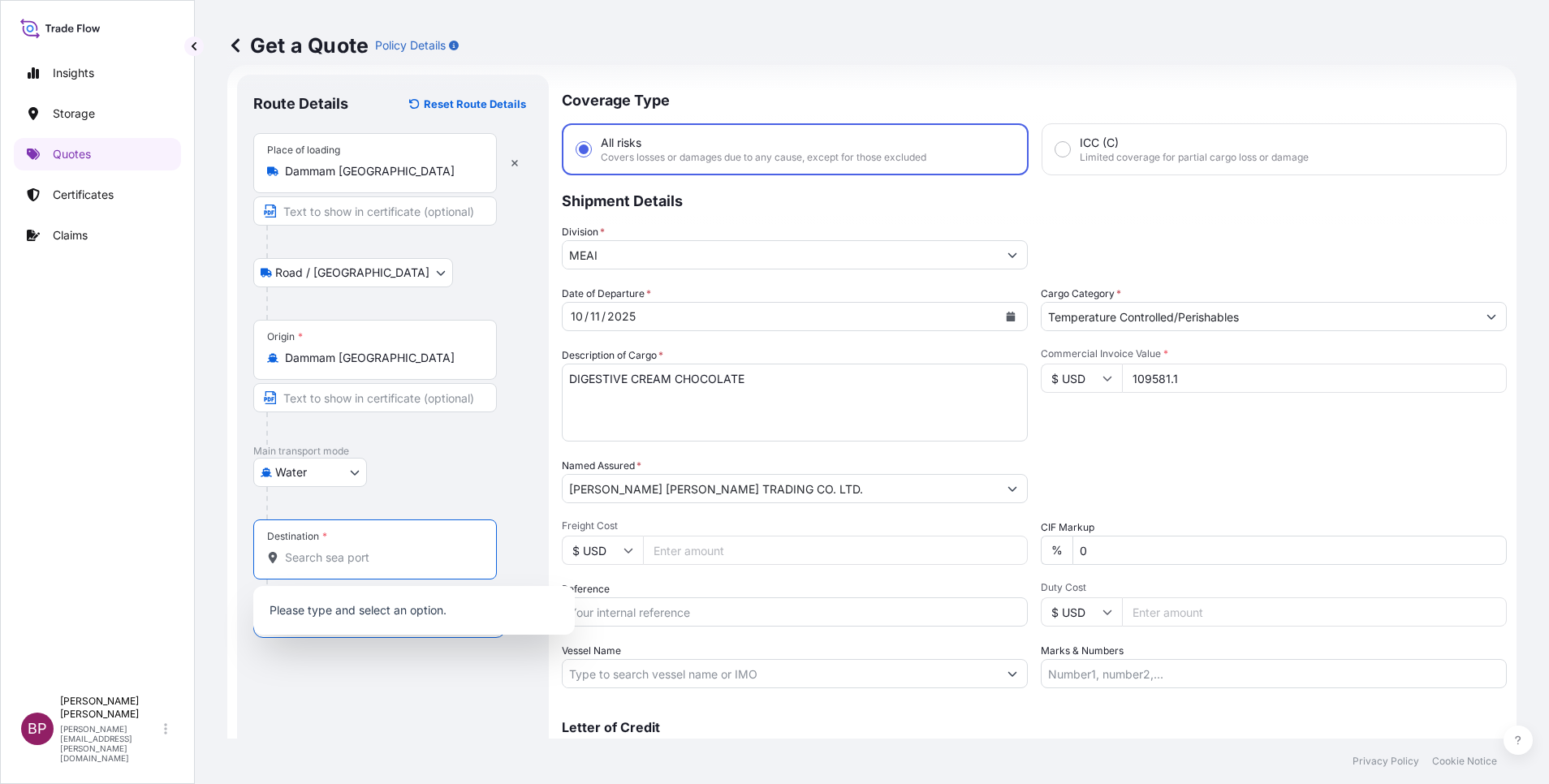
paste input "Zhongshan"
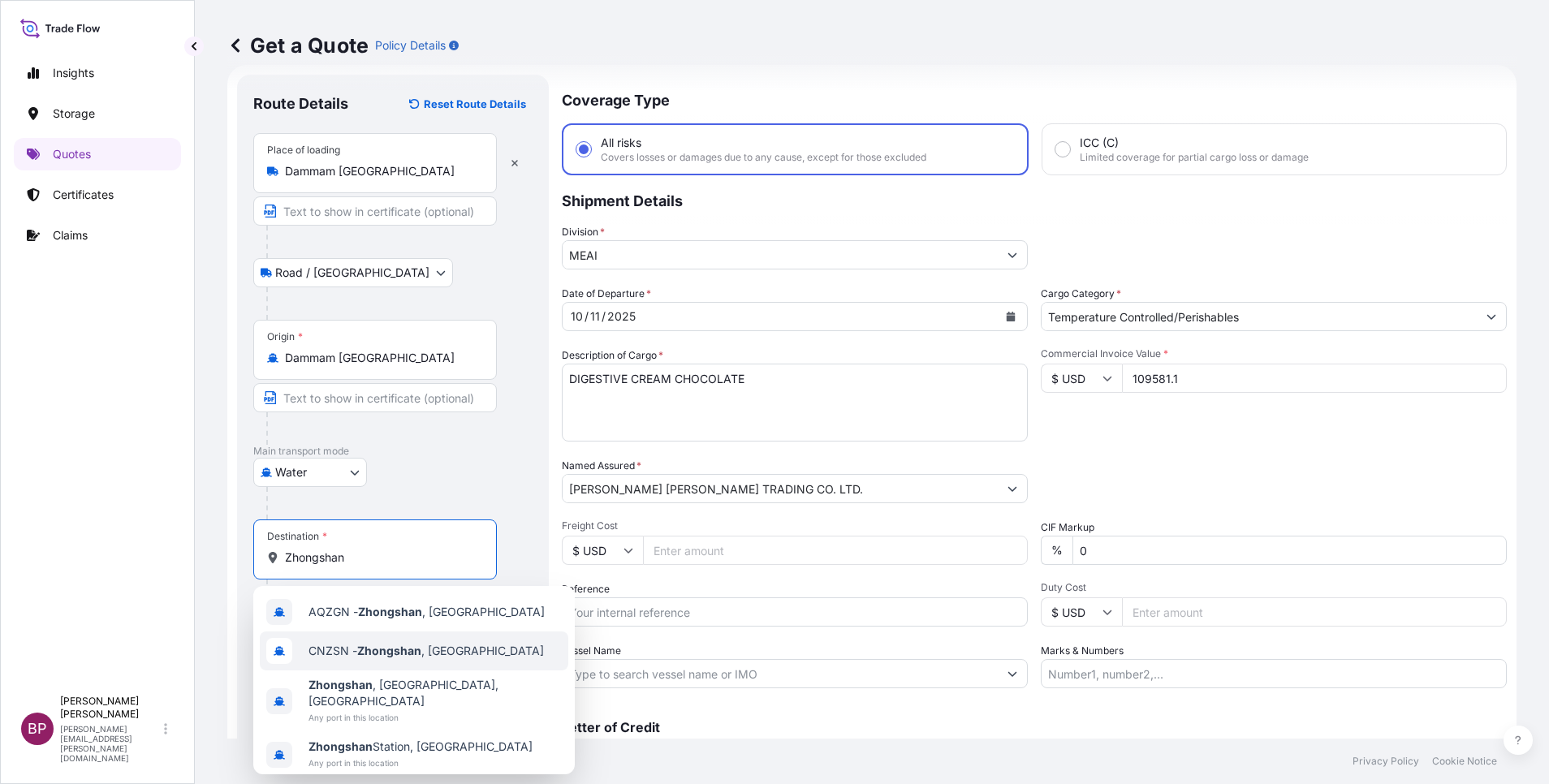
click at [449, 649] on span "CNZSN - [GEOGRAPHIC_DATA] , [GEOGRAPHIC_DATA]" at bounding box center [426, 651] width 235 height 17
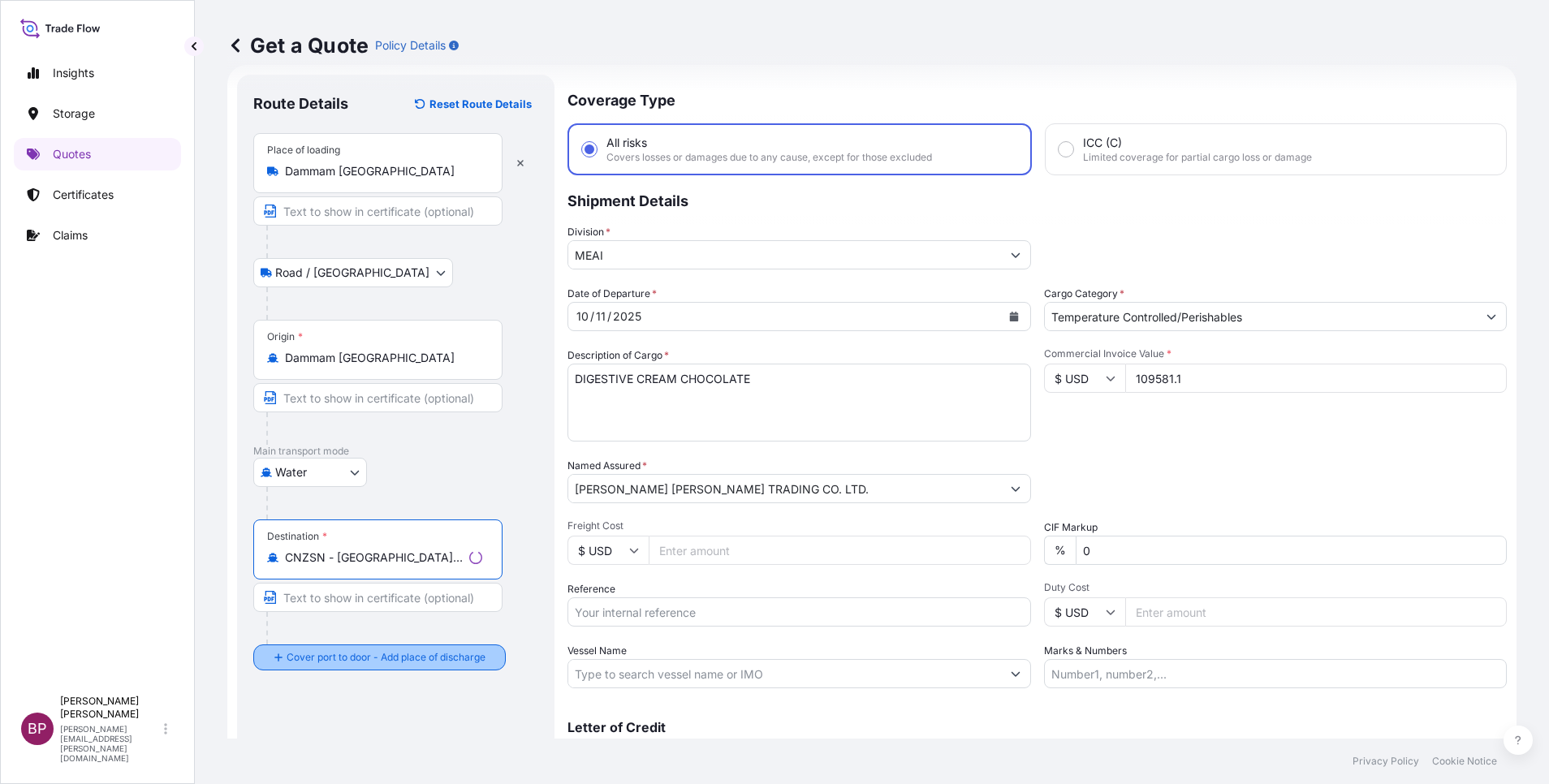
type input "CNZSN - [GEOGRAPHIC_DATA], [GEOGRAPHIC_DATA]"
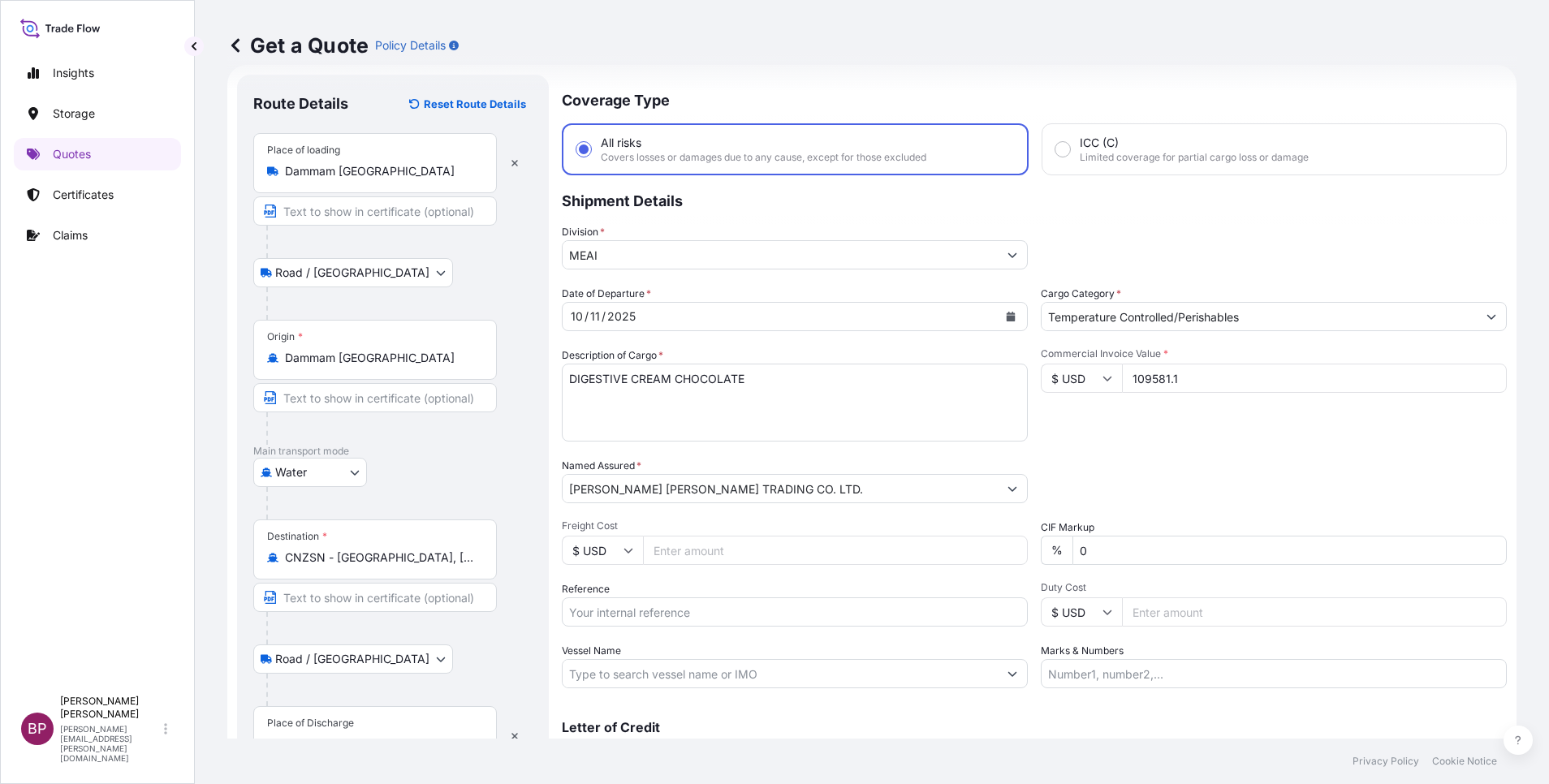
scroll to position [106, 0]
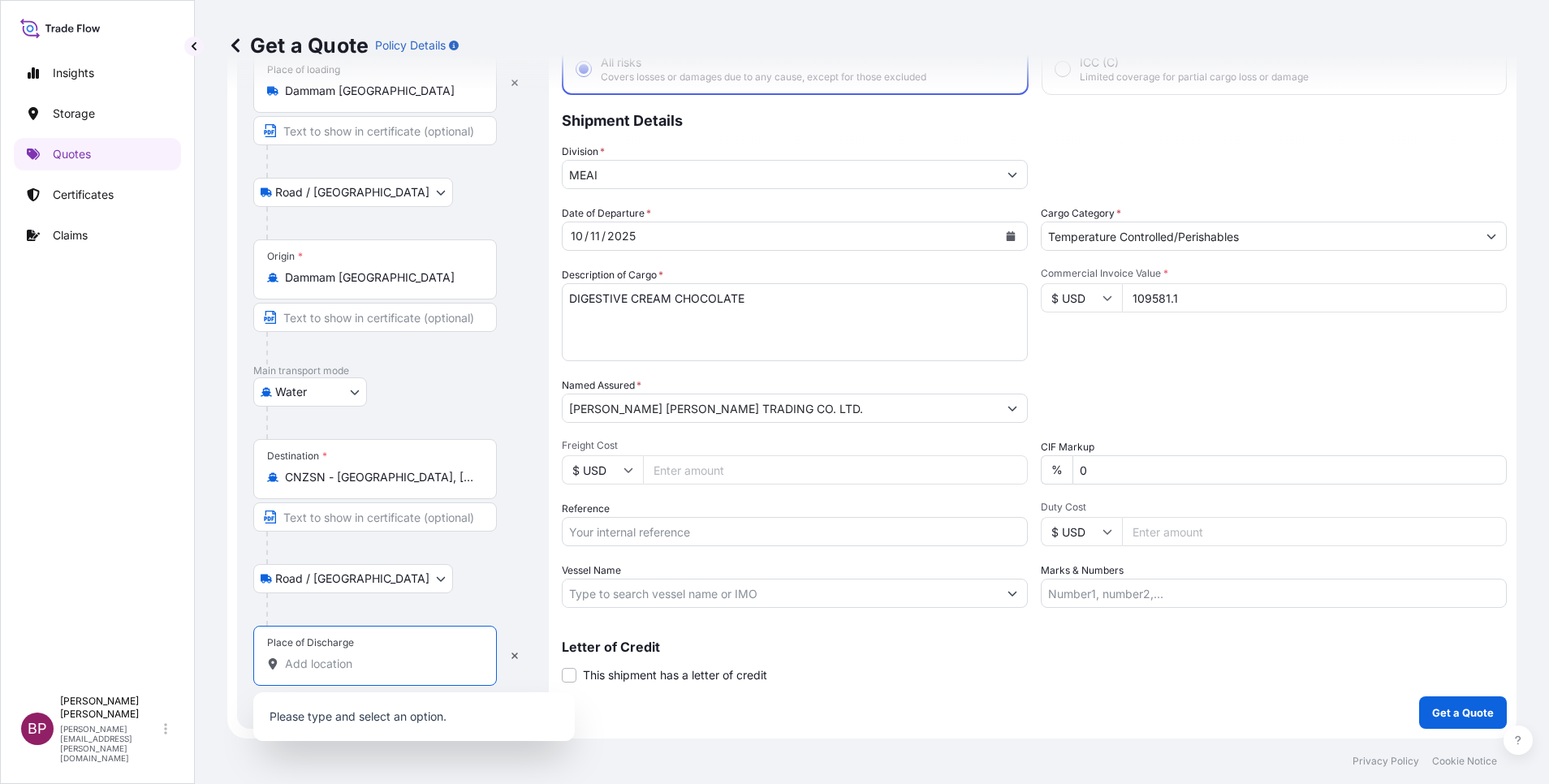
click at [395, 660] on input "Place of Discharge" at bounding box center [381, 664] width 192 height 17
paste input "Zhongshan"
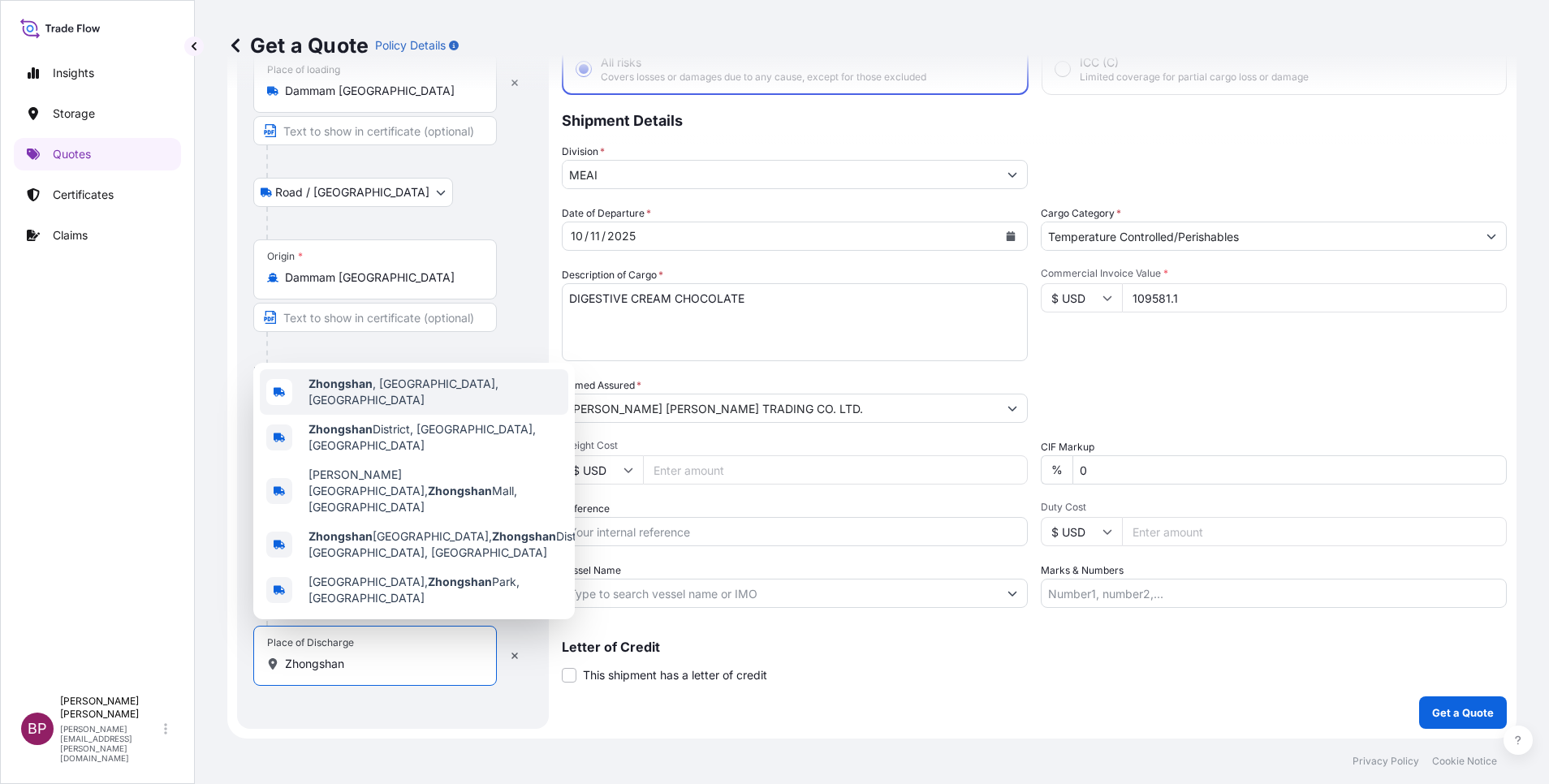
click at [471, 408] on span "[GEOGRAPHIC_DATA] , [GEOGRAPHIC_DATA], [GEOGRAPHIC_DATA]" at bounding box center [435, 392] width 253 height 32
type input "[GEOGRAPHIC_DATA], [GEOGRAPHIC_DATA], [GEOGRAPHIC_DATA]"
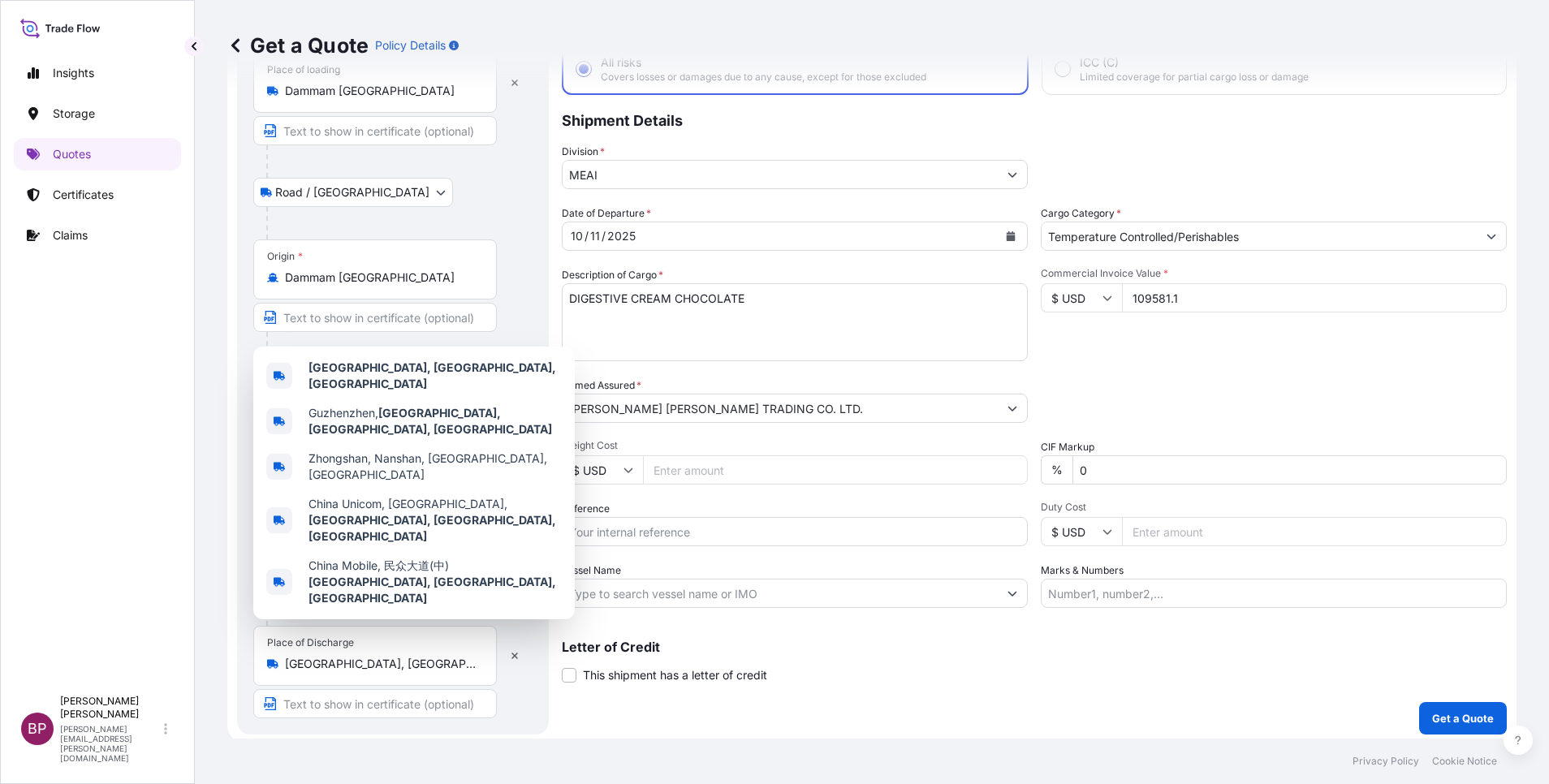
click at [1175, 402] on div "Packing Category Type to search a container mode Please select a primary mode o…" at bounding box center [1273, 400] width 466 height 45
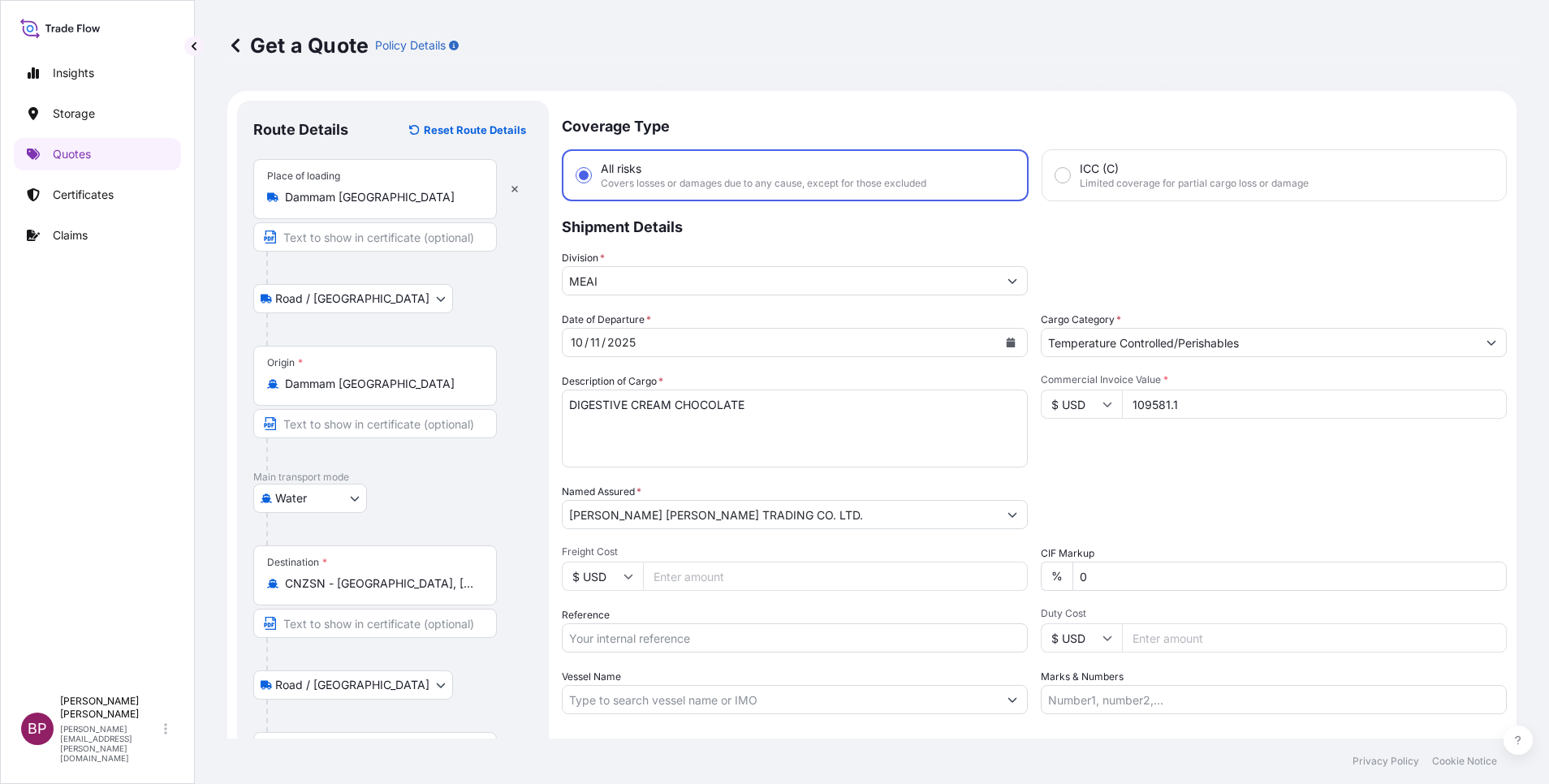
scroll to position [112, 0]
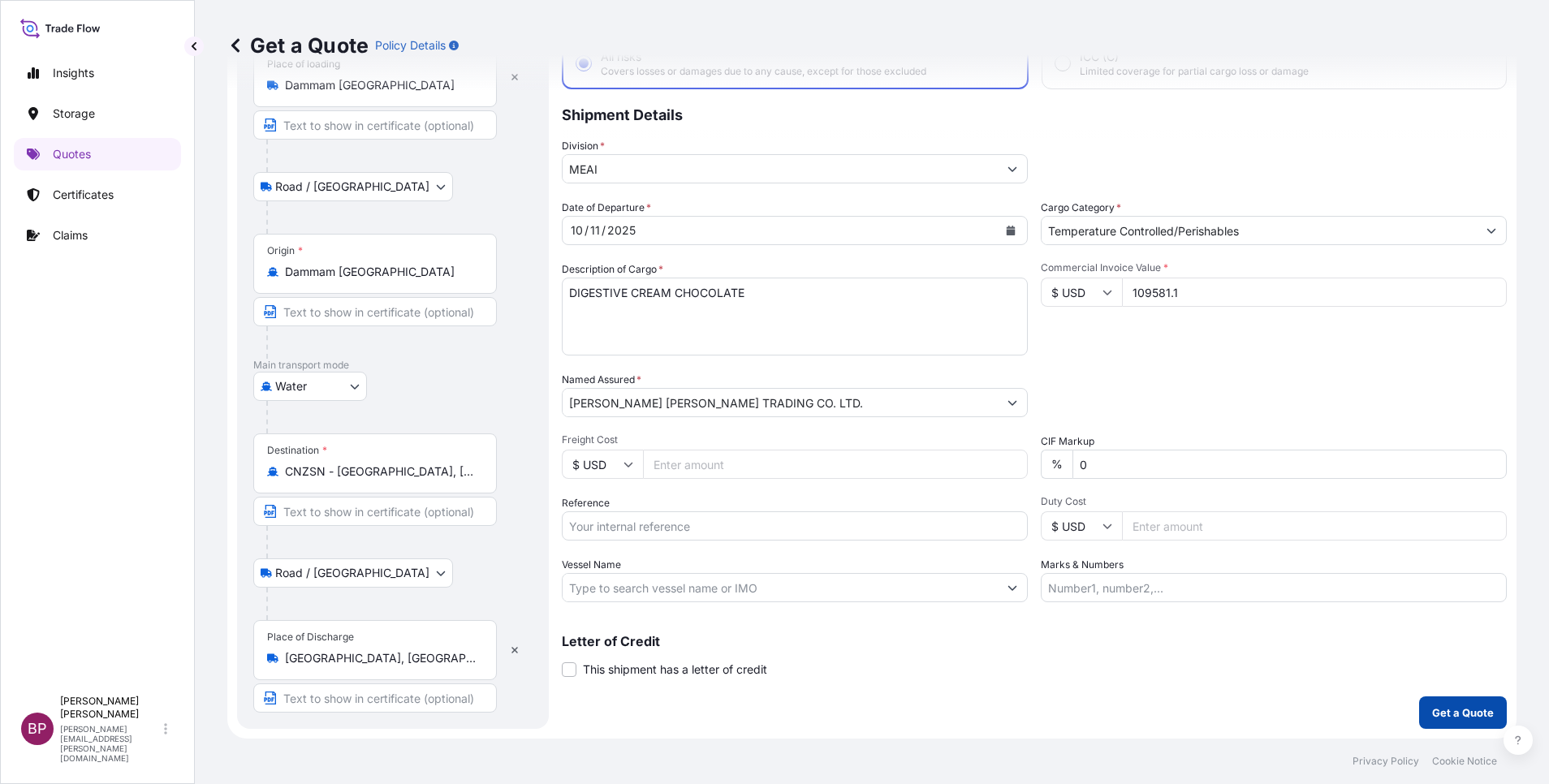
click at [1452, 710] on p "Get a Quote" at bounding box center [1463, 712] width 62 height 17
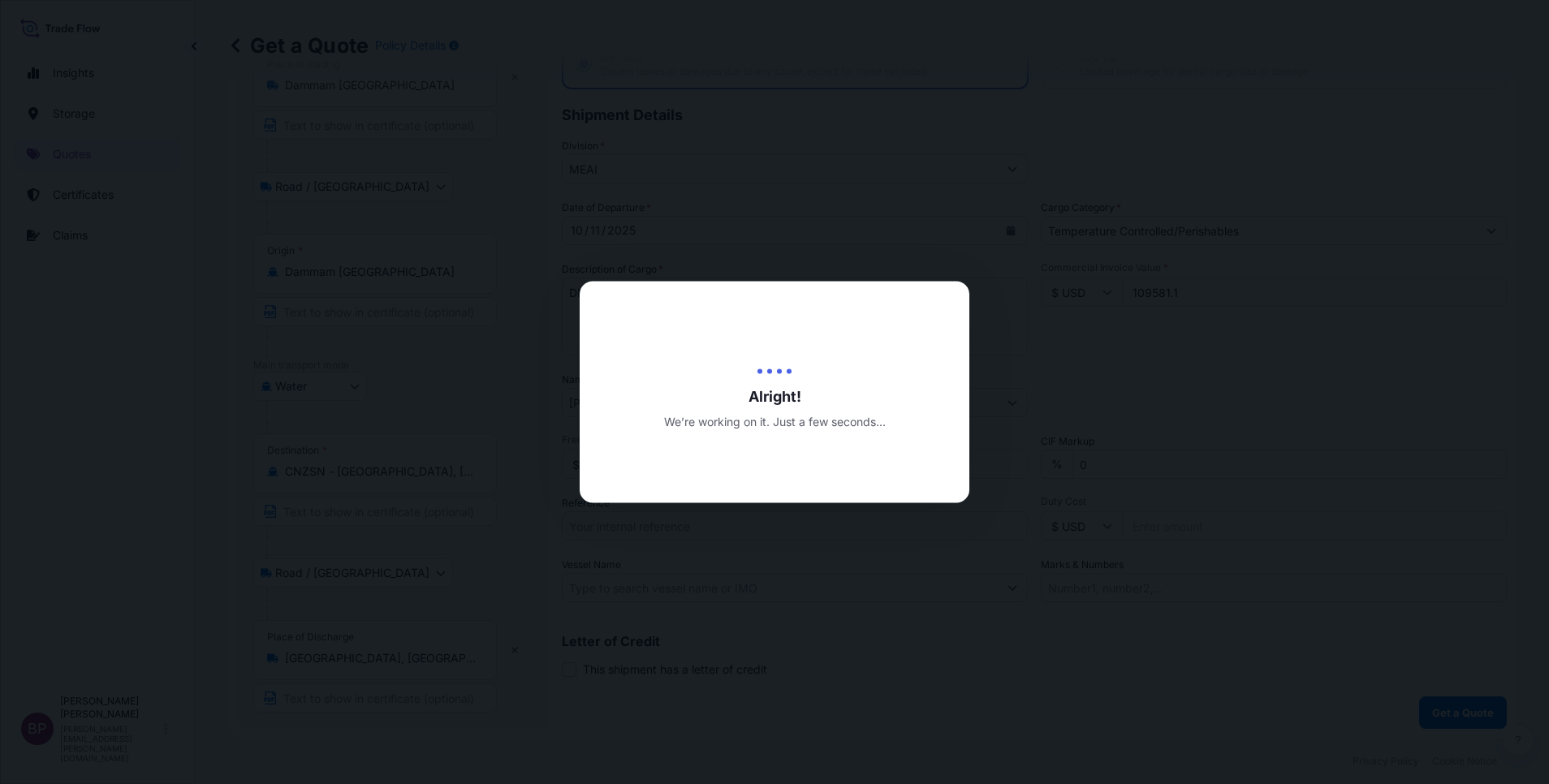
select select "Road / [GEOGRAPHIC_DATA]"
select select "Water"
select select "Road / [GEOGRAPHIC_DATA]"
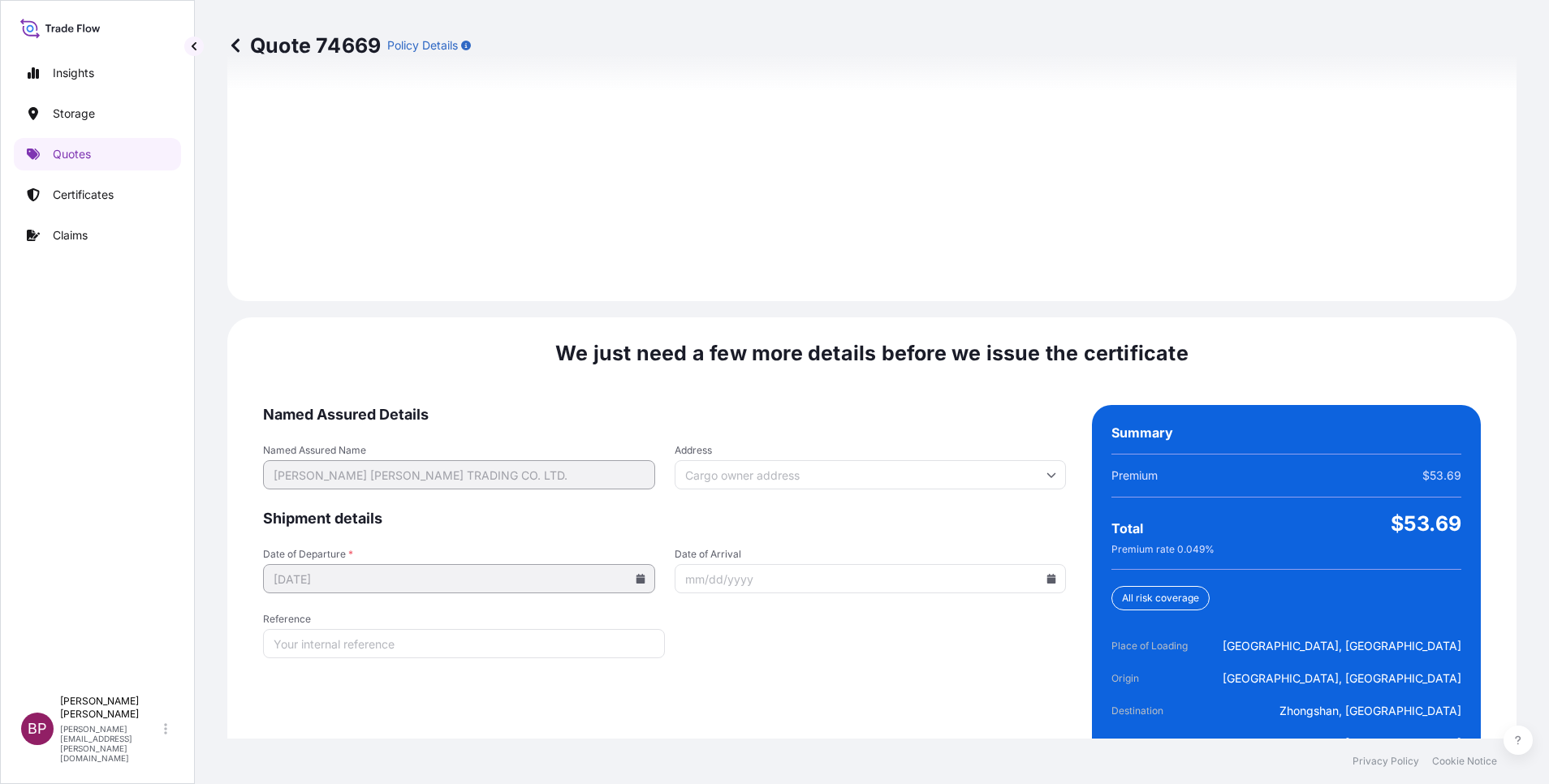
scroll to position [2664, 0]
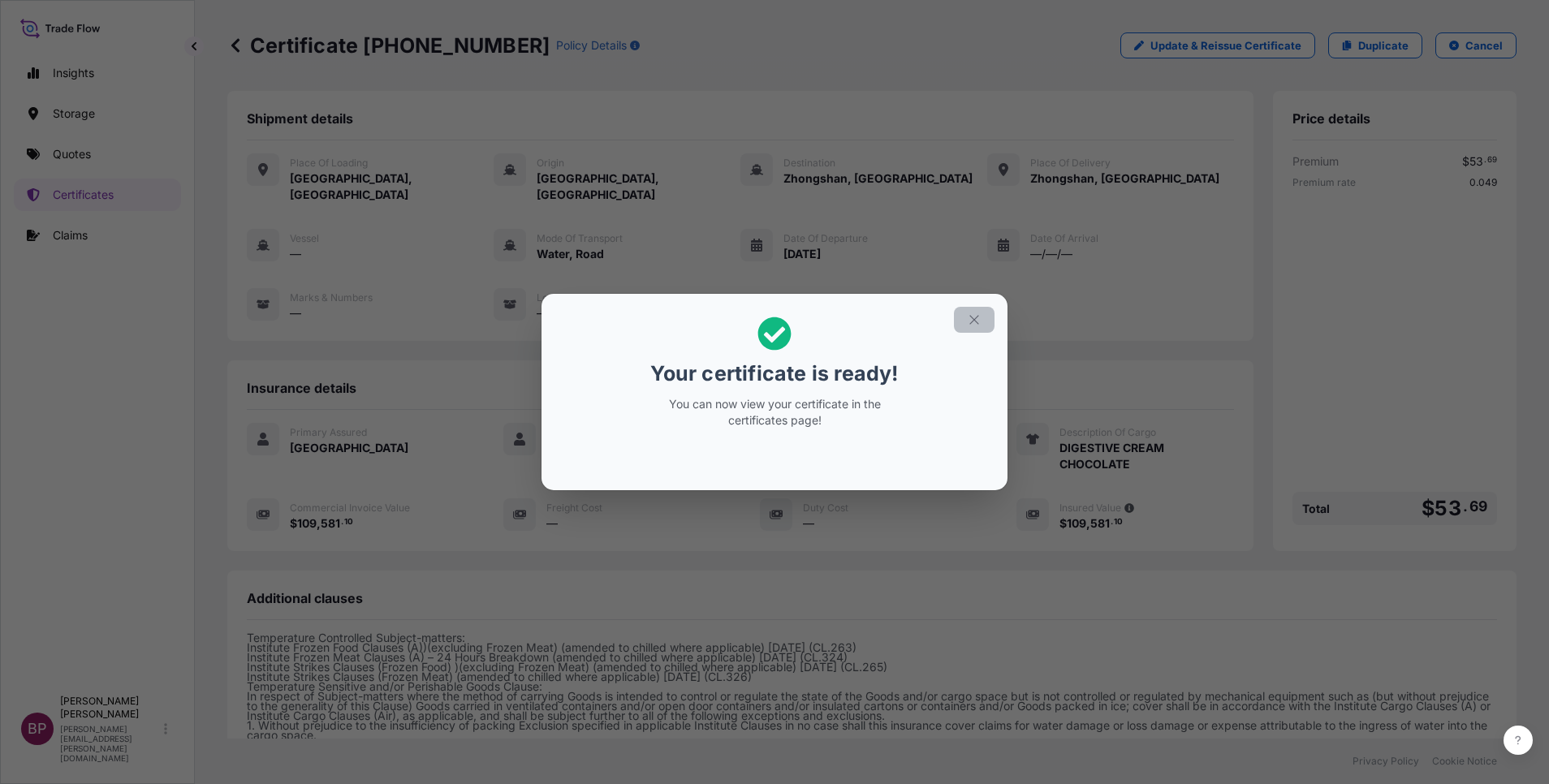
click at [980, 314] on icon "button" at bounding box center [974, 319] width 15 height 15
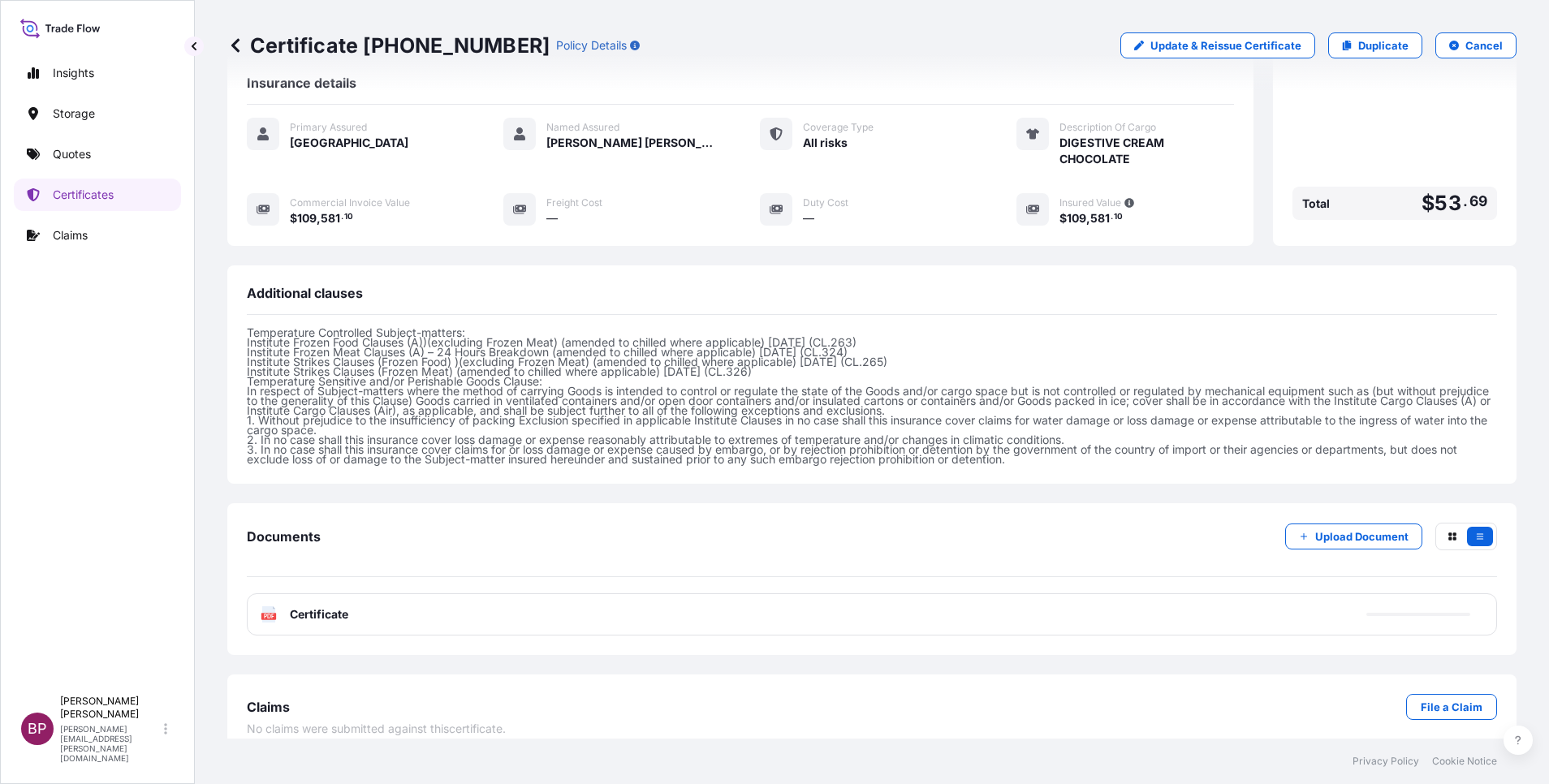
scroll to position [307, 0]
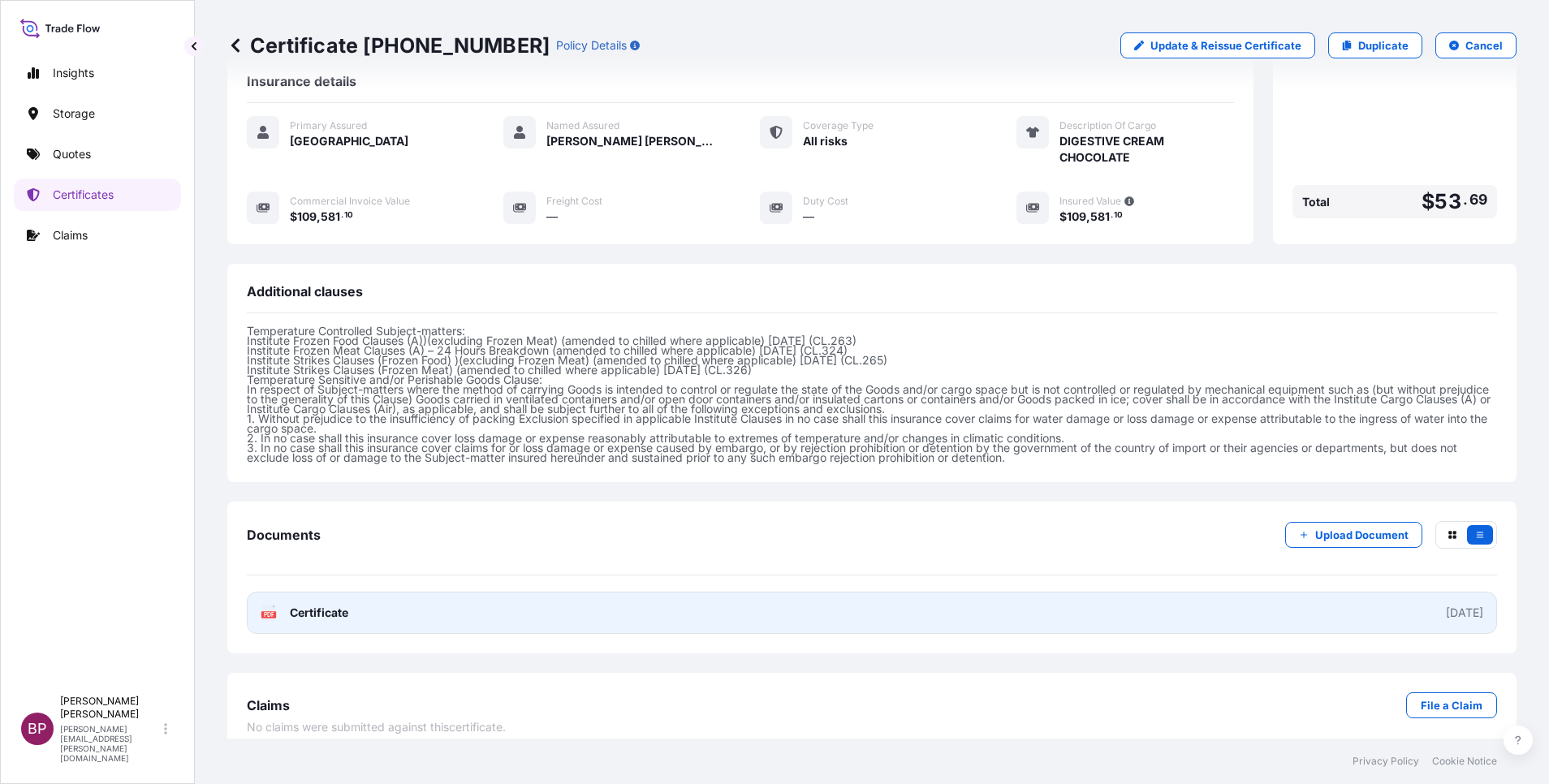
click at [337, 604] on span "Certificate" at bounding box center [318, 612] width 58 height 17
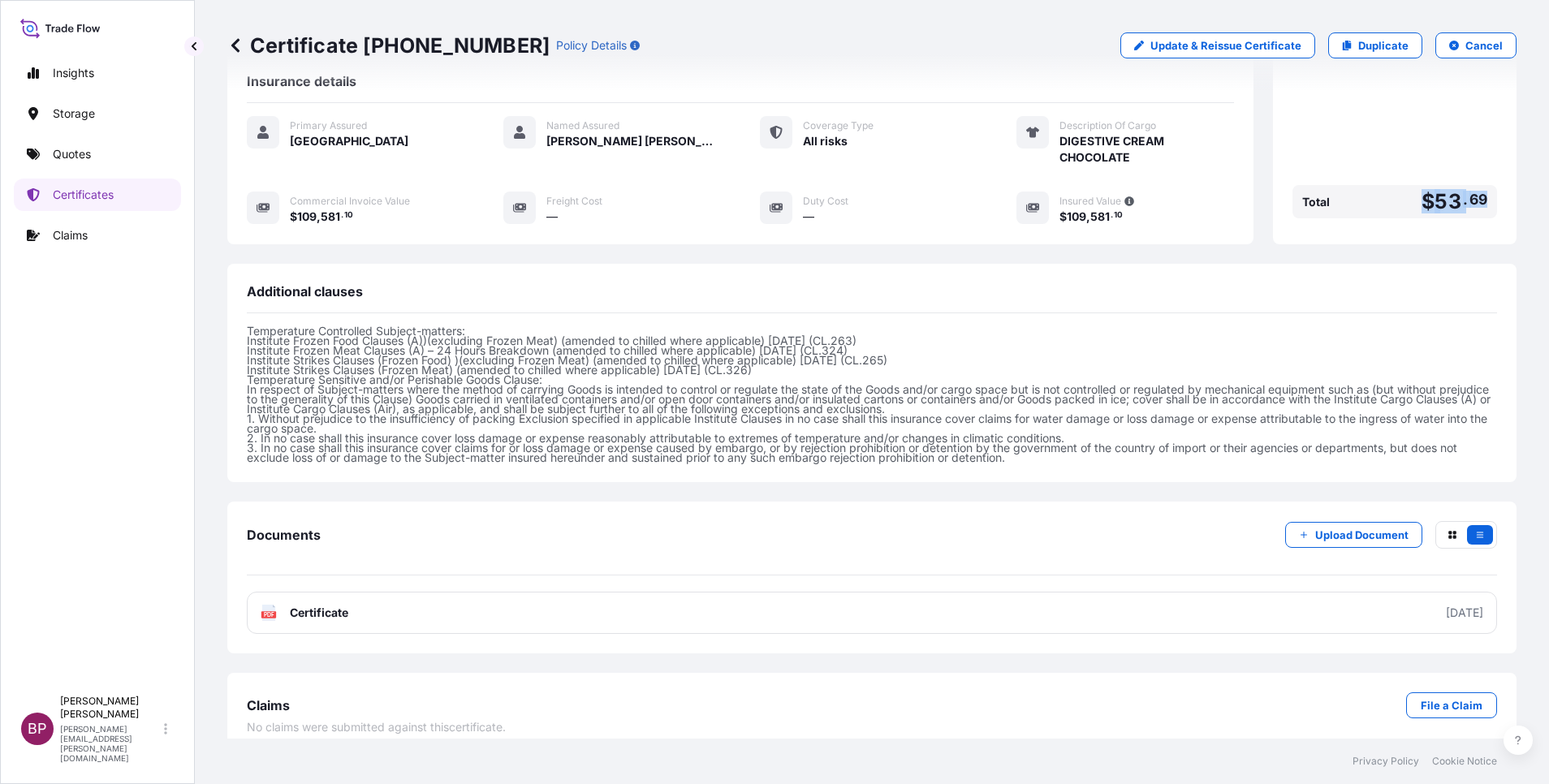
drag, startPoint x: 1477, startPoint y: 183, endPoint x: 1407, endPoint y: 187, distance: 70.1
click at [1407, 187] on div "Price details Premium $ 53 . 69 Premium rate 0.049 Total $ 53 . 69" at bounding box center [1395, 14] width 243 height 460
copy span "$ 53 . 69"
click at [87, 152] on p "Quotes" at bounding box center [72, 154] width 38 height 17
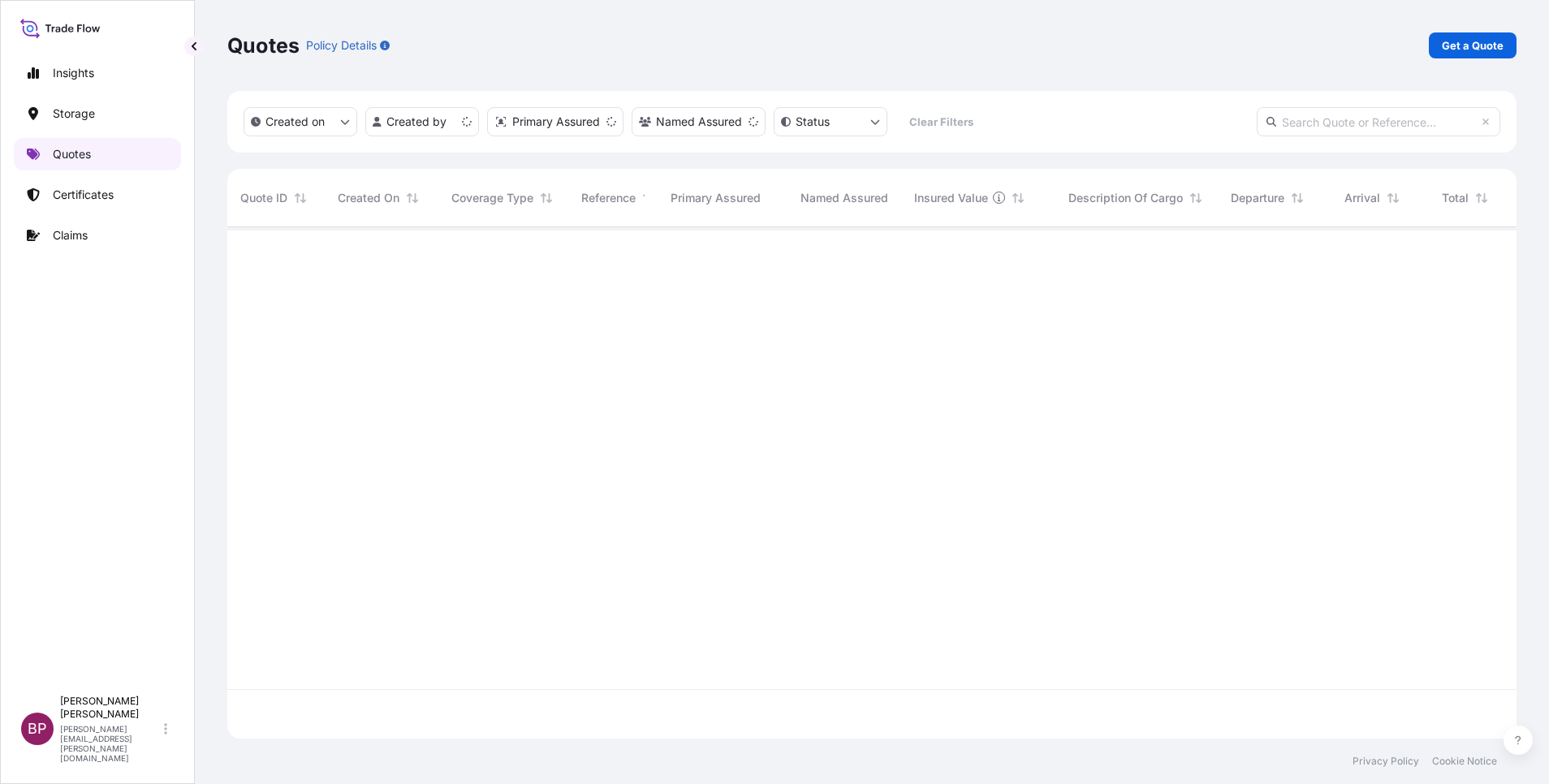
scroll to position [501, 1271]
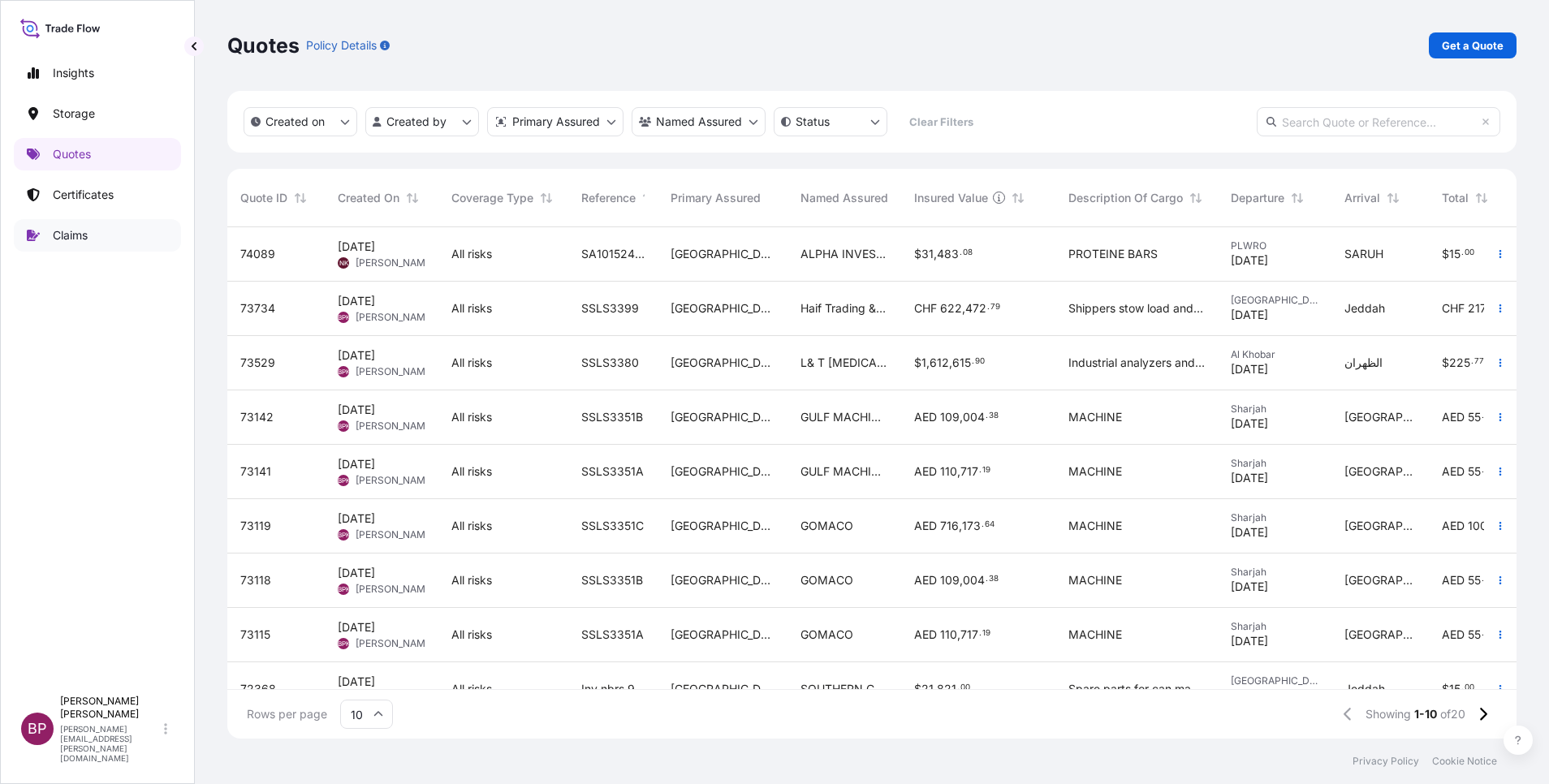
click at [88, 235] on p "Claims" at bounding box center [71, 235] width 35 height 17
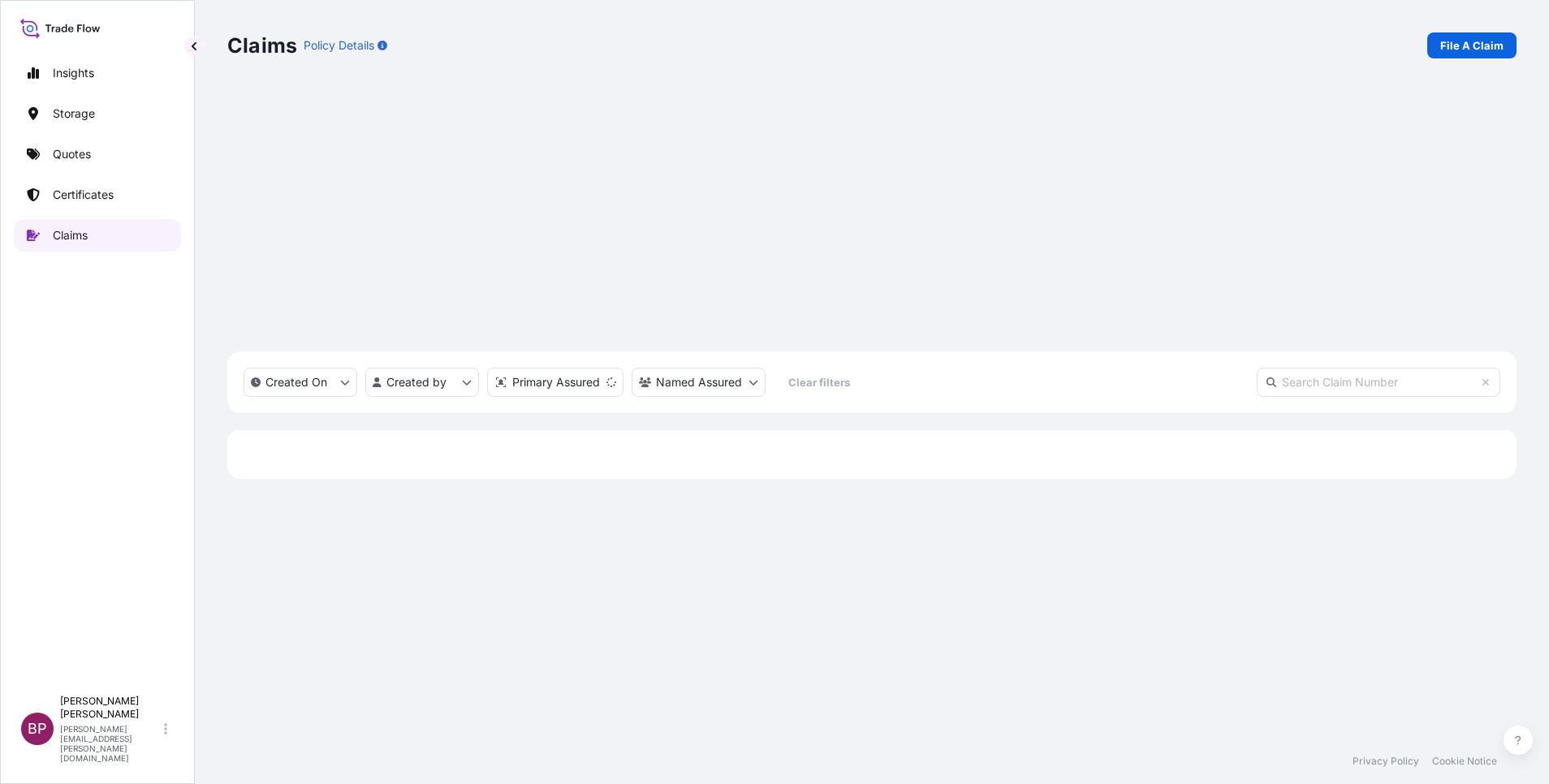
scroll to position [501, 1271]
click at [1478, 51] on p "File A Claim" at bounding box center [1471, 45] width 64 height 17
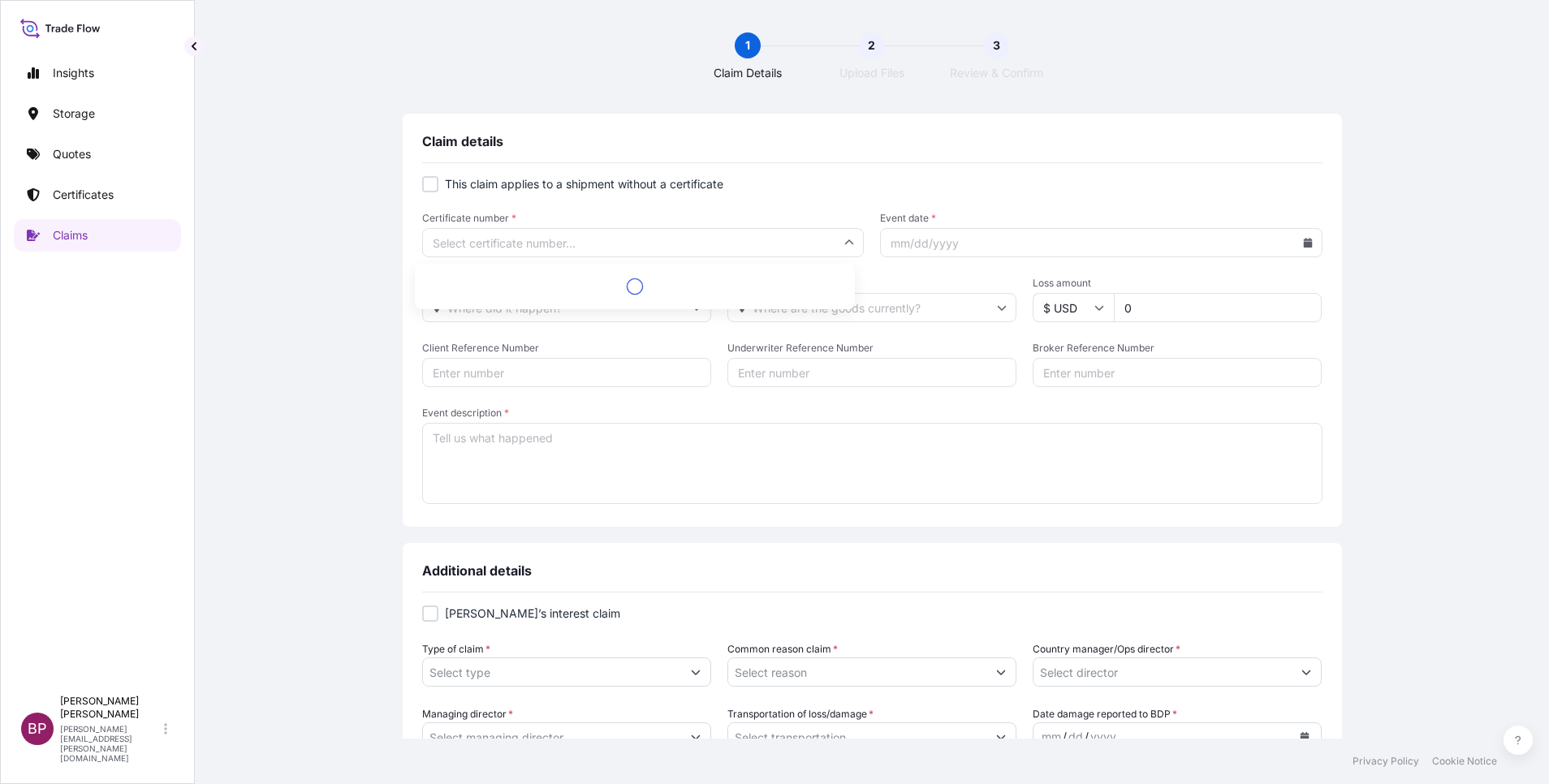
click at [618, 249] on input "Certificate number *" at bounding box center [643, 243] width 442 height 30
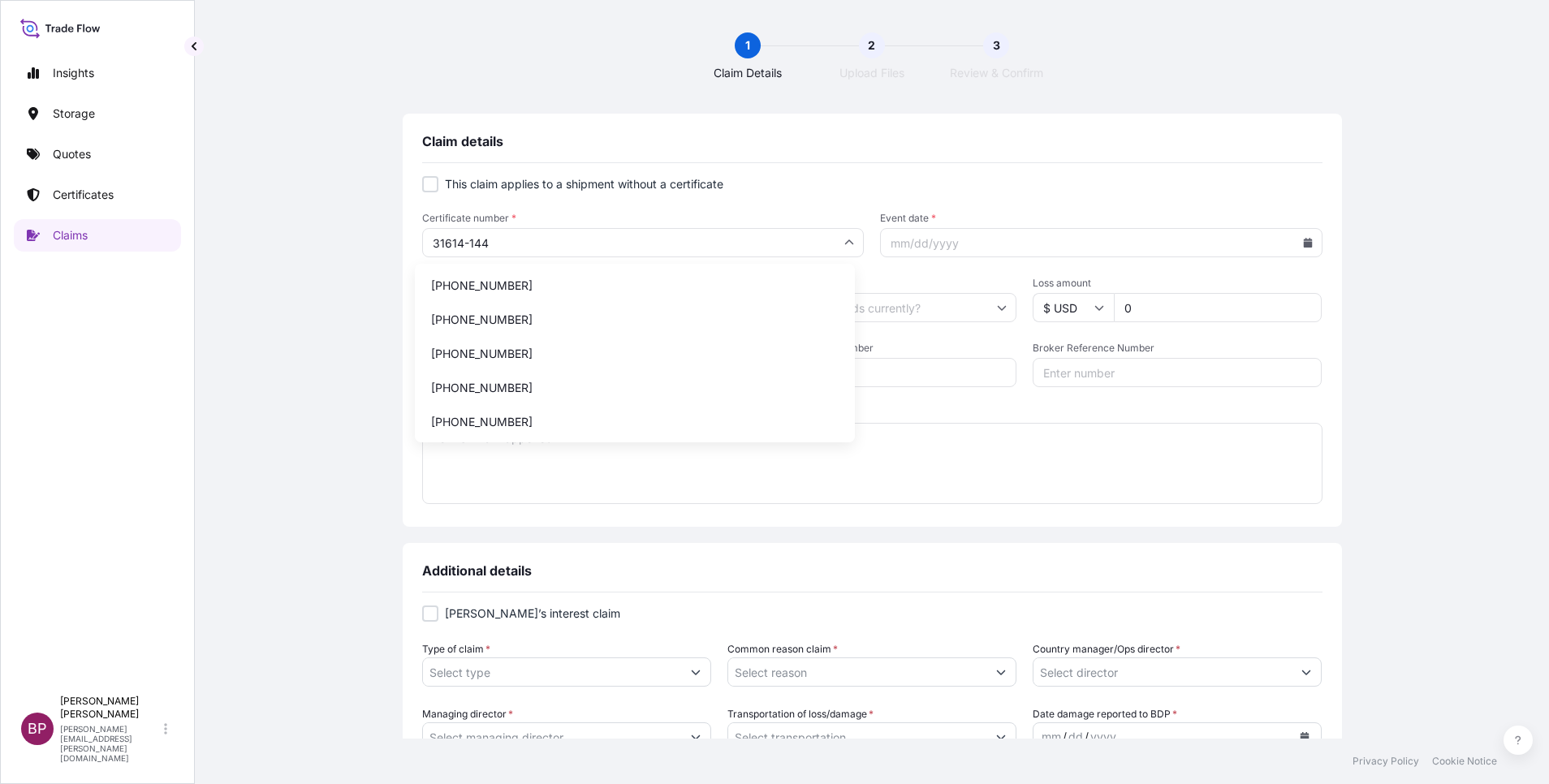
type input "31614-1448"
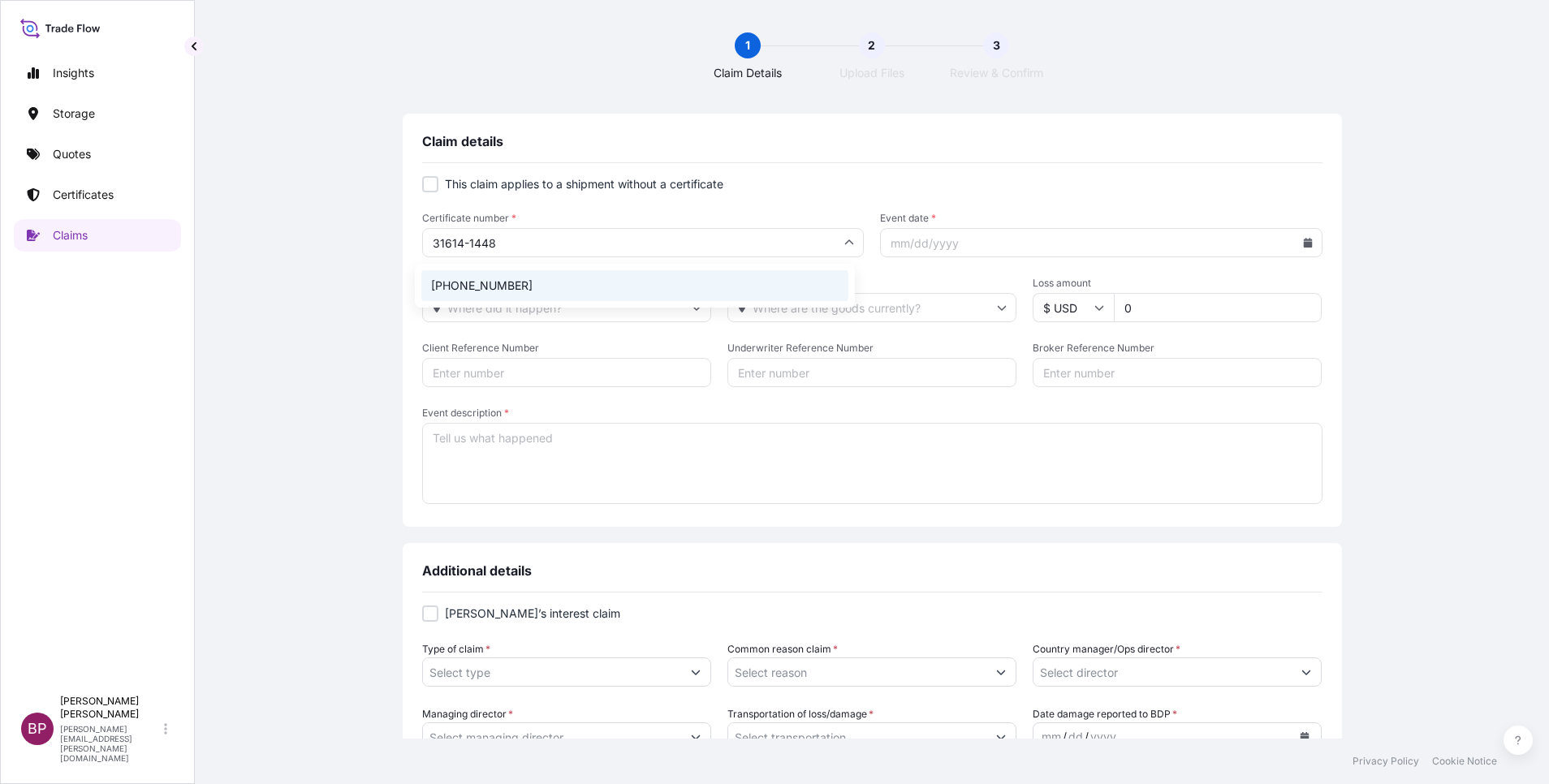
click at [616, 288] on li "[PHONE_NUMBER]" at bounding box center [635, 285] width 427 height 31
click at [1291, 249] on input "Event date *" at bounding box center [1101, 243] width 442 height 30
click at [1303, 245] on icon at bounding box center [1307, 242] width 9 height 10
click at [1133, 353] on button "1" at bounding box center [1146, 340] width 26 height 26
type input "[DATE]"
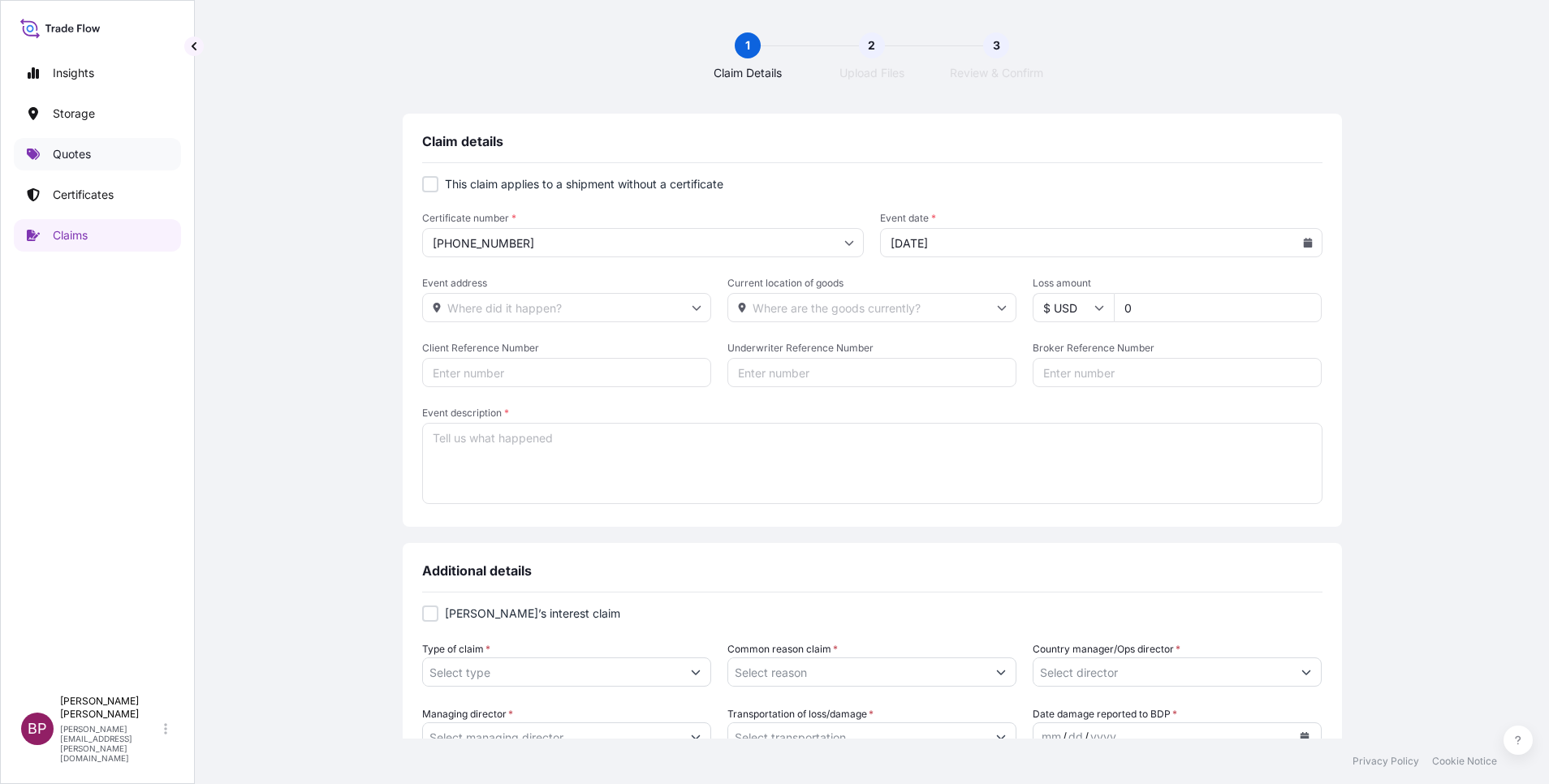
click at [75, 151] on p "Quotes" at bounding box center [72, 154] width 38 height 17
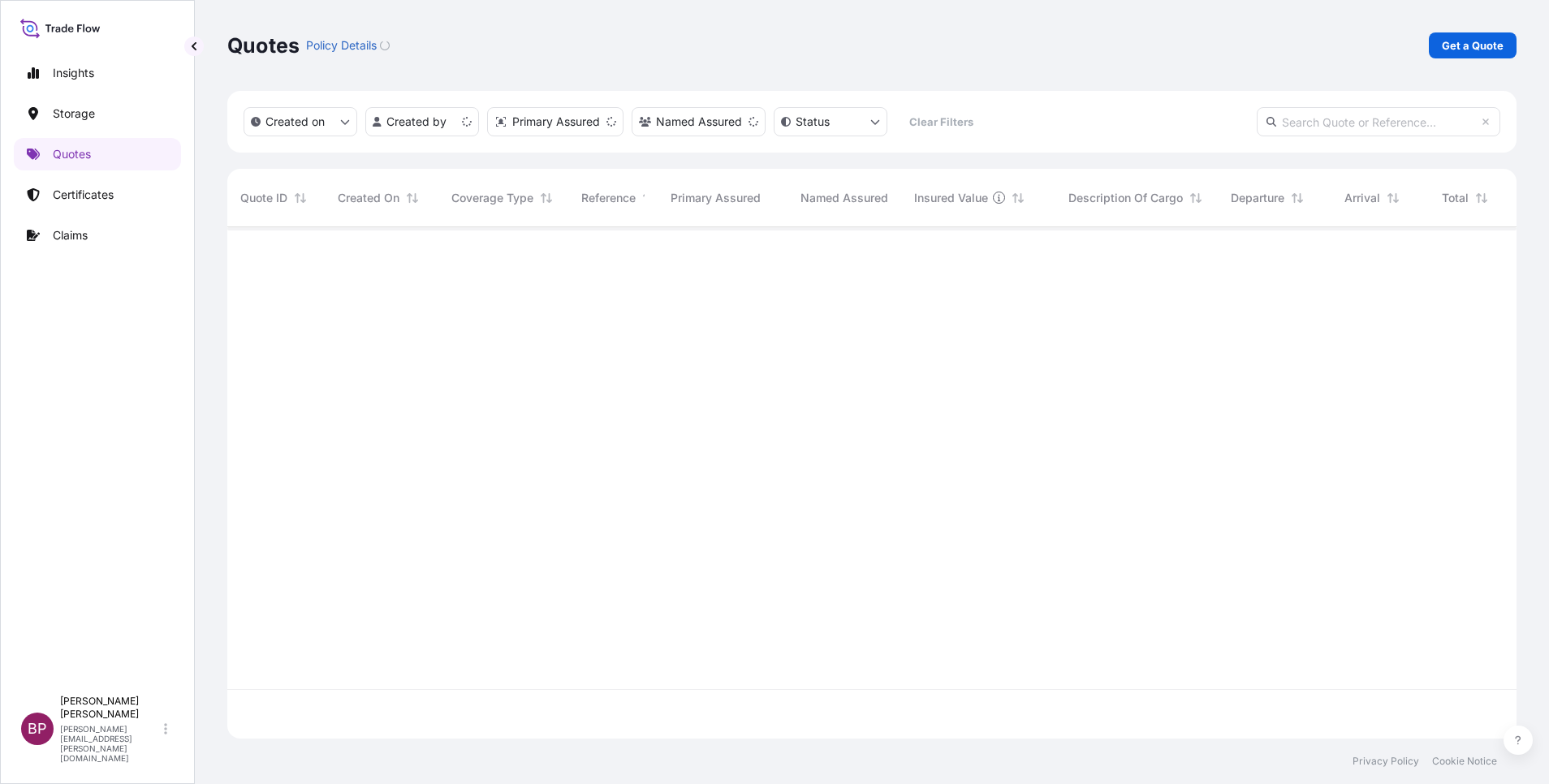
scroll to position [501, 1271]
click at [1493, 40] on p "Get a Quote" at bounding box center [1472, 45] width 62 height 17
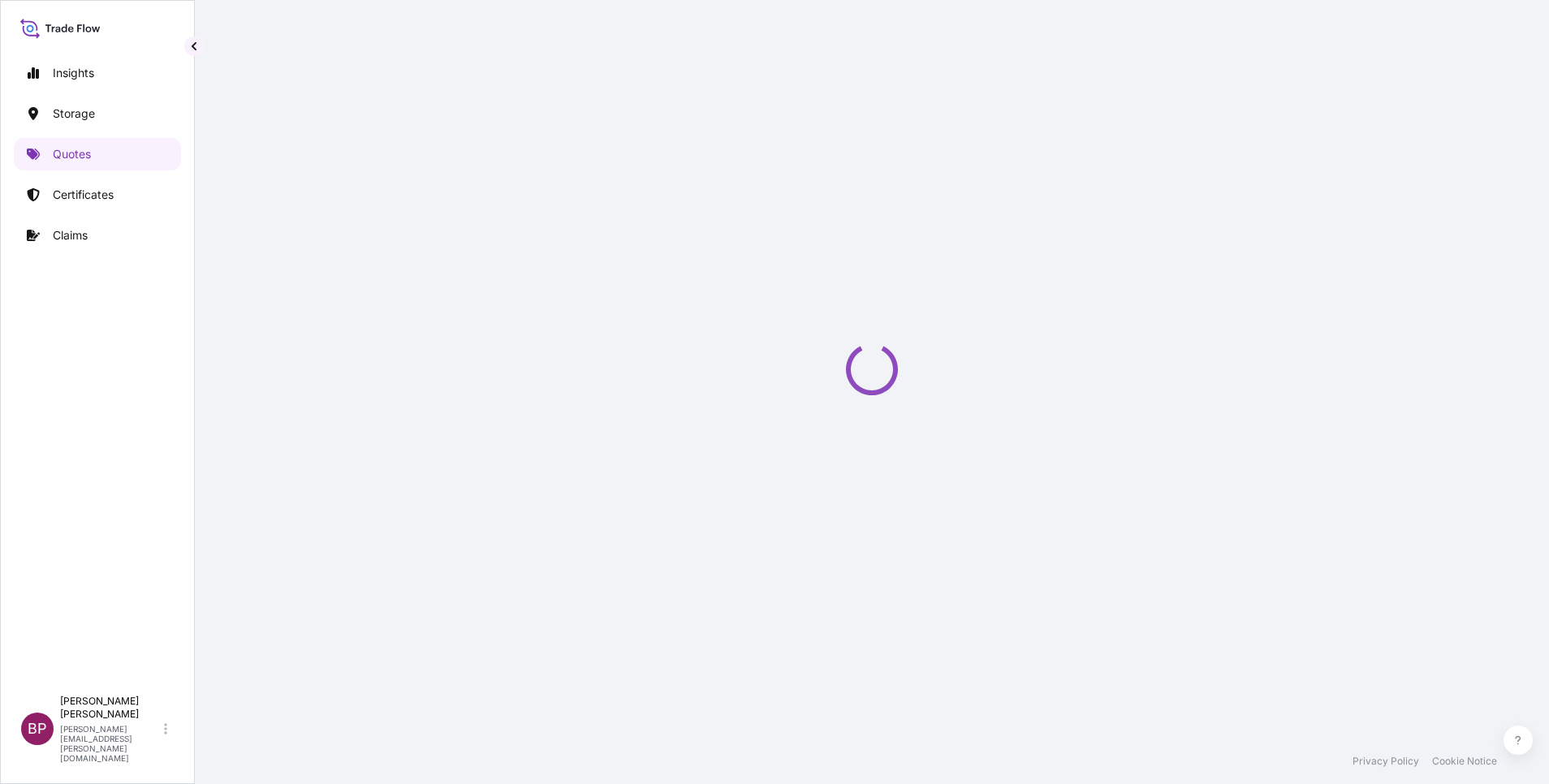
scroll to position [26, 0]
select select "Water"
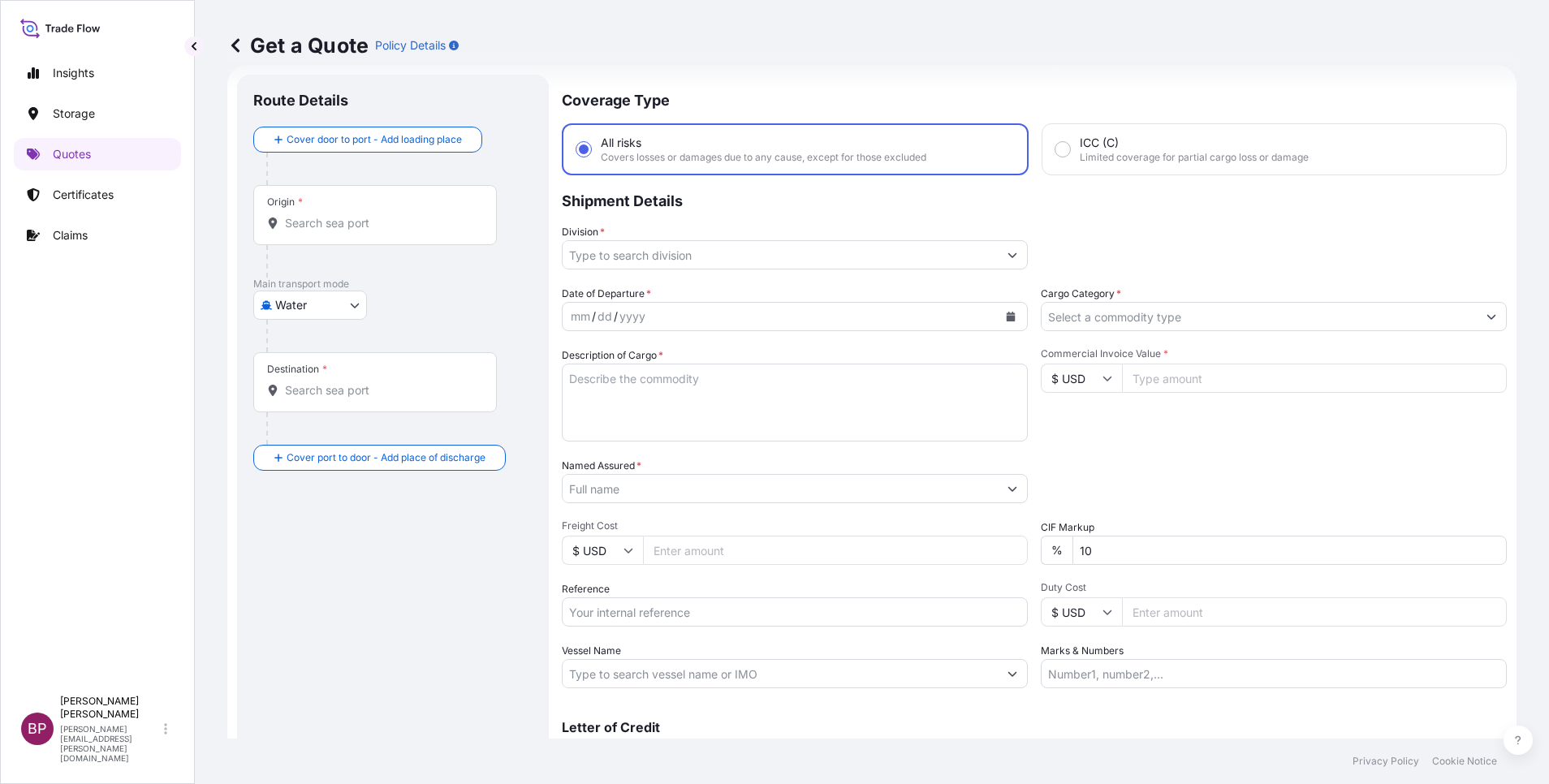
click at [1202, 469] on div "Packing Category Type to search a container mode Please select a primary mode o…" at bounding box center [1273, 481] width 466 height 45
drag, startPoint x: 1160, startPoint y: 553, endPoint x: 809, endPoint y: 549, distance: 351.0
click at [809, 549] on div "Date of Departure * mm / dd / yyyy Cargo Category * Description of Cargo * Comm…" at bounding box center [1034, 487] width 945 height 403
type input "0"
click at [1204, 466] on div "Packing Category Type to search a container mode Please select a primary mode o…" at bounding box center [1273, 481] width 466 height 45
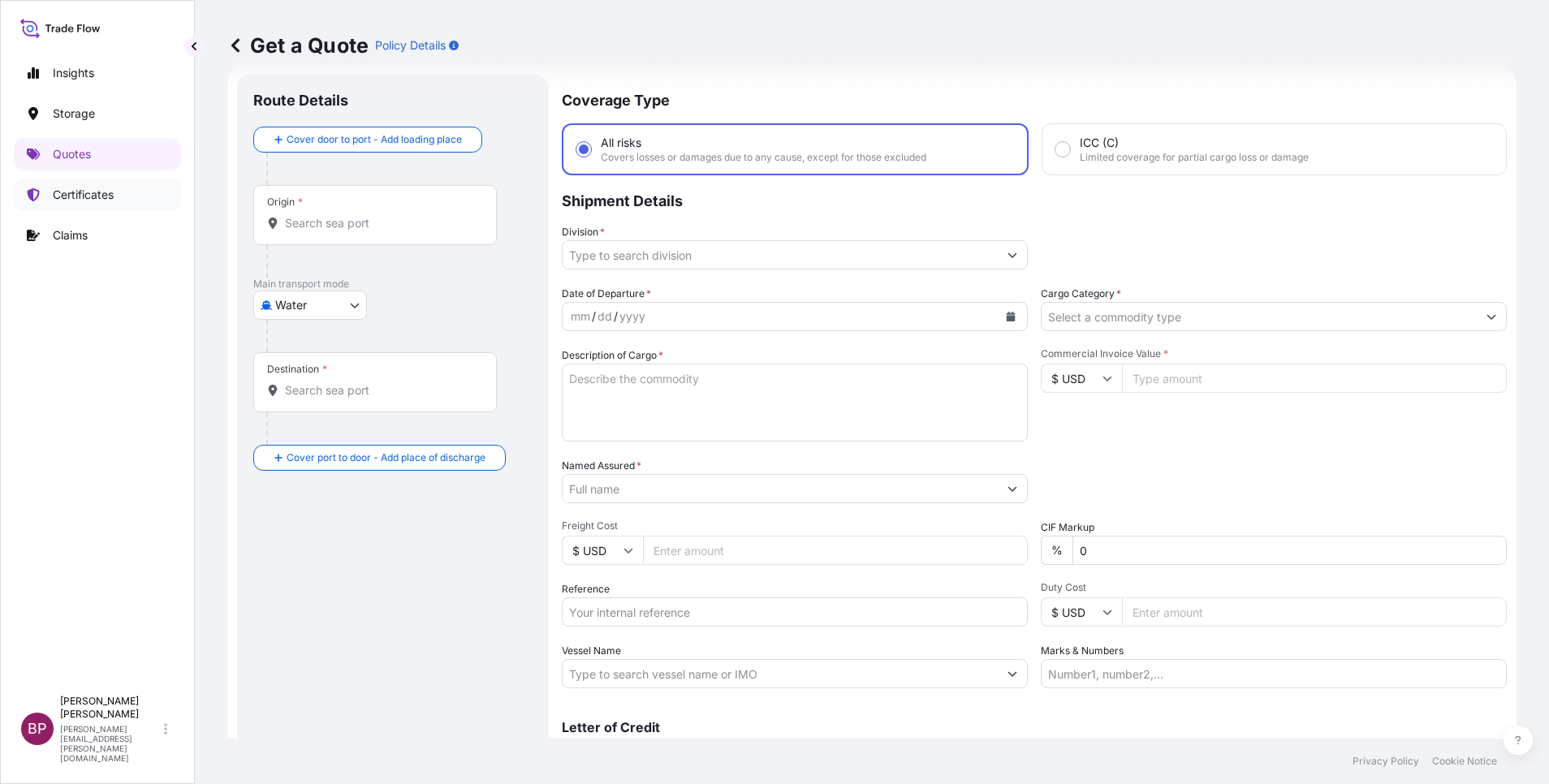
click at [92, 194] on p "Certificates" at bounding box center [84, 194] width 61 height 17
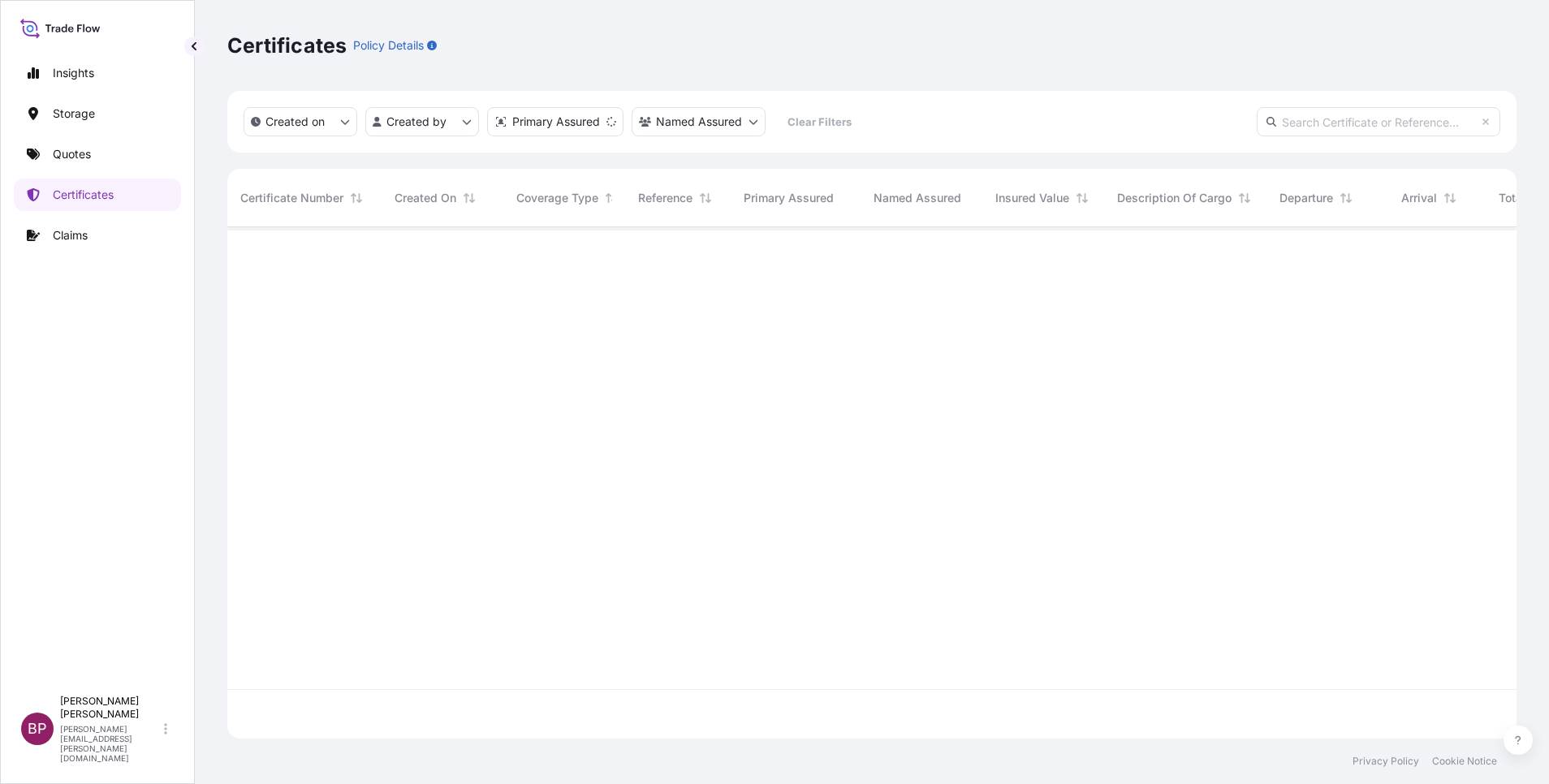
scroll to position [501, 1271]
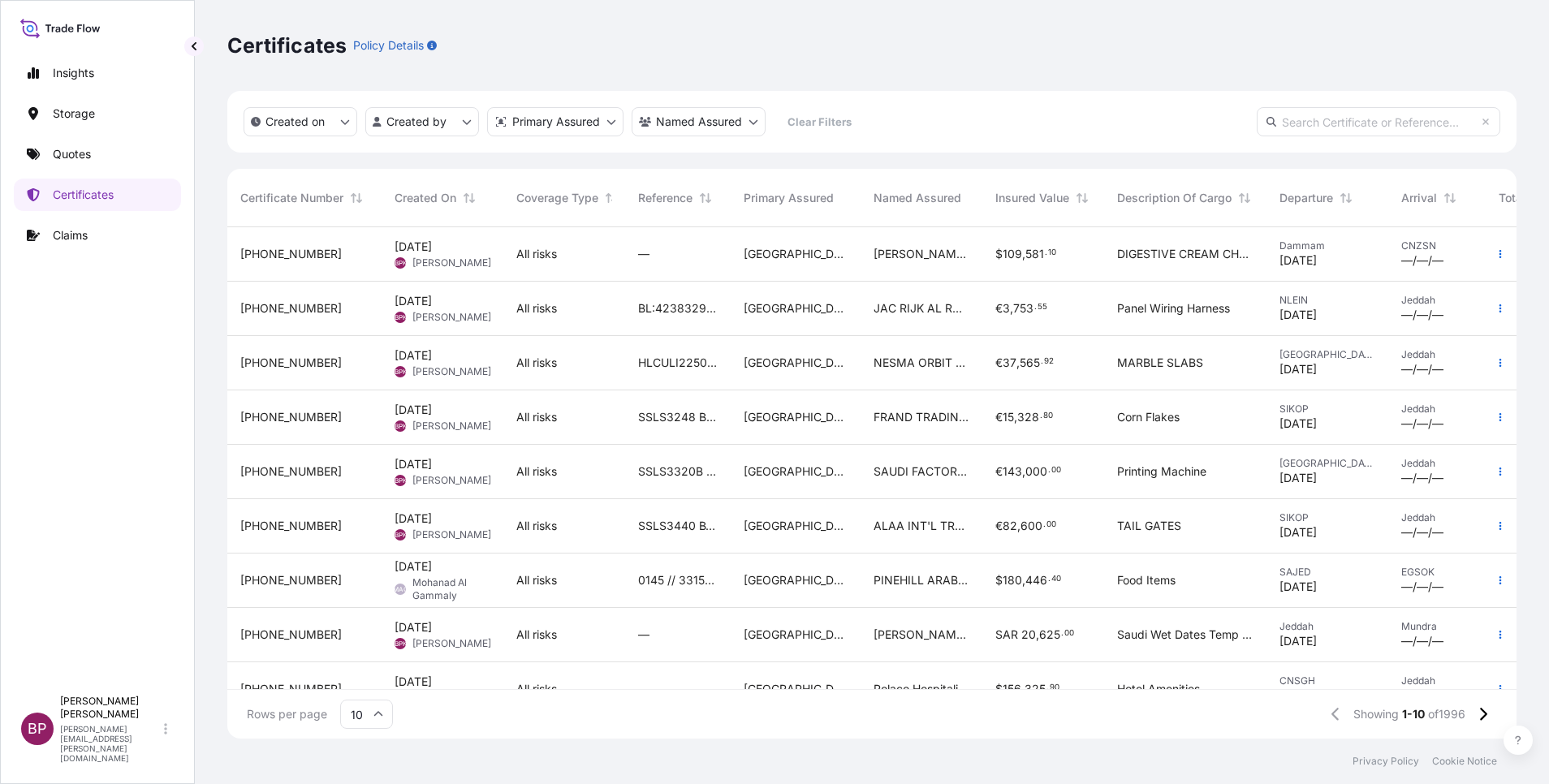
click at [631, 310] on div "BL:4238329001 SSLS3454" at bounding box center [678, 309] width 106 height 54
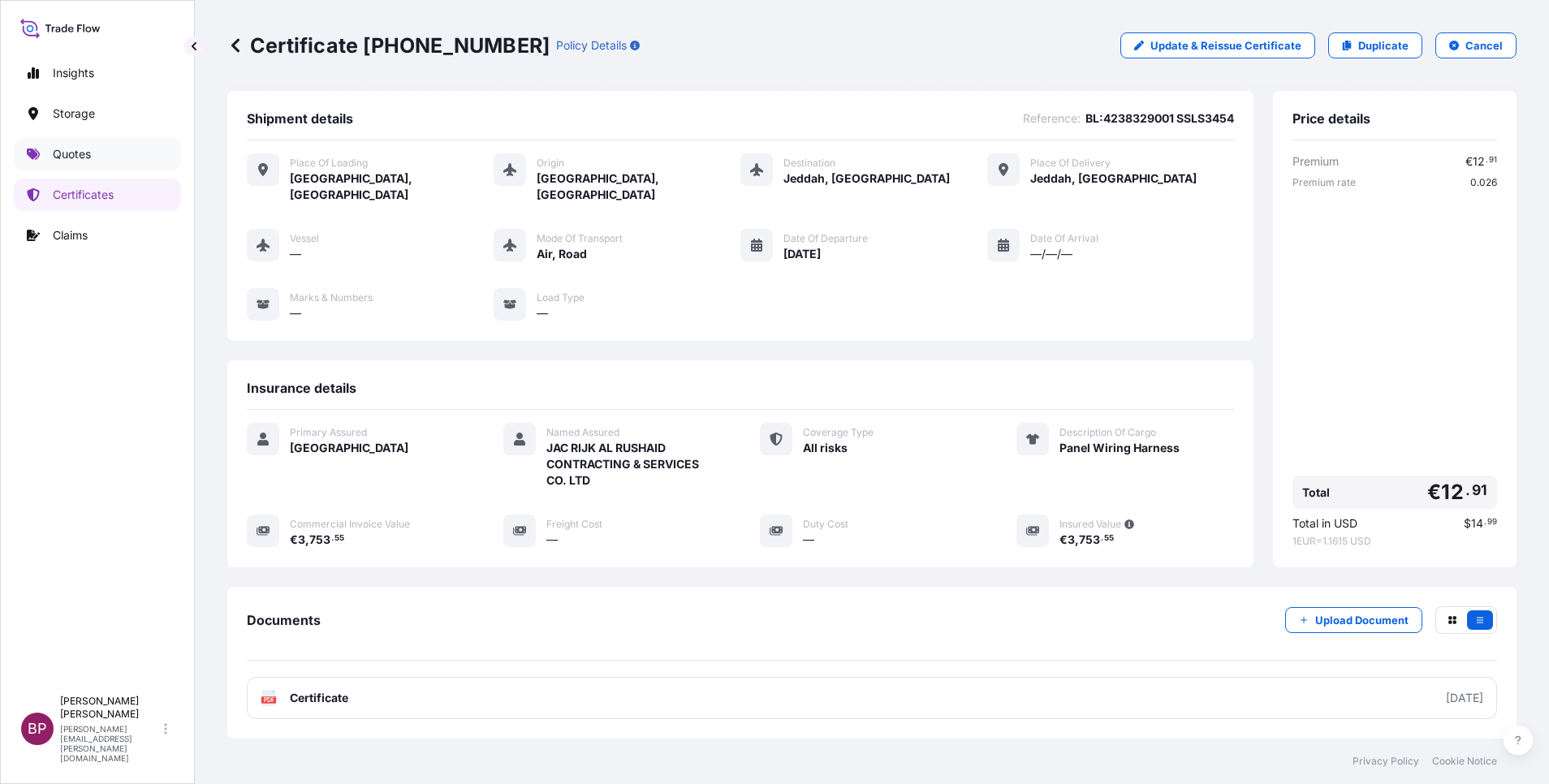
click at [76, 150] on p "Quotes" at bounding box center [72, 154] width 38 height 17
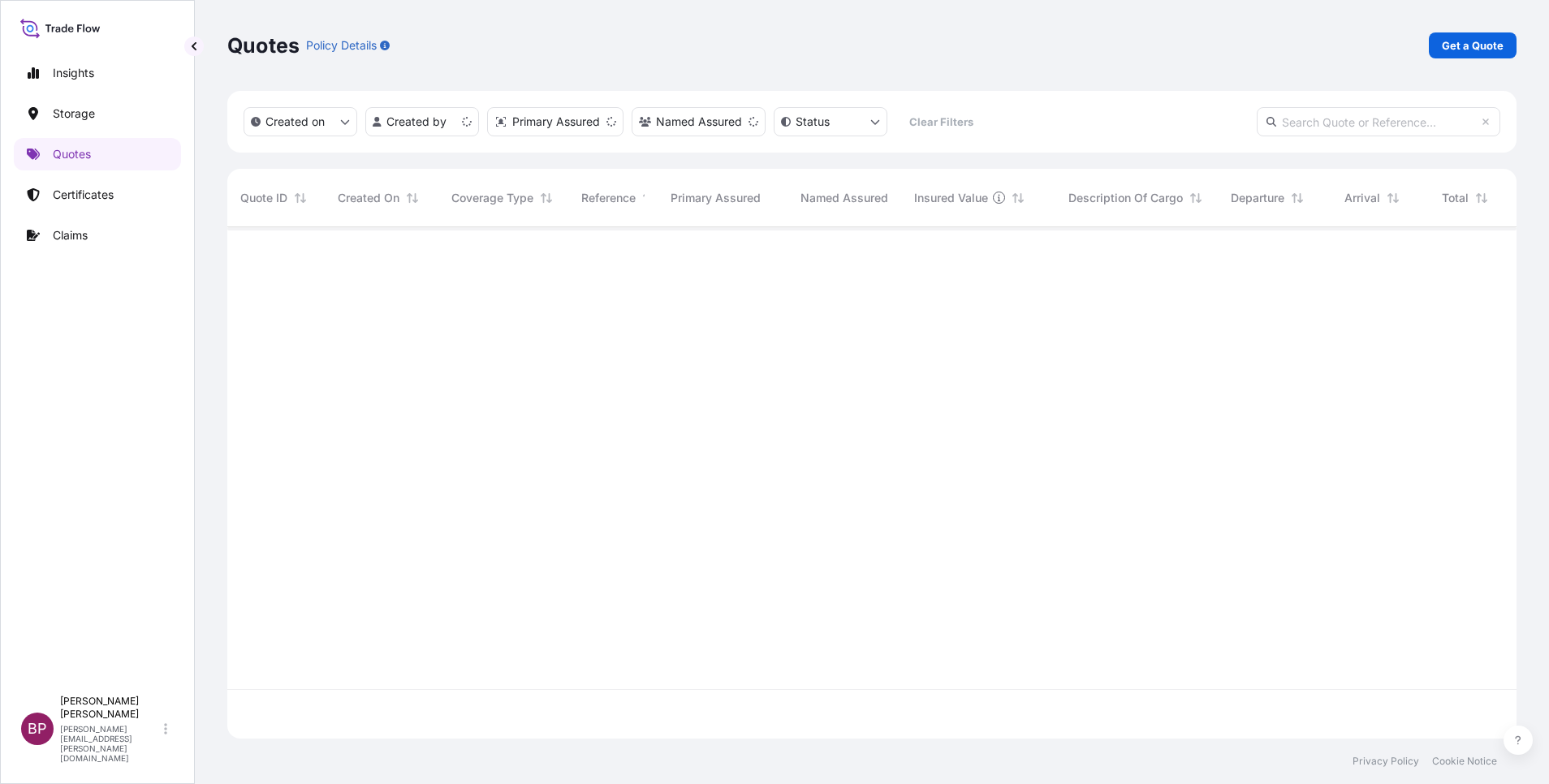
scroll to position [501, 1271]
click at [1482, 49] on p "Get a Quote" at bounding box center [1472, 45] width 62 height 17
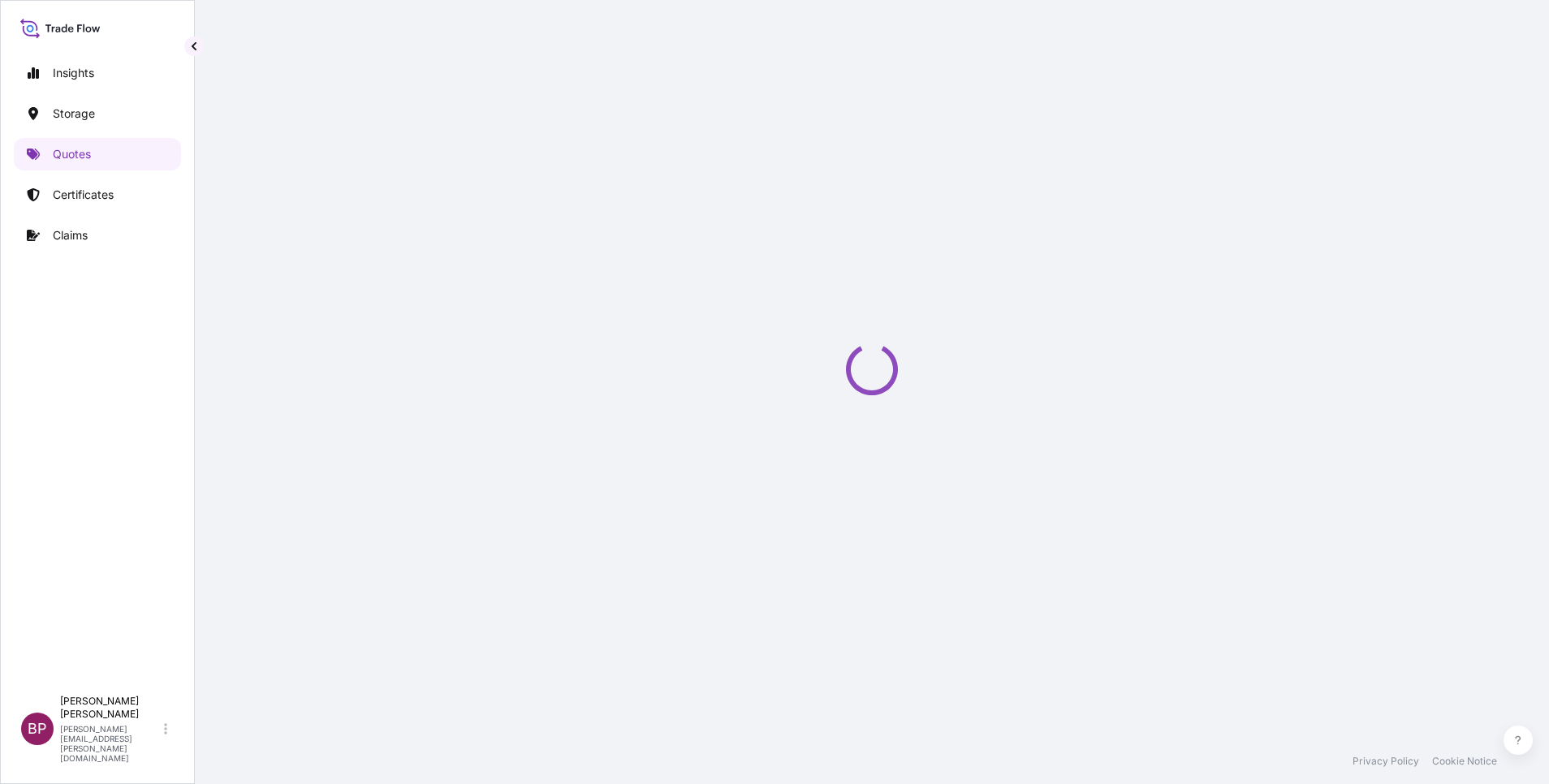
select select "Water"
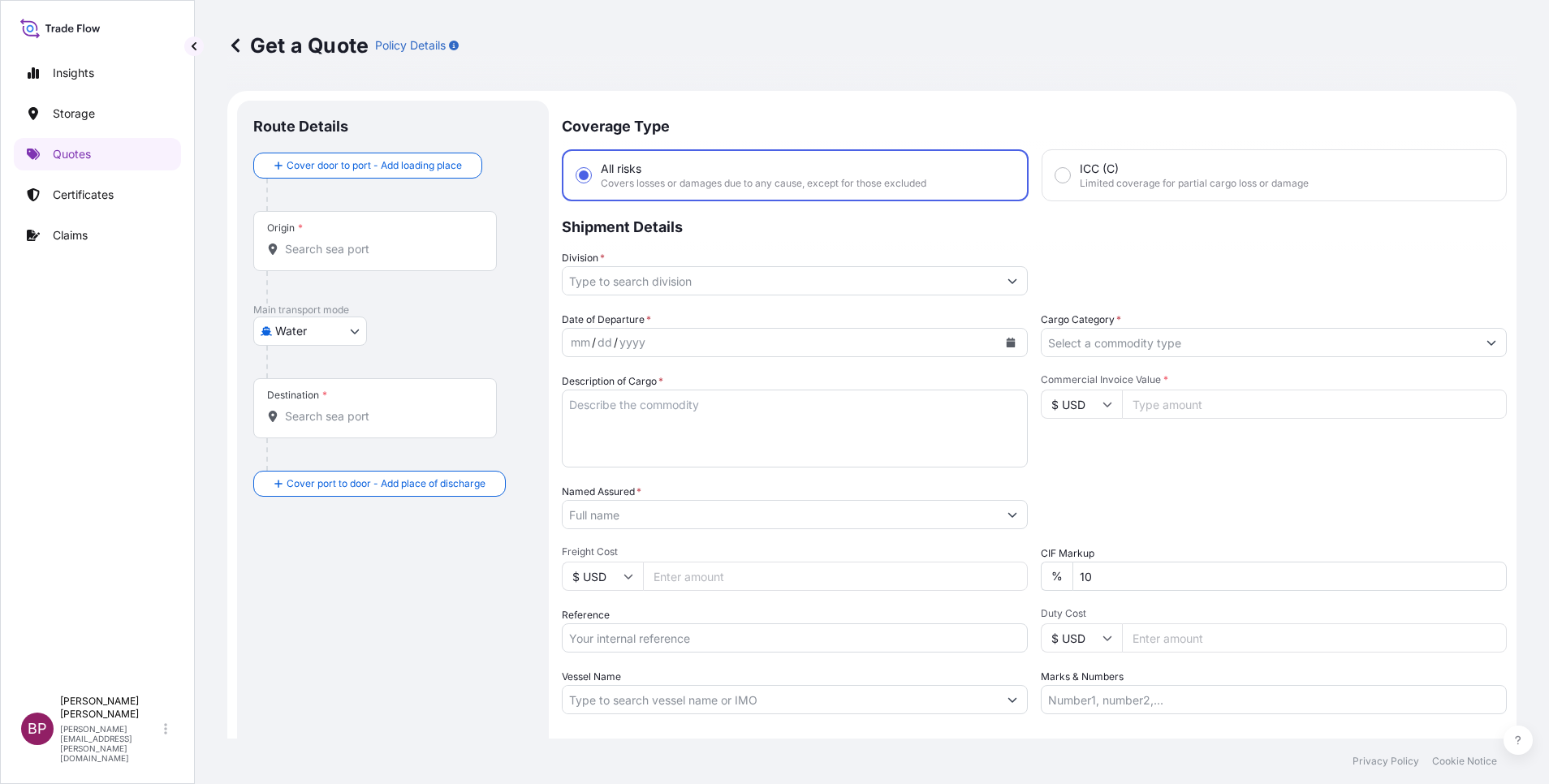
scroll to position [26, 0]
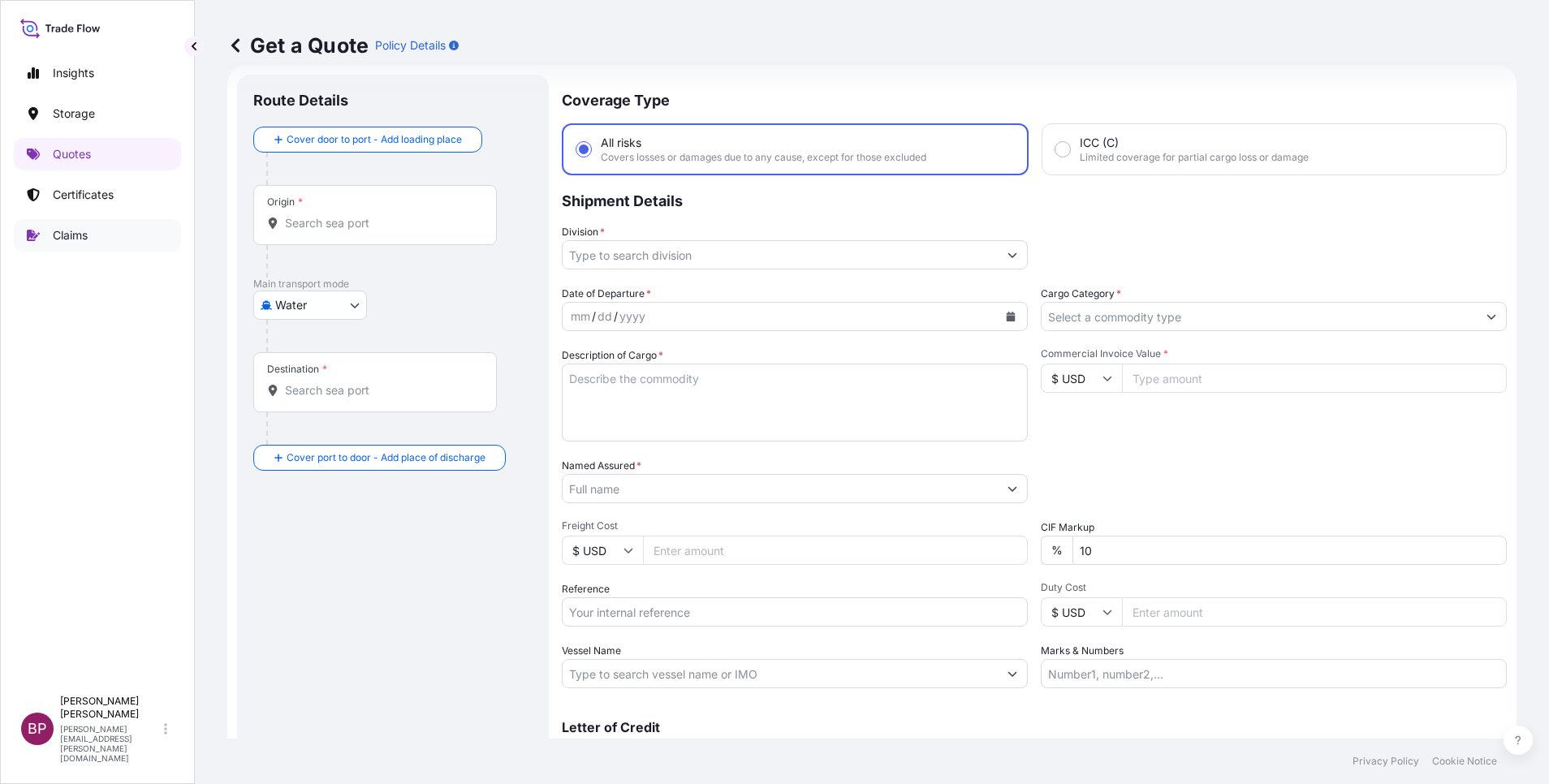
click at [69, 232] on p "Claims" at bounding box center [71, 235] width 35 height 17
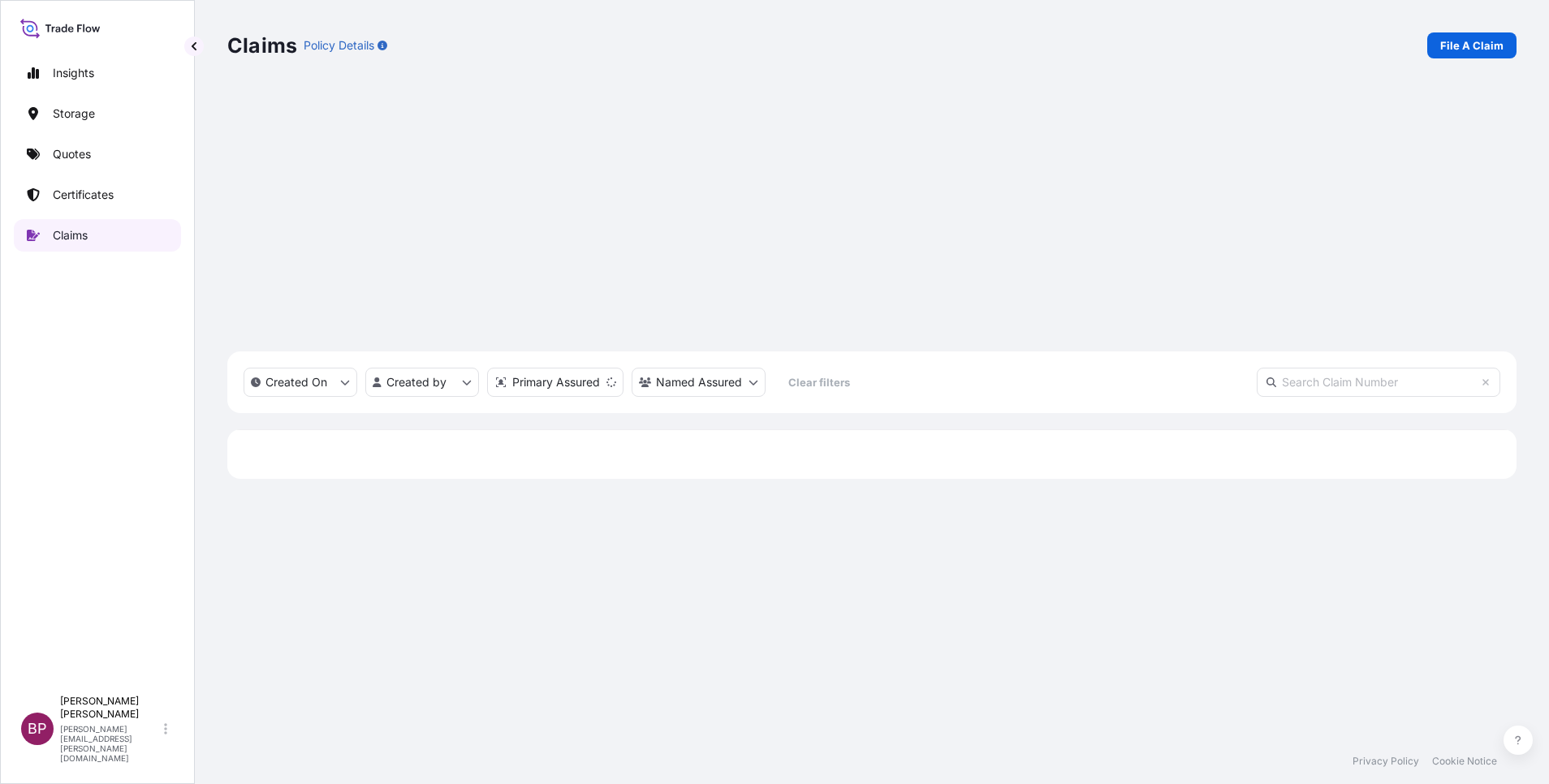
scroll to position [501, 1271]
click at [1468, 49] on p "File A Claim" at bounding box center [1471, 45] width 64 height 17
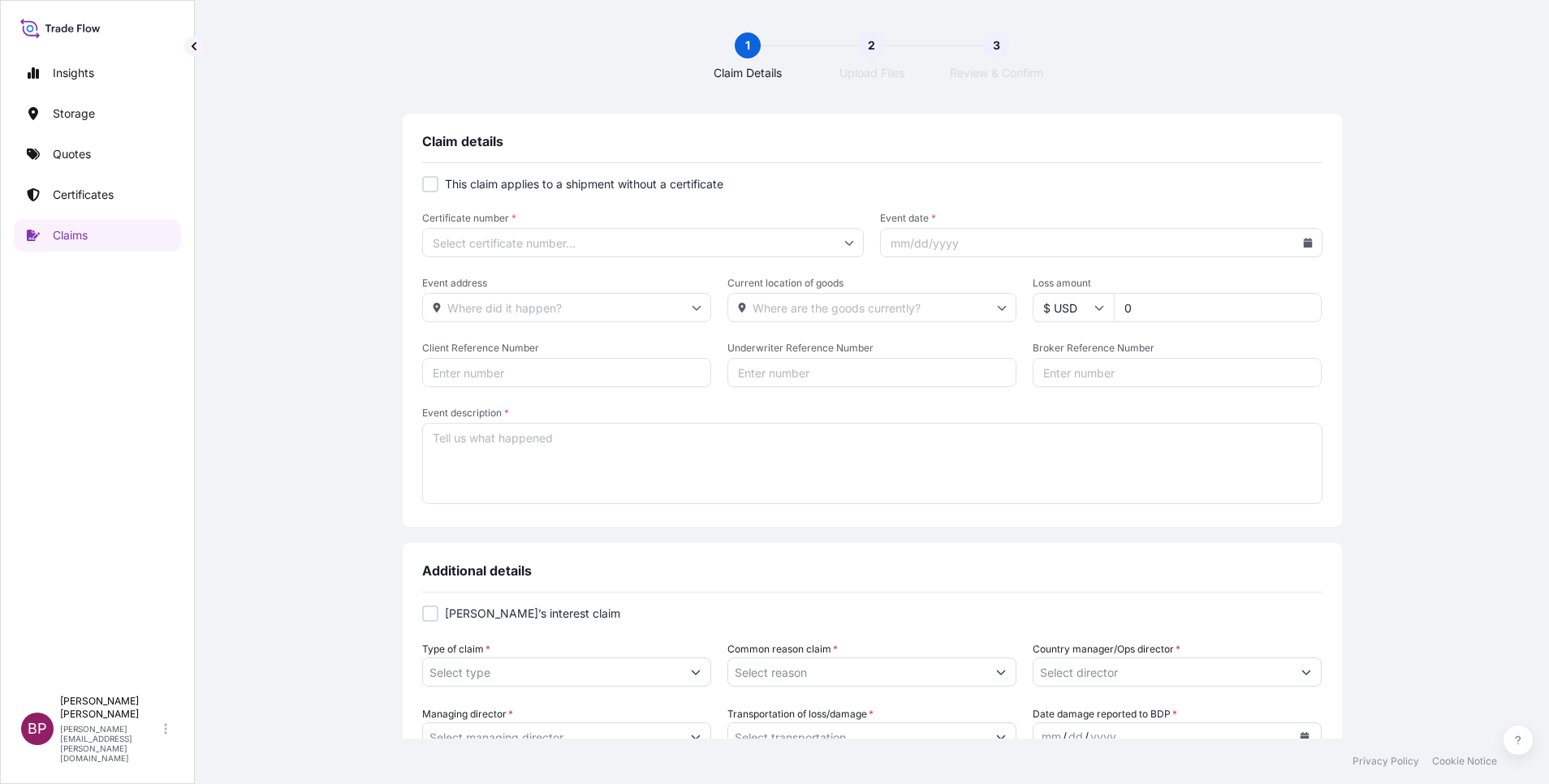
click at [502, 241] on input "Certificate number *" at bounding box center [643, 243] width 442 height 30
paste input "[PHONE_NUMBER]"
type input "[PHONE_NUMBER]"
click at [520, 280] on li "[PHONE_NUMBER]" at bounding box center [635, 285] width 427 height 31
click at [1303, 247] on icon at bounding box center [1307, 242] width 10 height 10
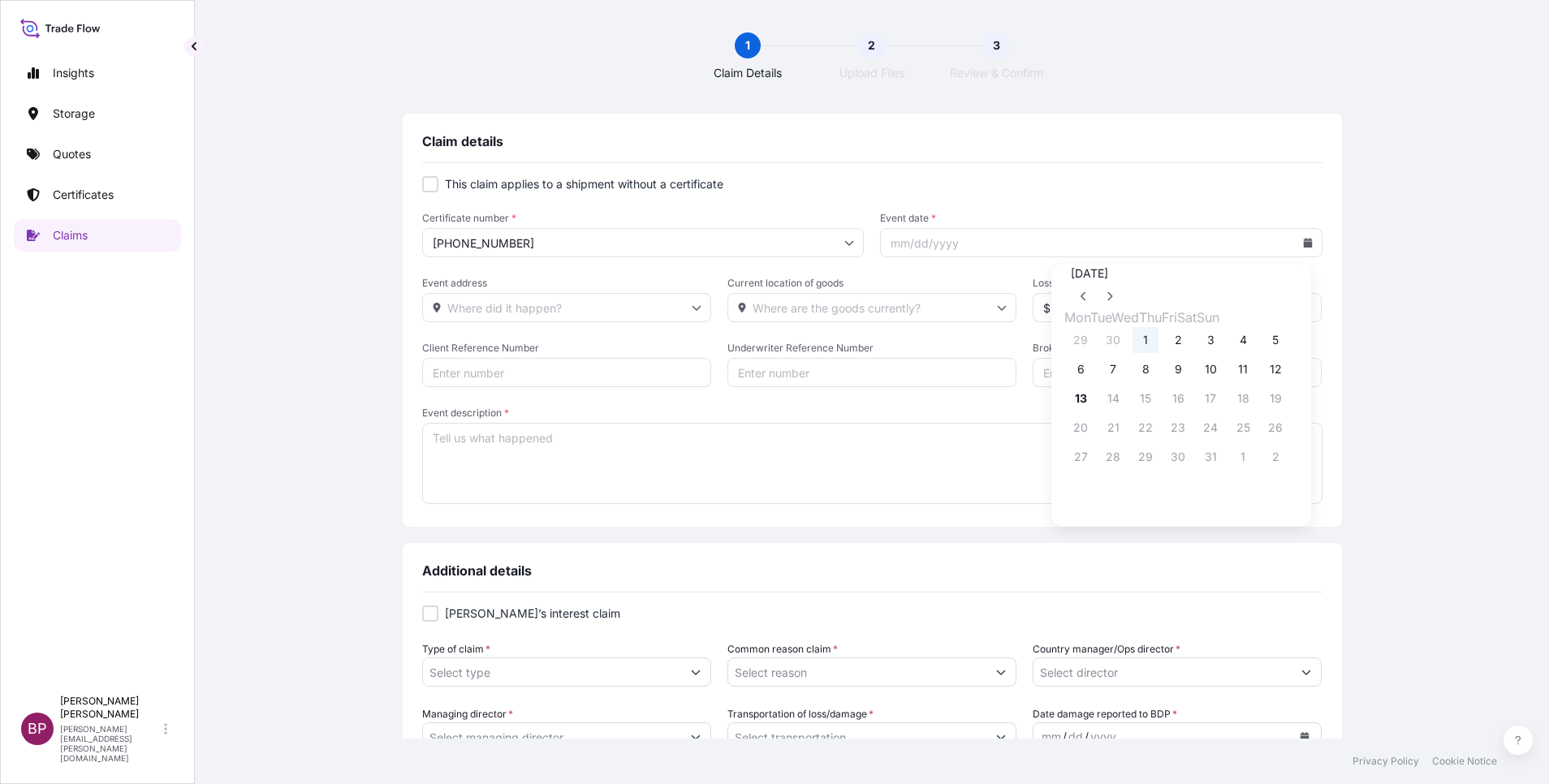
click at [1133, 351] on button "1" at bounding box center [1146, 340] width 26 height 26
type input "[DATE]"
click at [645, 303] on input "Event address" at bounding box center [566, 308] width 289 height 30
type input "a"
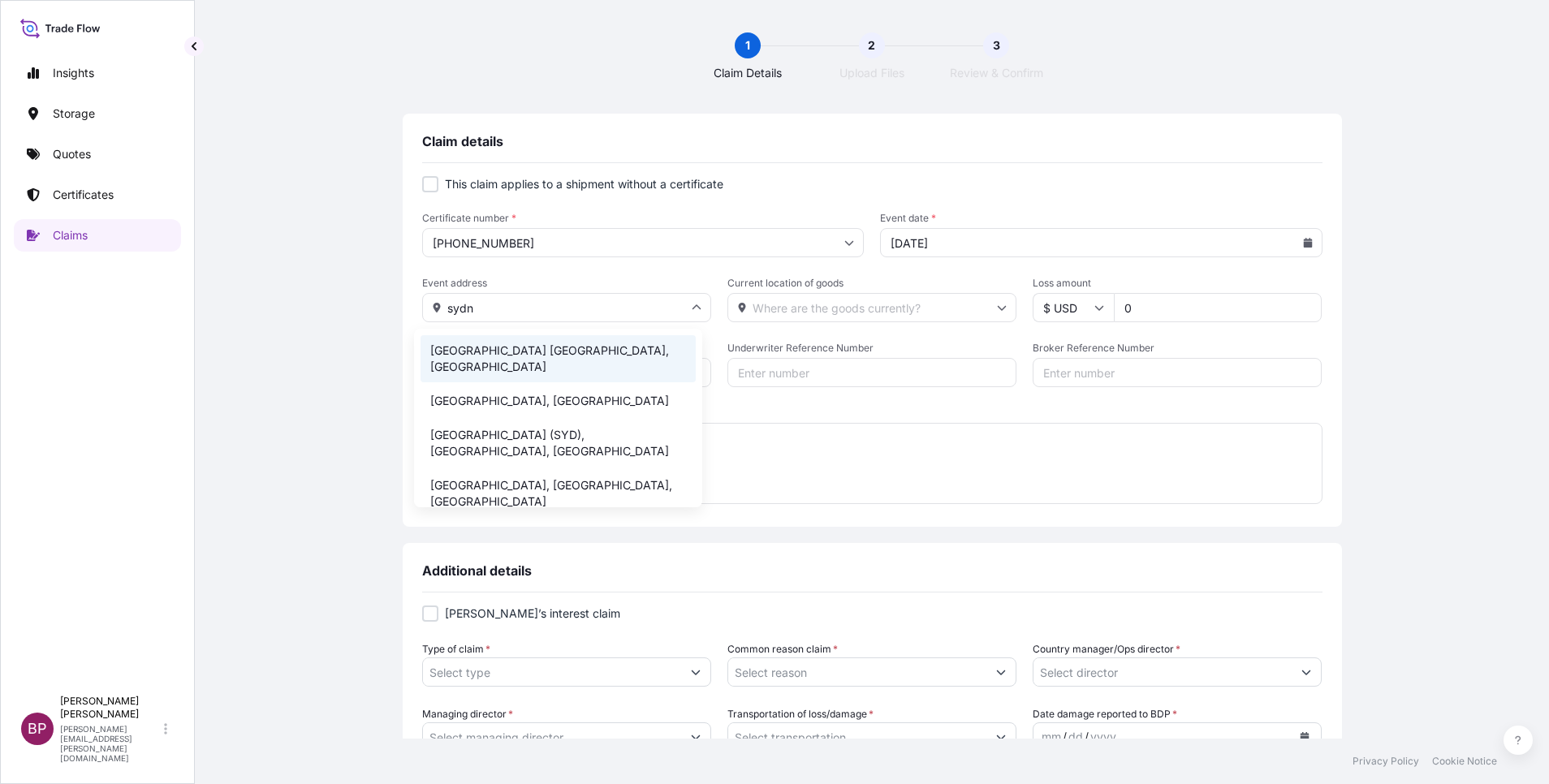
click at [577, 351] on li "[GEOGRAPHIC_DATA] [GEOGRAPHIC_DATA], [GEOGRAPHIC_DATA]" at bounding box center [558, 358] width 276 height 47
type input "[GEOGRAPHIC_DATA] [GEOGRAPHIC_DATA], [GEOGRAPHIC_DATA]"
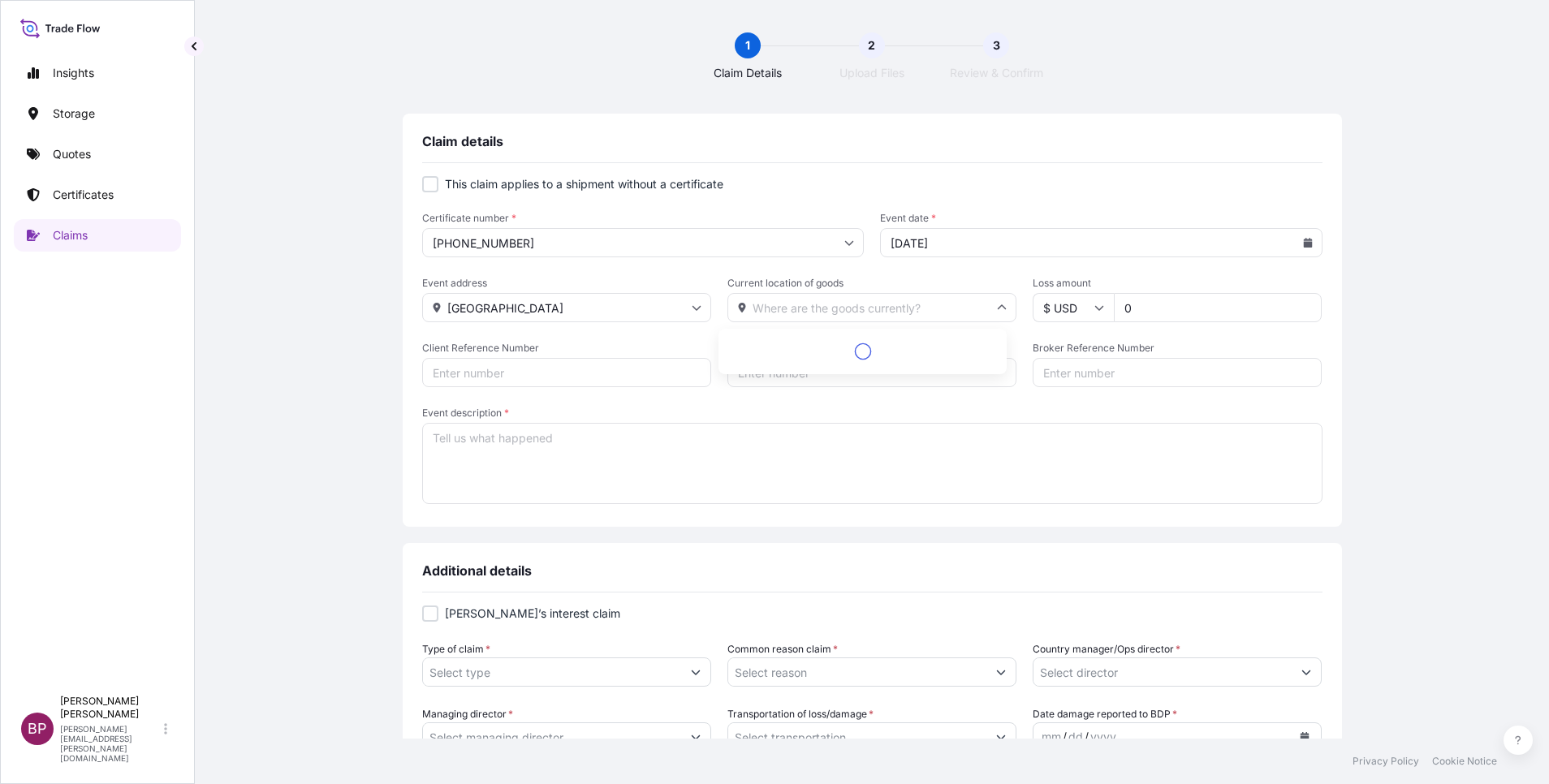
click at [807, 310] on input "Current location of goods" at bounding box center [871, 308] width 289 height 30
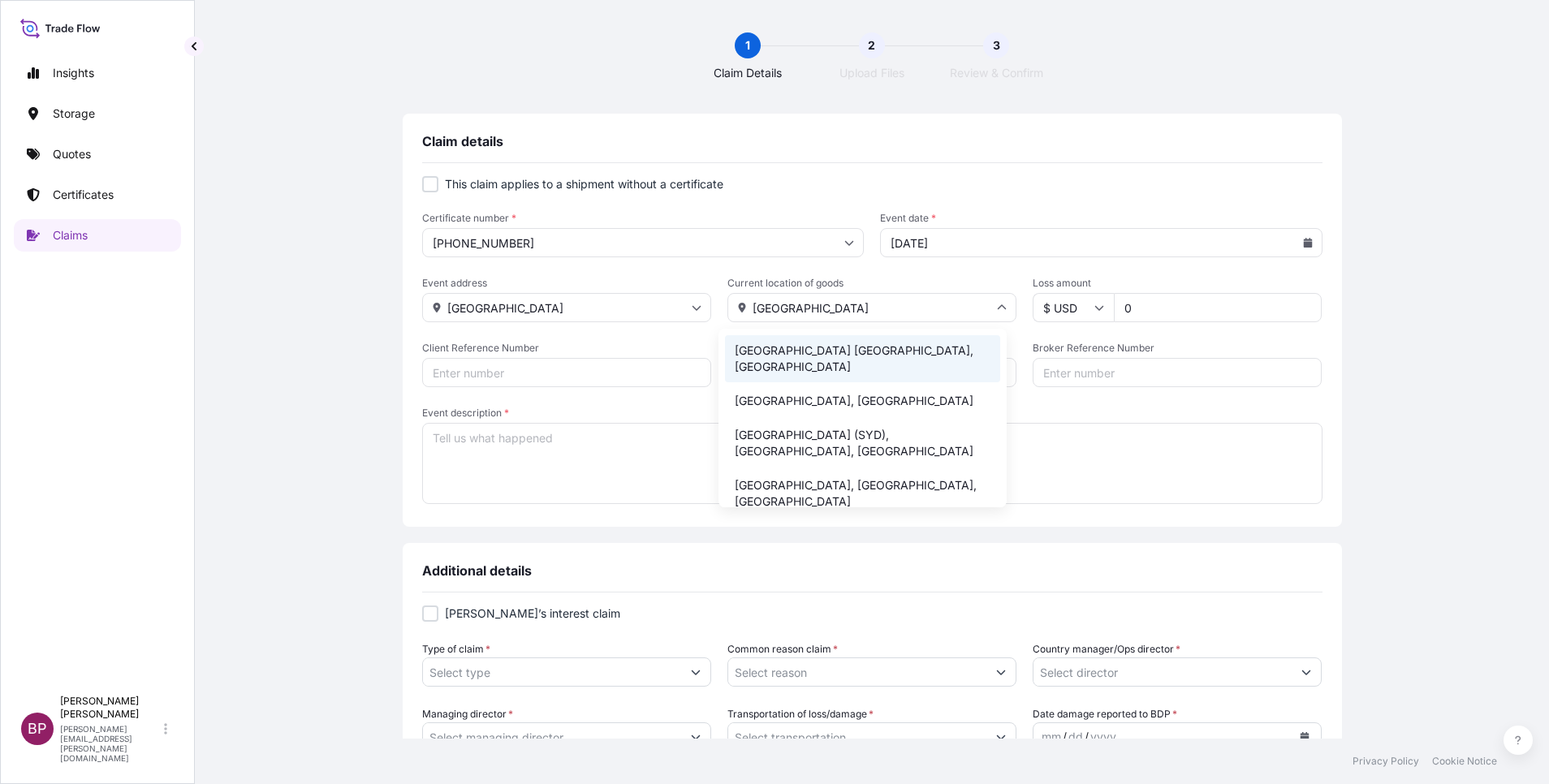
click at [850, 349] on li "[GEOGRAPHIC_DATA] [GEOGRAPHIC_DATA], [GEOGRAPHIC_DATA]" at bounding box center [863, 358] width 276 height 47
type input "[GEOGRAPHIC_DATA] [GEOGRAPHIC_DATA], [GEOGRAPHIC_DATA]"
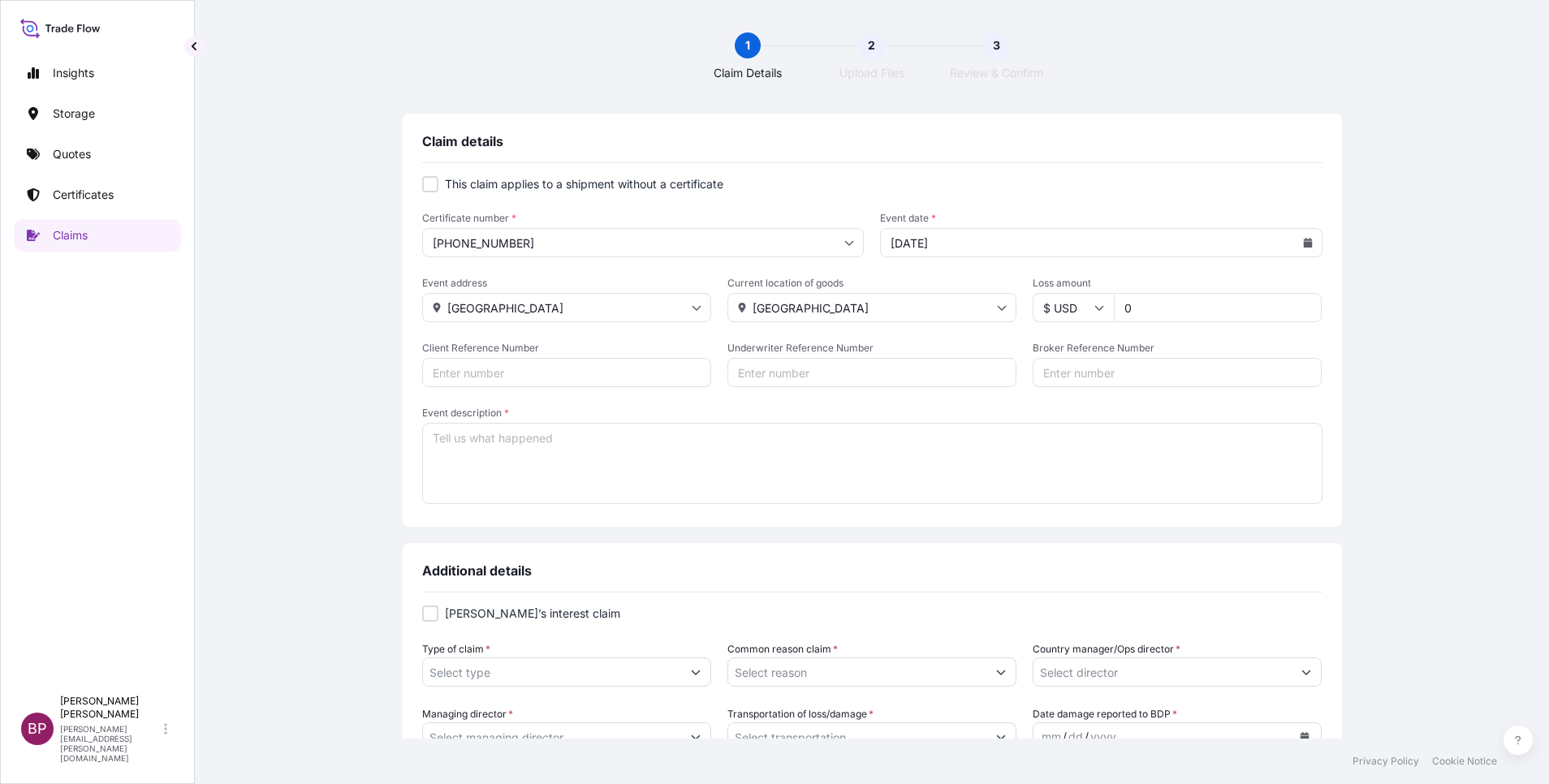
click at [1076, 311] on input "$ USD" at bounding box center [1073, 308] width 81 height 30
drag, startPoint x: 1071, startPoint y: 408, endPoint x: 1159, endPoint y: 360, distance: 100.2
click at [1074, 362] on div "$ AUD" at bounding box center [1063, 346] width 68 height 31
type input "$ AUD"
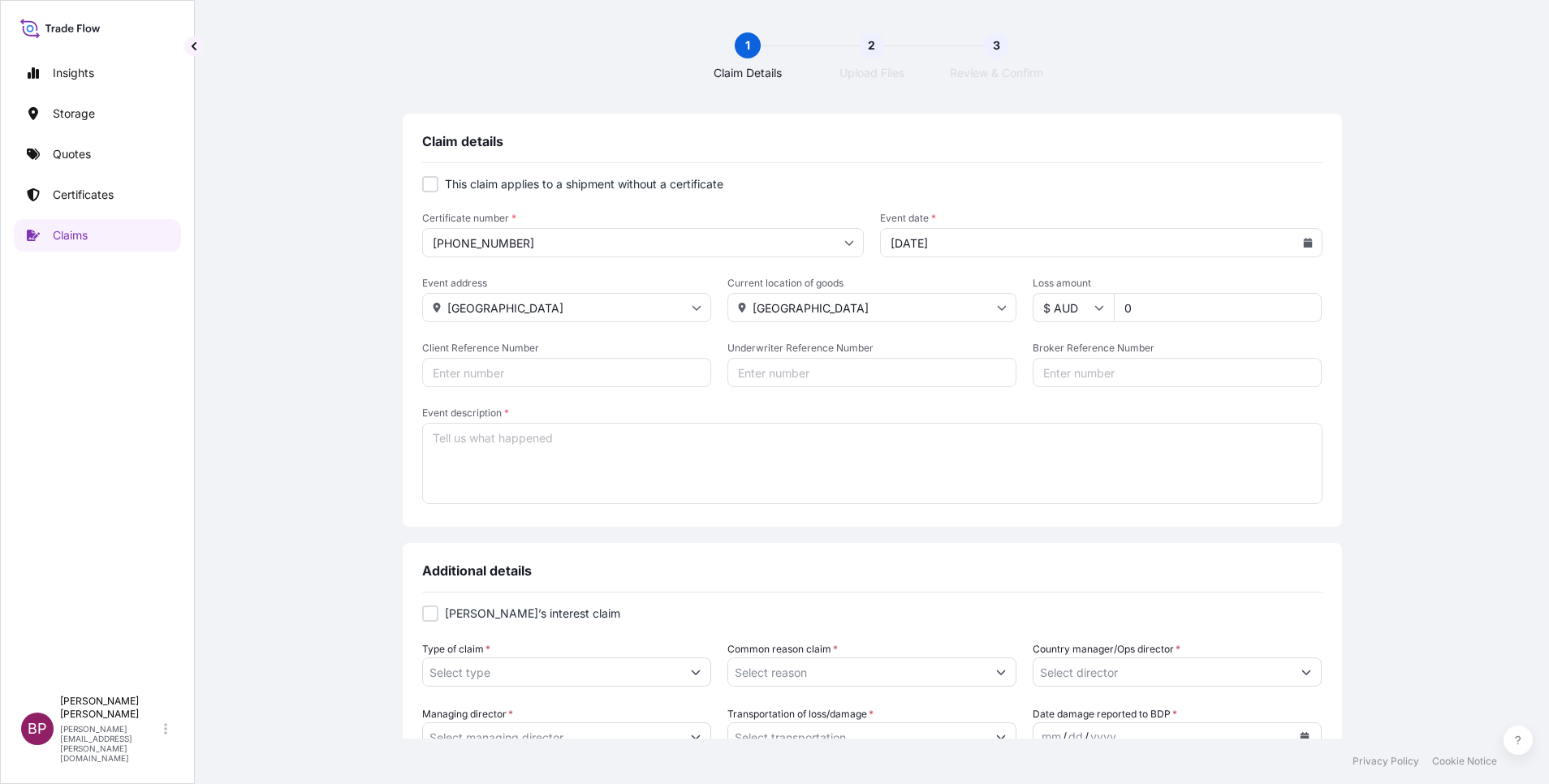
click at [1148, 307] on input "0" at bounding box center [1218, 308] width 208 height 30
type input "150000"
click at [335, 419] on div "Claim details This claim applies to a shipment without a certificate Certificat…" at bounding box center [872, 626] width 1289 height 1026
click at [756, 465] on textarea "Event description *" at bounding box center [872, 463] width 900 height 81
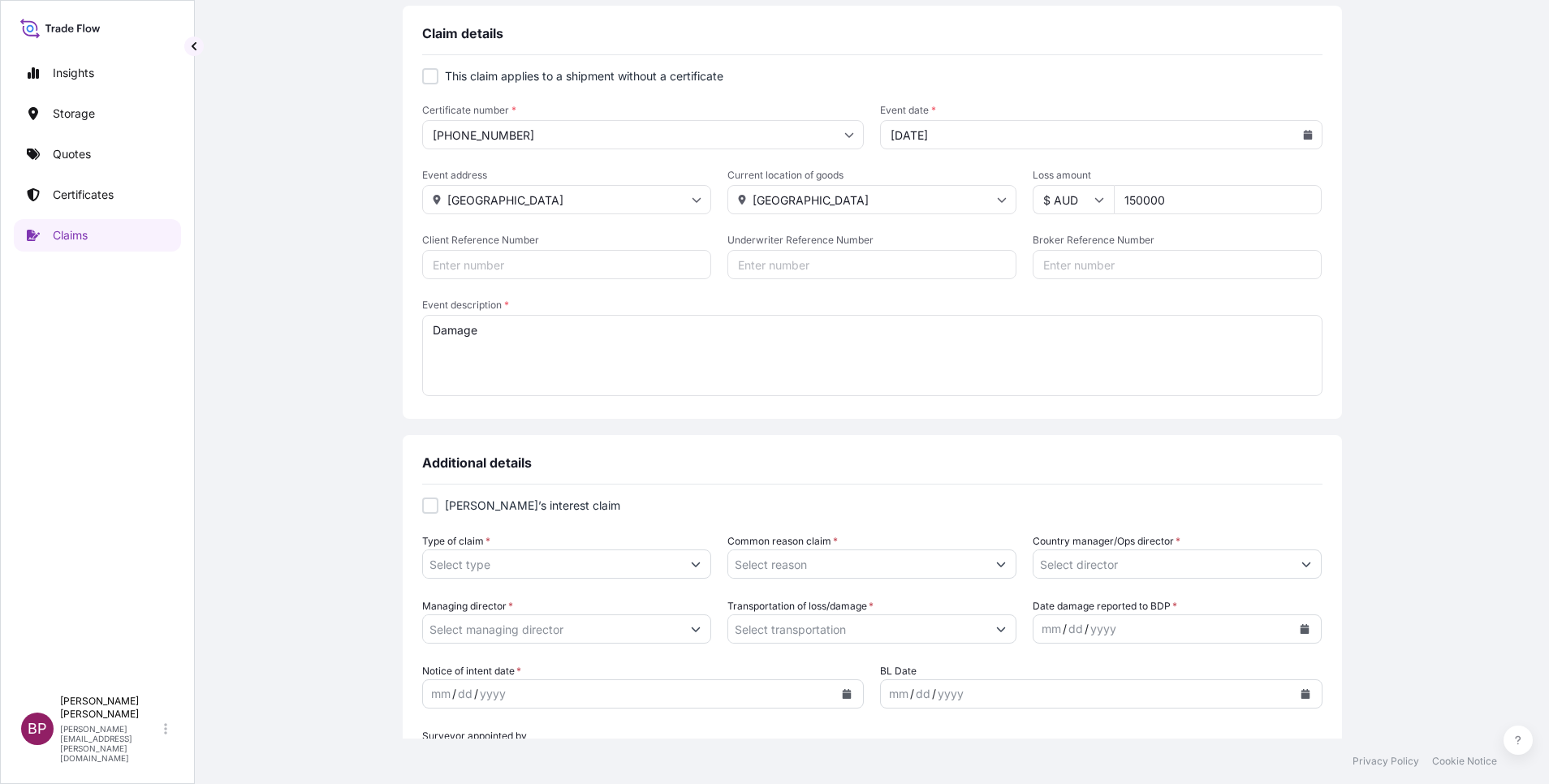
scroll to position [365, 0]
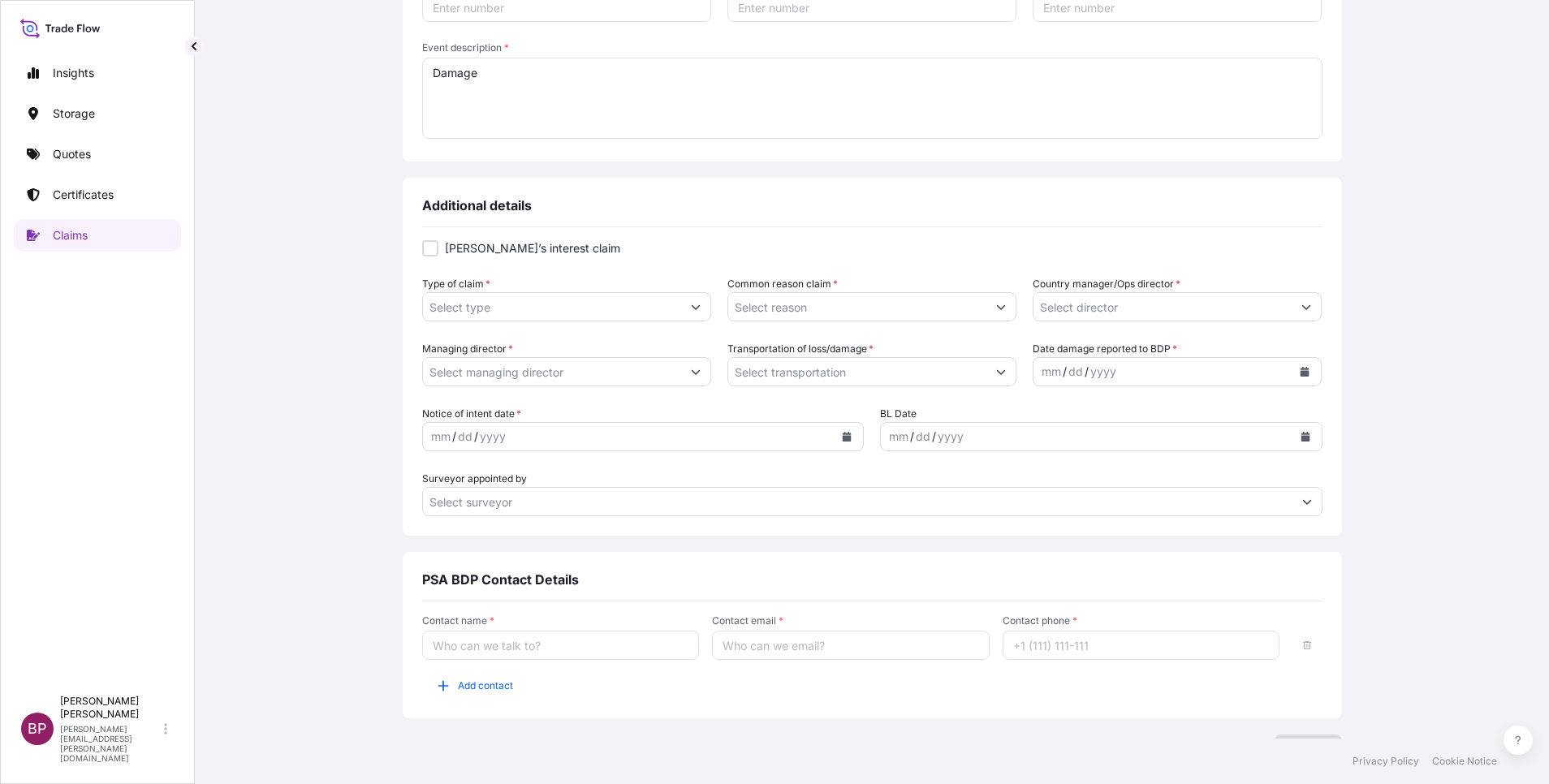
type textarea "Damage"
click at [681, 309] on button "Show suggestions" at bounding box center [696, 307] width 30 height 30
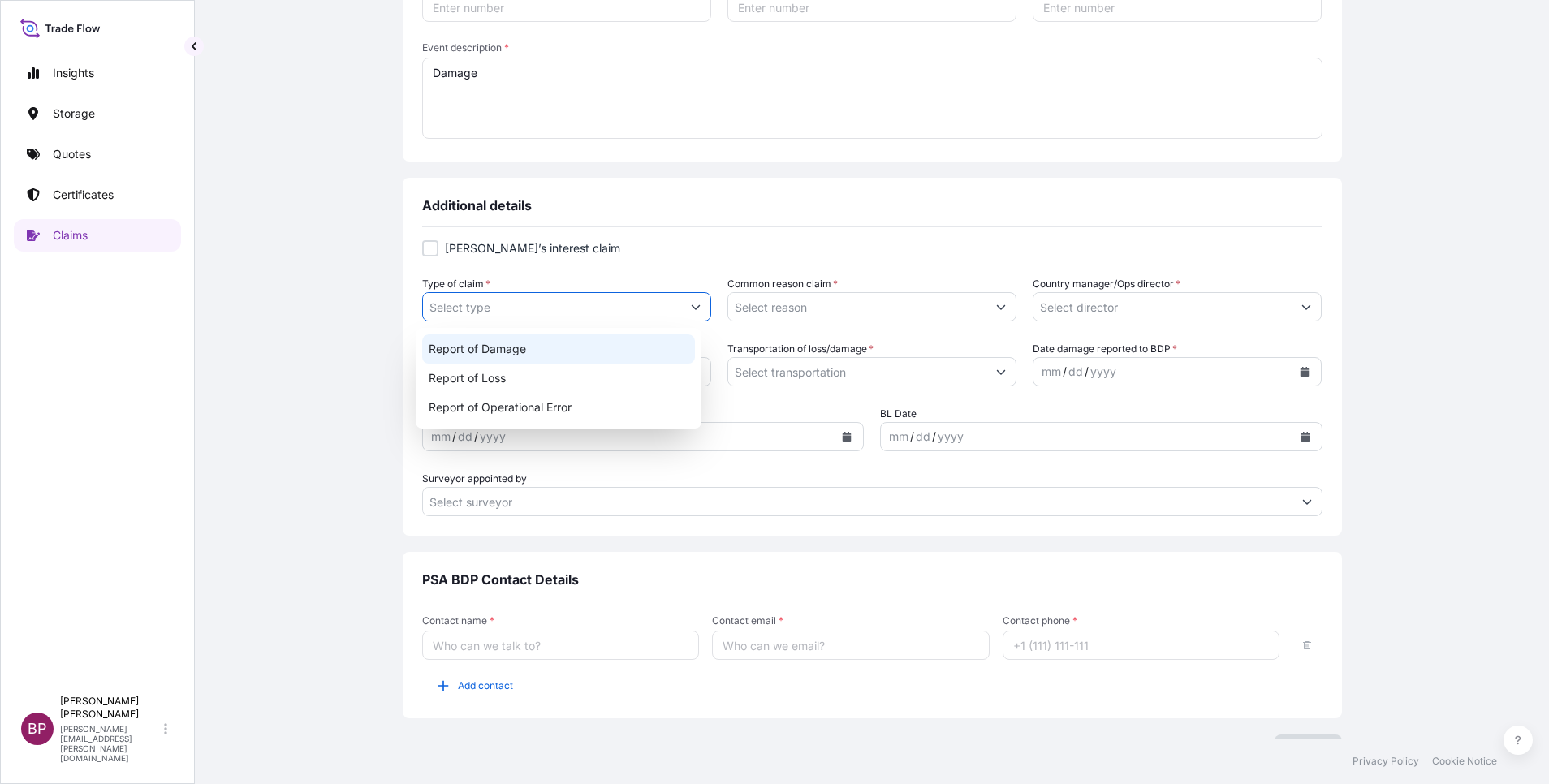
click at [531, 351] on div "Report of Damage" at bounding box center [559, 350] width 274 height 30
type input "Report of Damage"
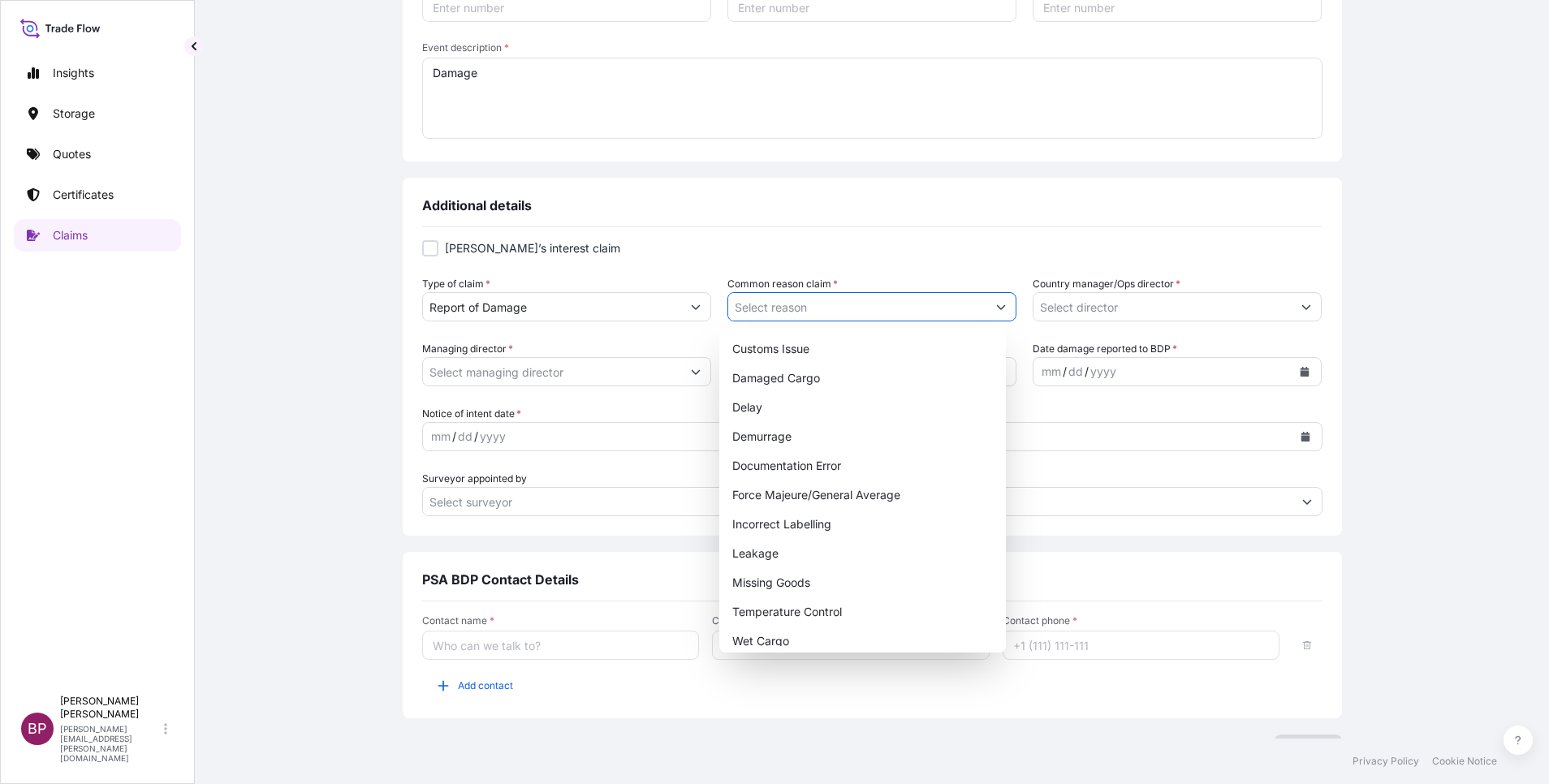
click at [986, 309] on button "Show suggestions" at bounding box center [1001, 307] width 30 height 30
click at [820, 382] on div "Damaged Cargo" at bounding box center [863, 378] width 274 height 30
type input "Damaged Cargo"
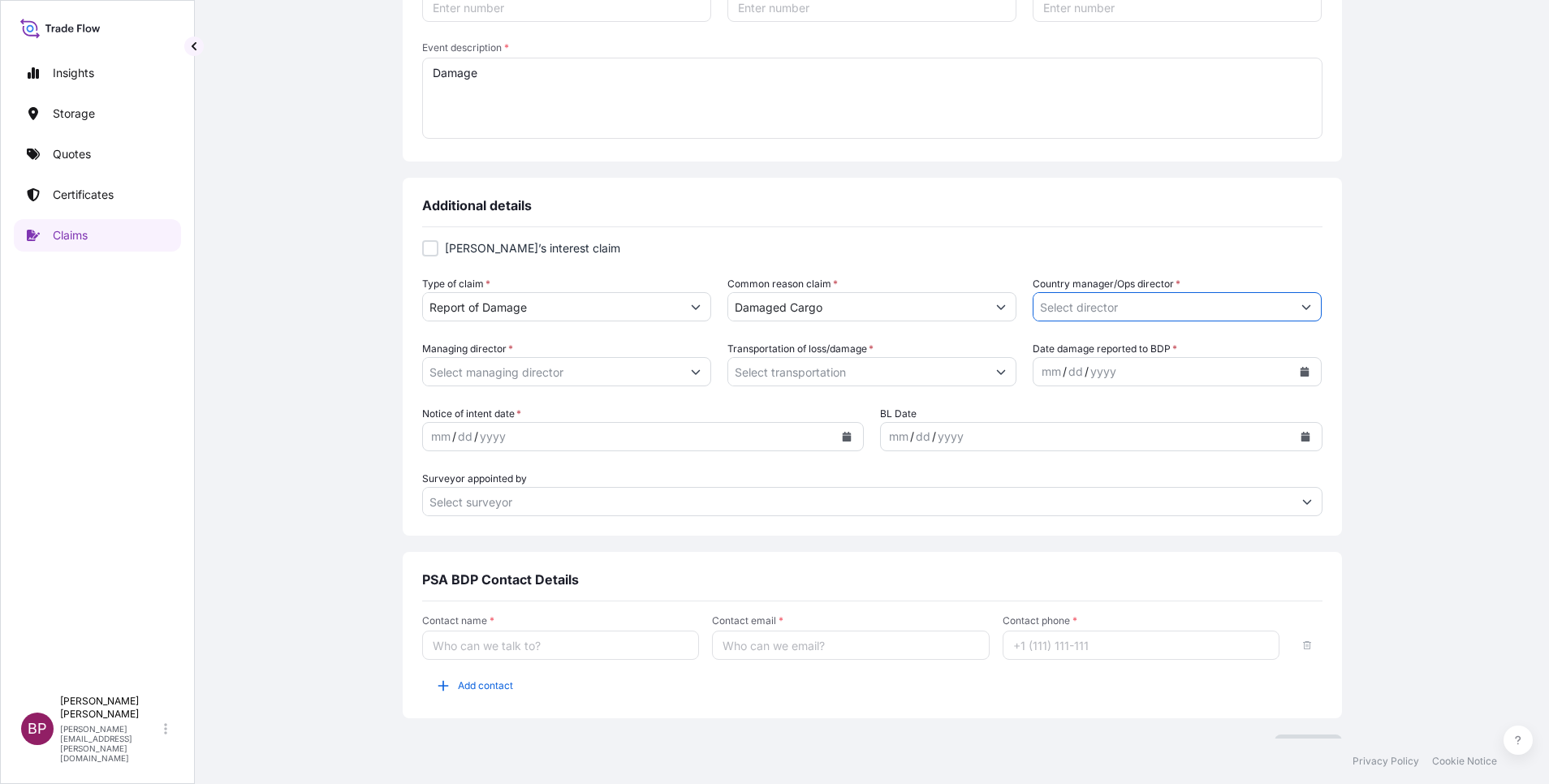
click at [1203, 307] on input "Country manager/Ops director *" at bounding box center [1163, 307] width 258 height 30
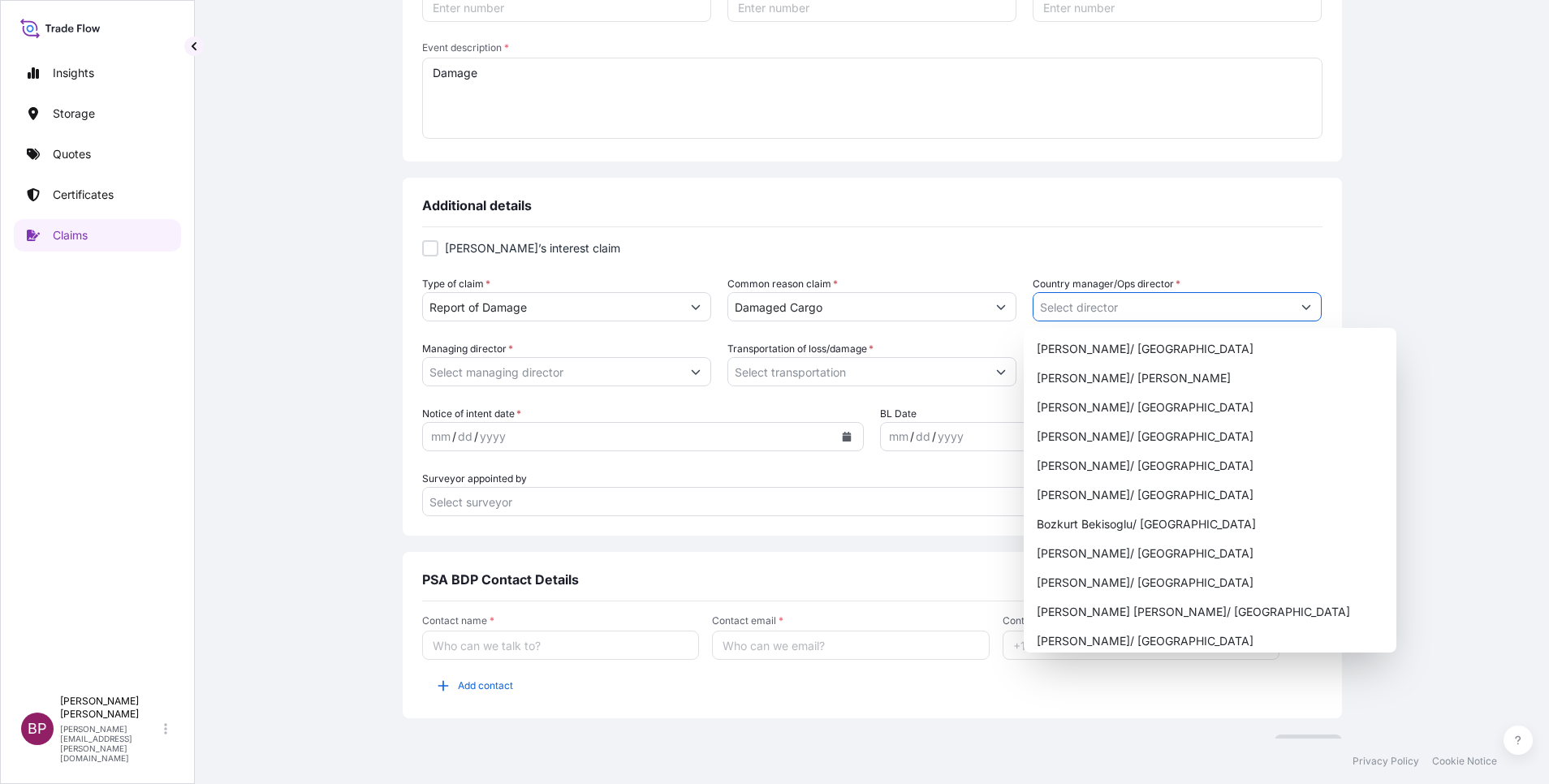
click at [1303, 306] on button "Show suggestions" at bounding box center [1307, 307] width 30 height 30
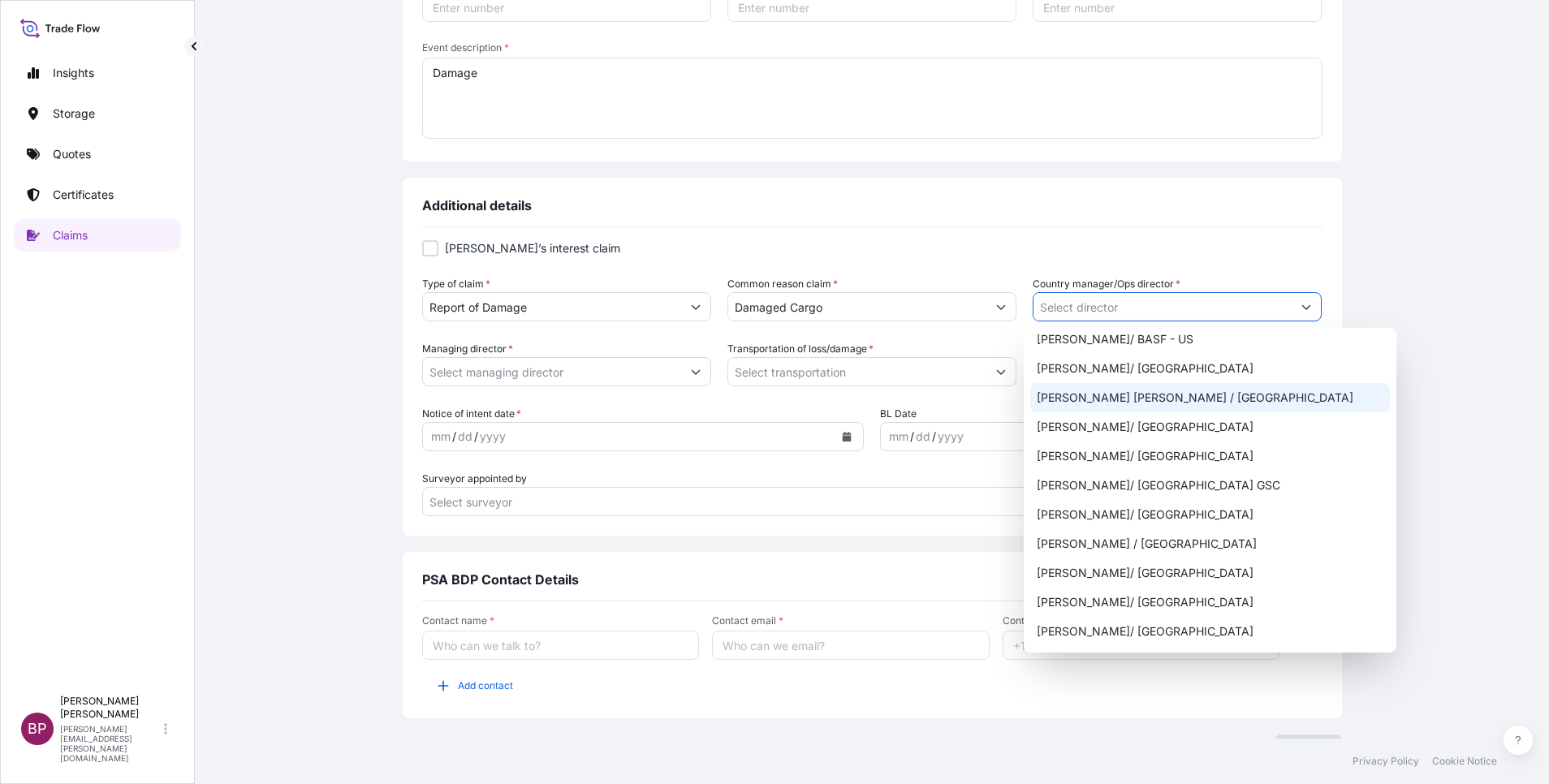
click at [1199, 399] on div "[PERSON_NAME] [PERSON_NAME] / [GEOGRAPHIC_DATA]" at bounding box center [1210, 398] width 359 height 30
type input "[PERSON_NAME] [PERSON_NAME] / [GEOGRAPHIC_DATA]"
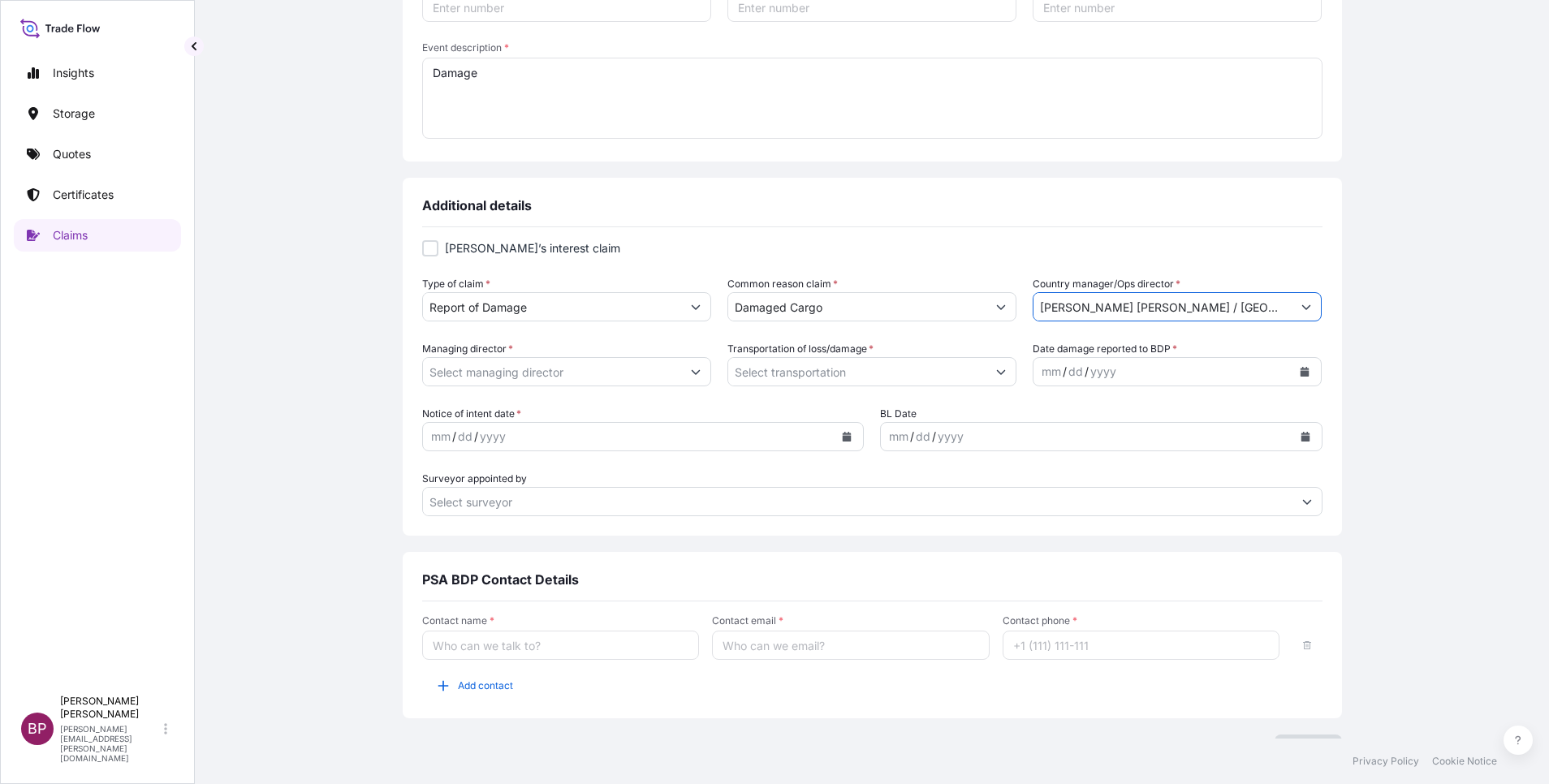
click at [681, 366] on button "Show suggestions" at bounding box center [696, 372] width 30 height 30
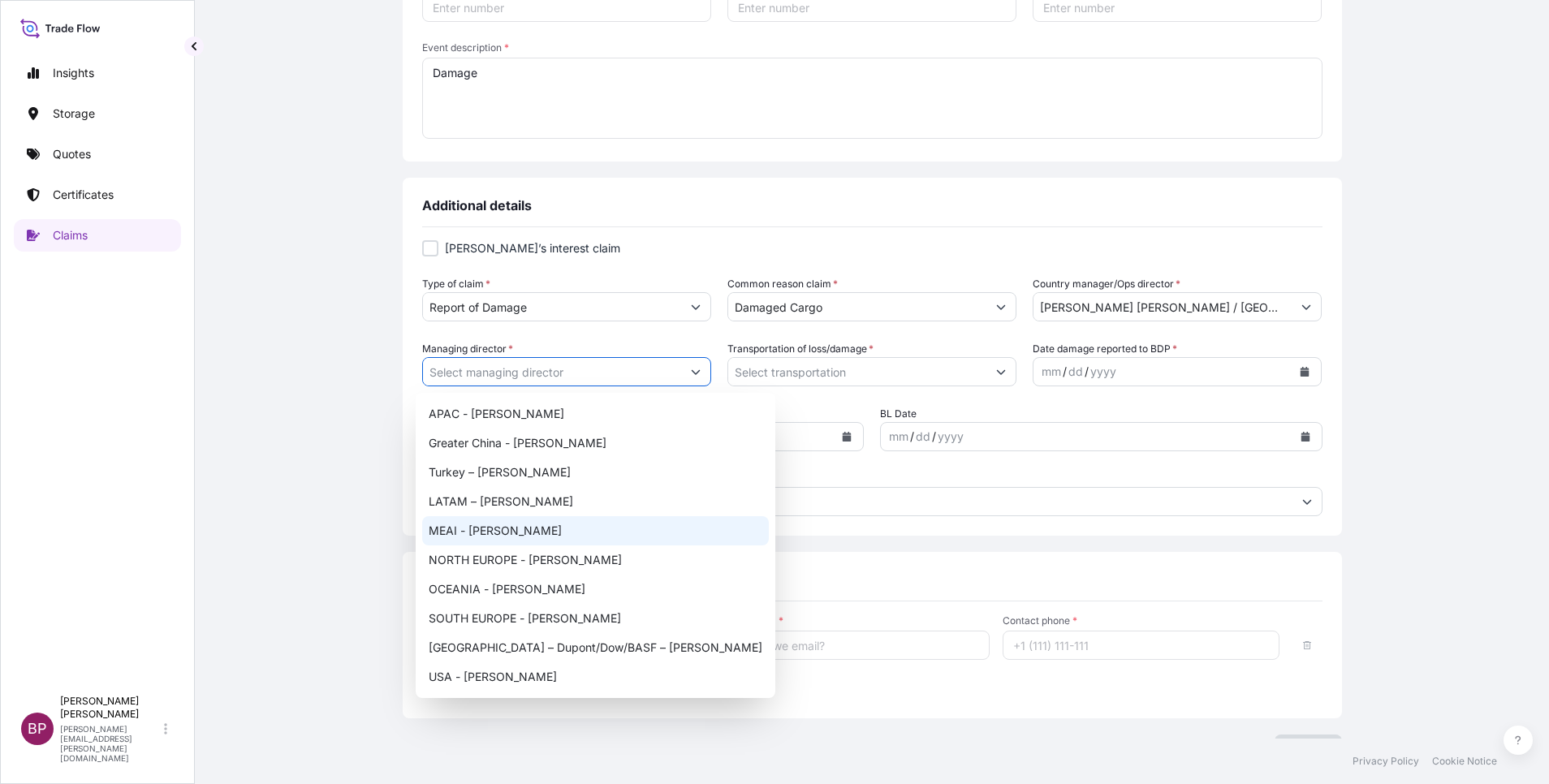
click at [537, 525] on div "MEAI - [PERSON_NAME]" at bounding box center [595, 531] width 346 height 30
type input "MEAI - [PERSON_NAME]"
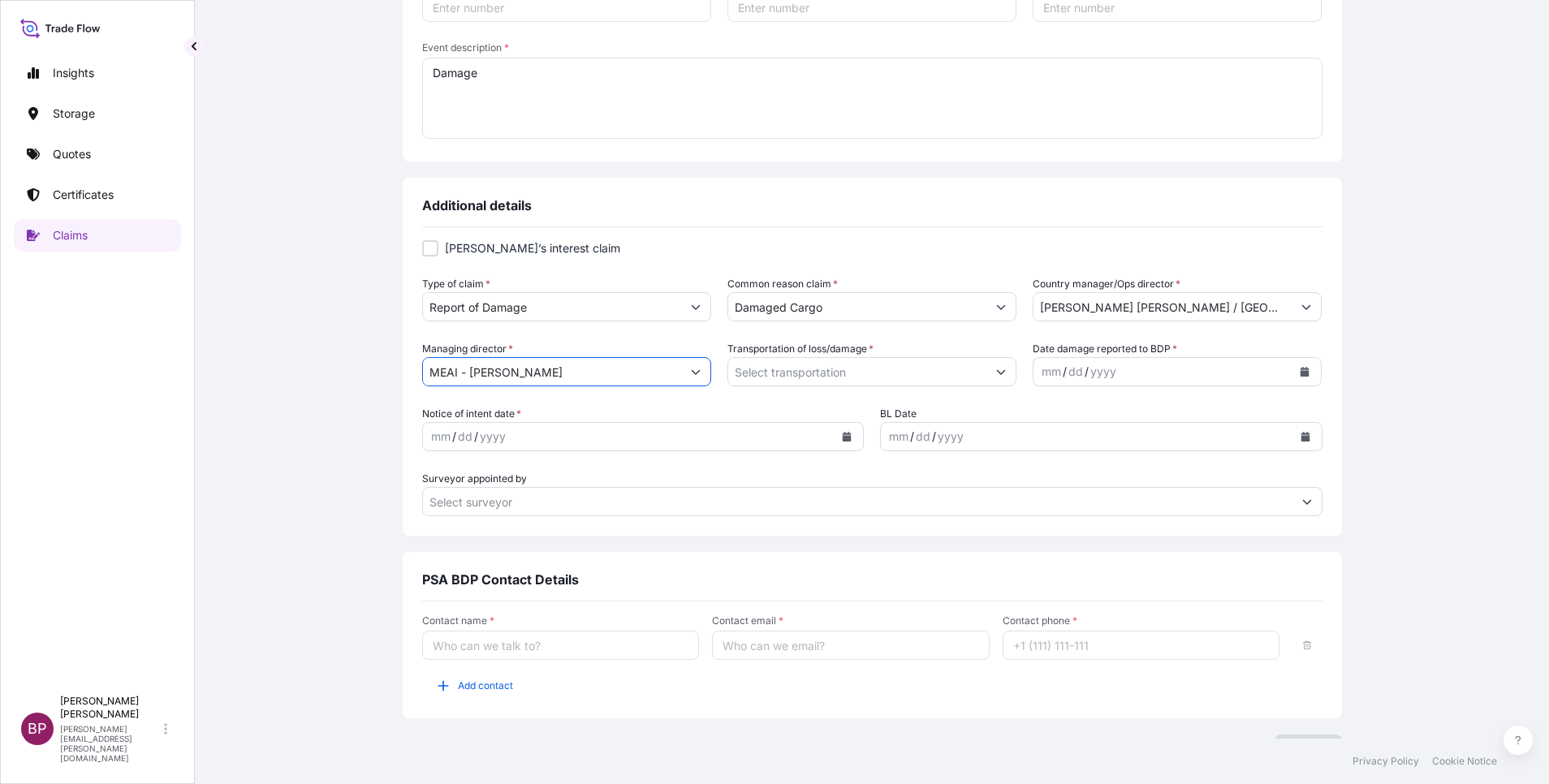
scroll to position [400, 0]
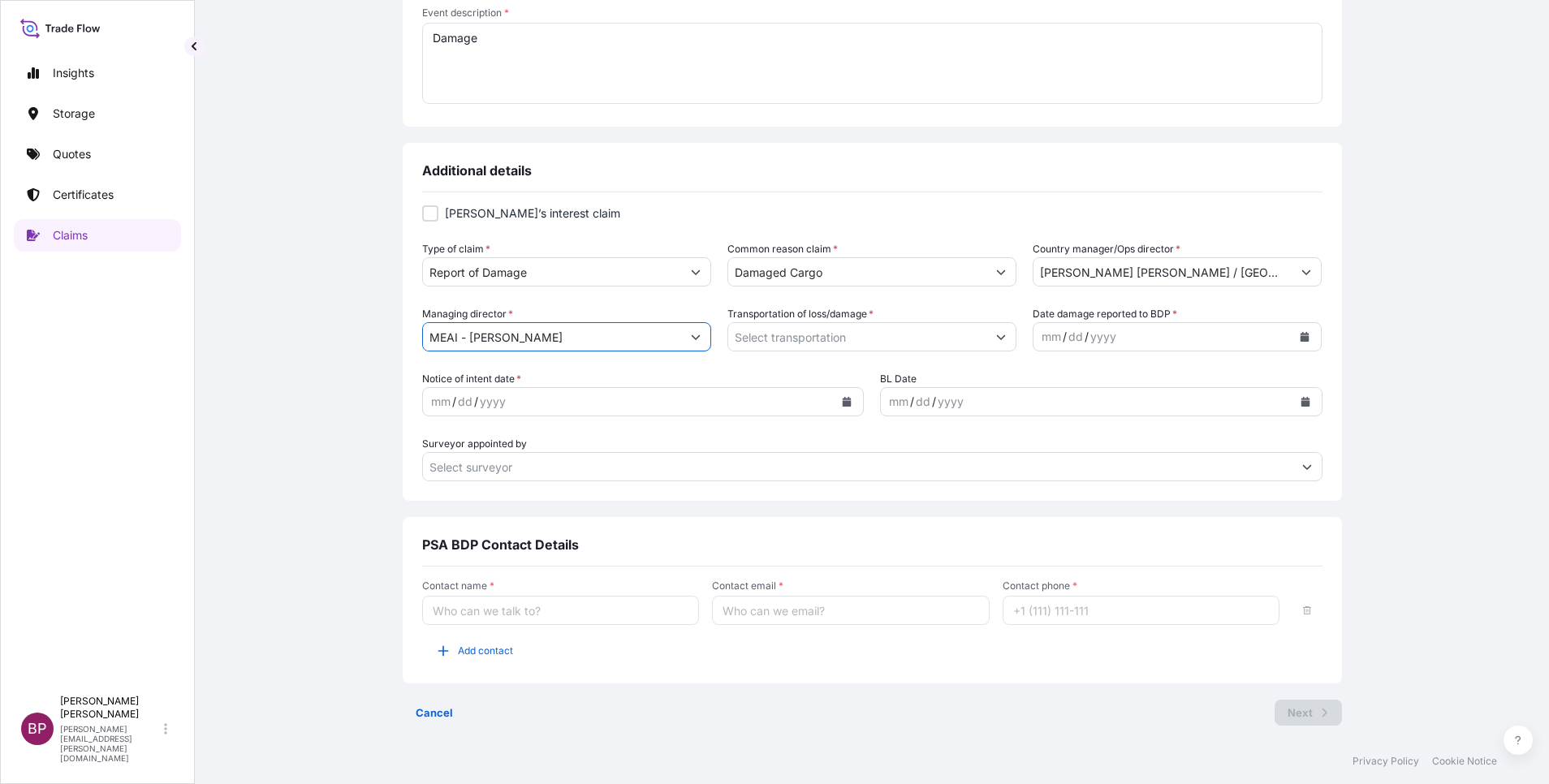
click at [623, 613] on input "Contact name *" at bounding box center [561, 610] width 277 height 30
type input "[PERSON_NAME]"
type input "[PERSON_NAME][EMAIL_ADDRESS][PERSON_NAME][DOMAIN_NAME]"
type input "[PHONE_NUMBER]"
click at [843, 402] on icon "Calendar" at bounding box center [847, 401] width 9 height 10
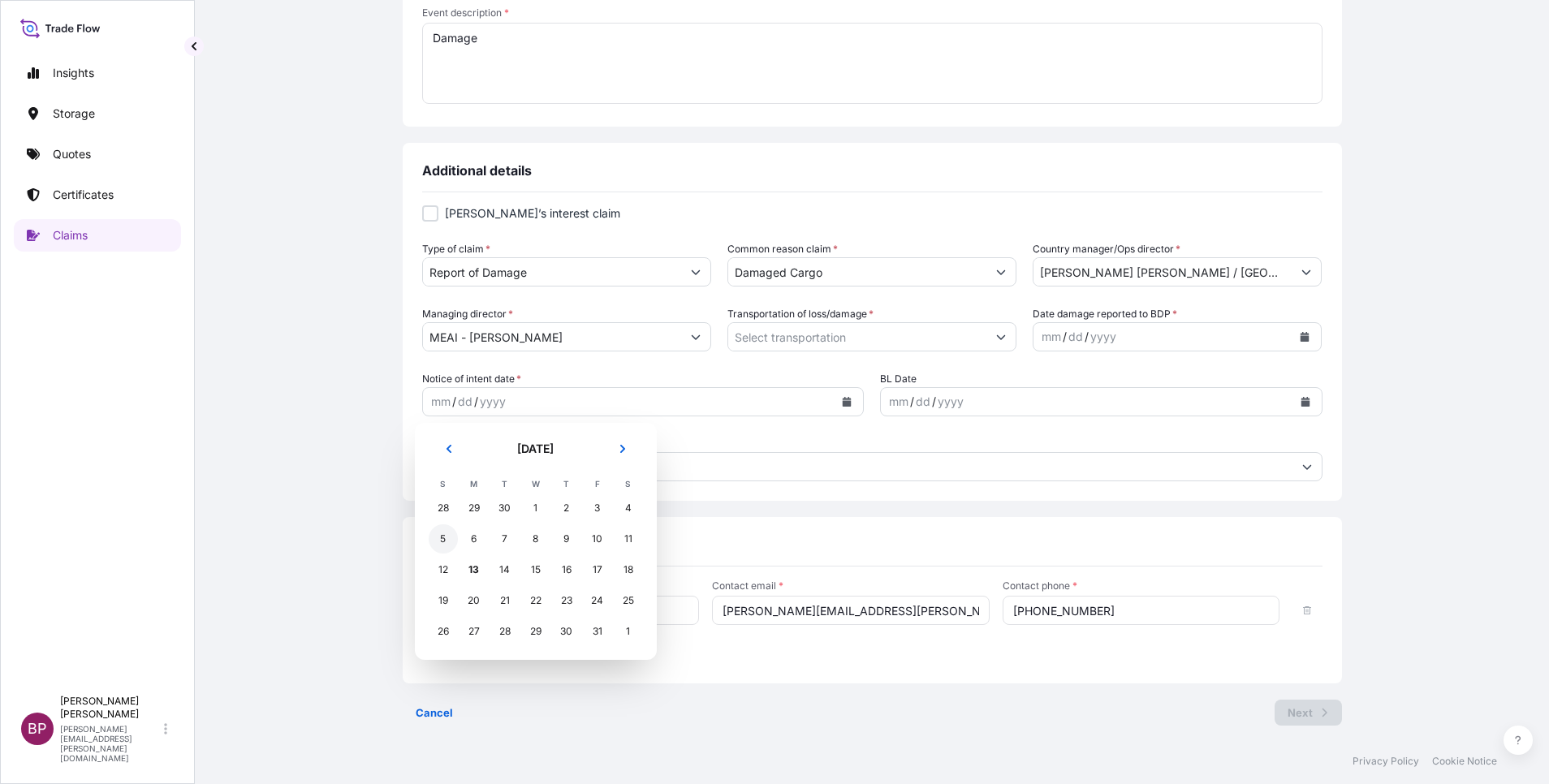
click at [442, 542] on div "5" at bounding box center [443, 539] width 30 height 30
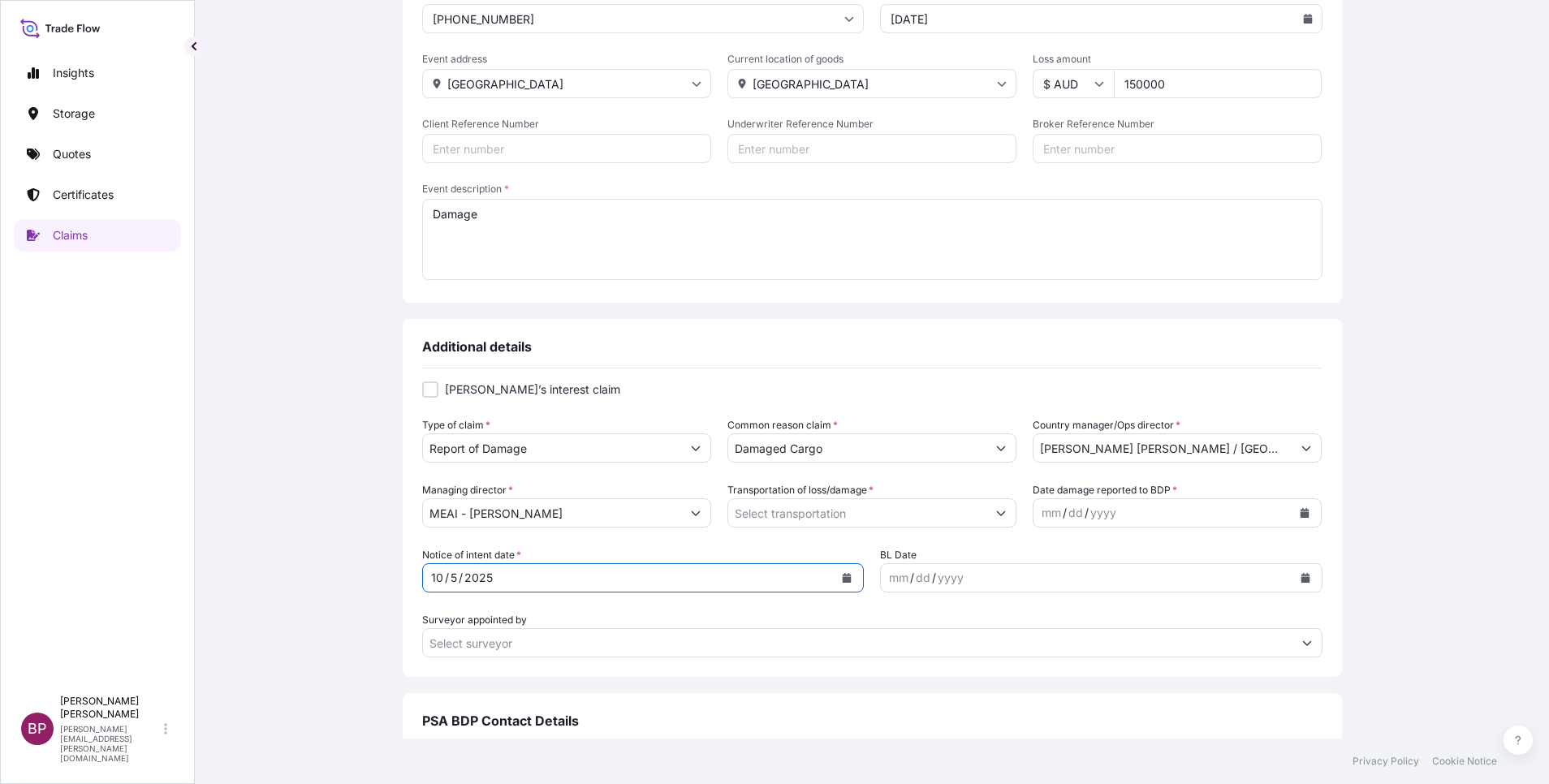
scroll to position [243, 0]
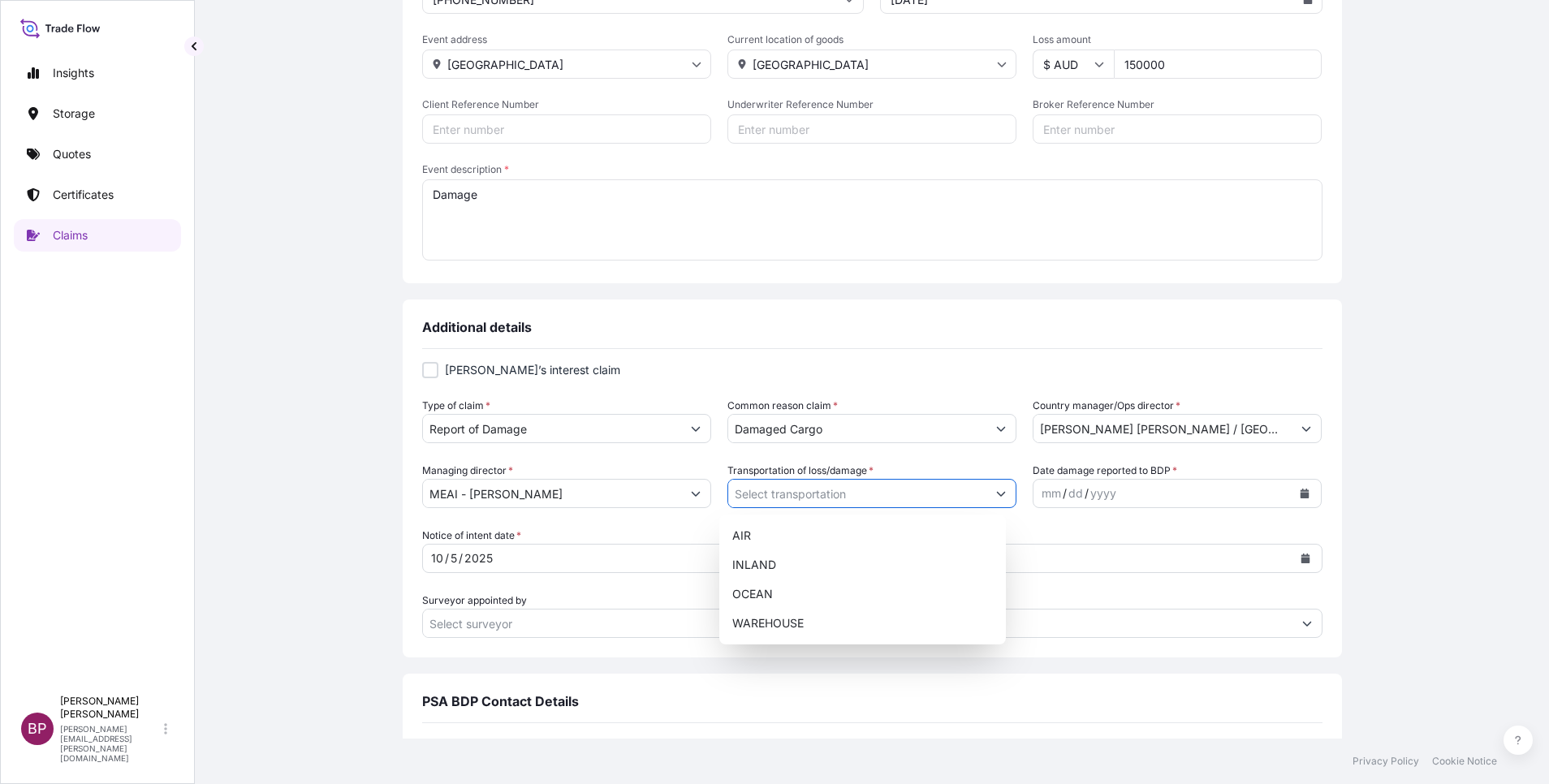
click at [996, 491] on icon "Show suggestions" at bounding box center [1000, 493] width 10 height 10
click at [771, 589] on div "OCEAN" at bounding box center [863, 595] width 274 height 30
type input "OCEAN"
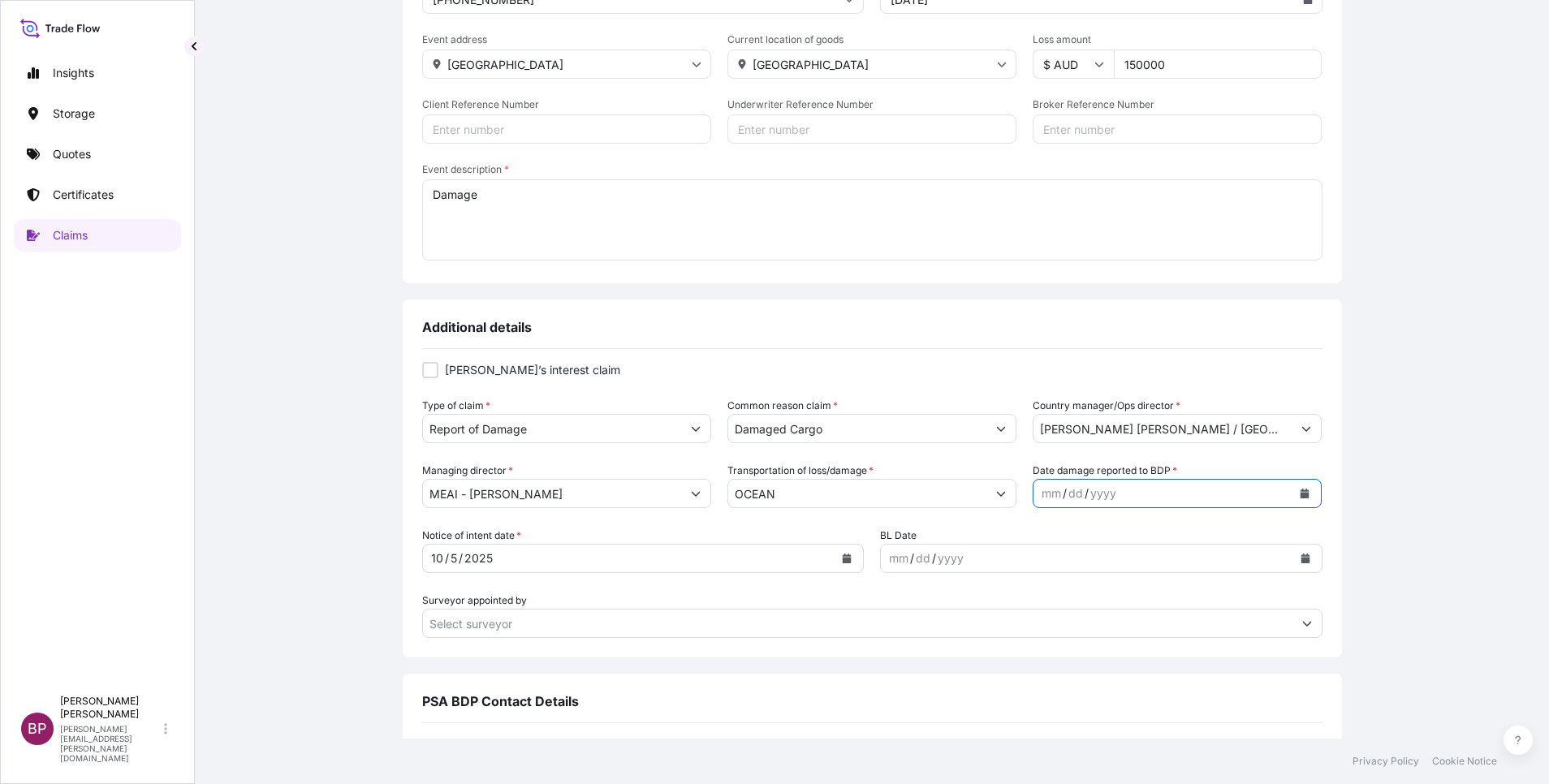
click at [1300, 490] on icon "Calendar" at bounding box center [1305, 493] width 9 height 10
click at [1156, 592] on div "1" at bounding box center [1144, 600] width 30 height 30
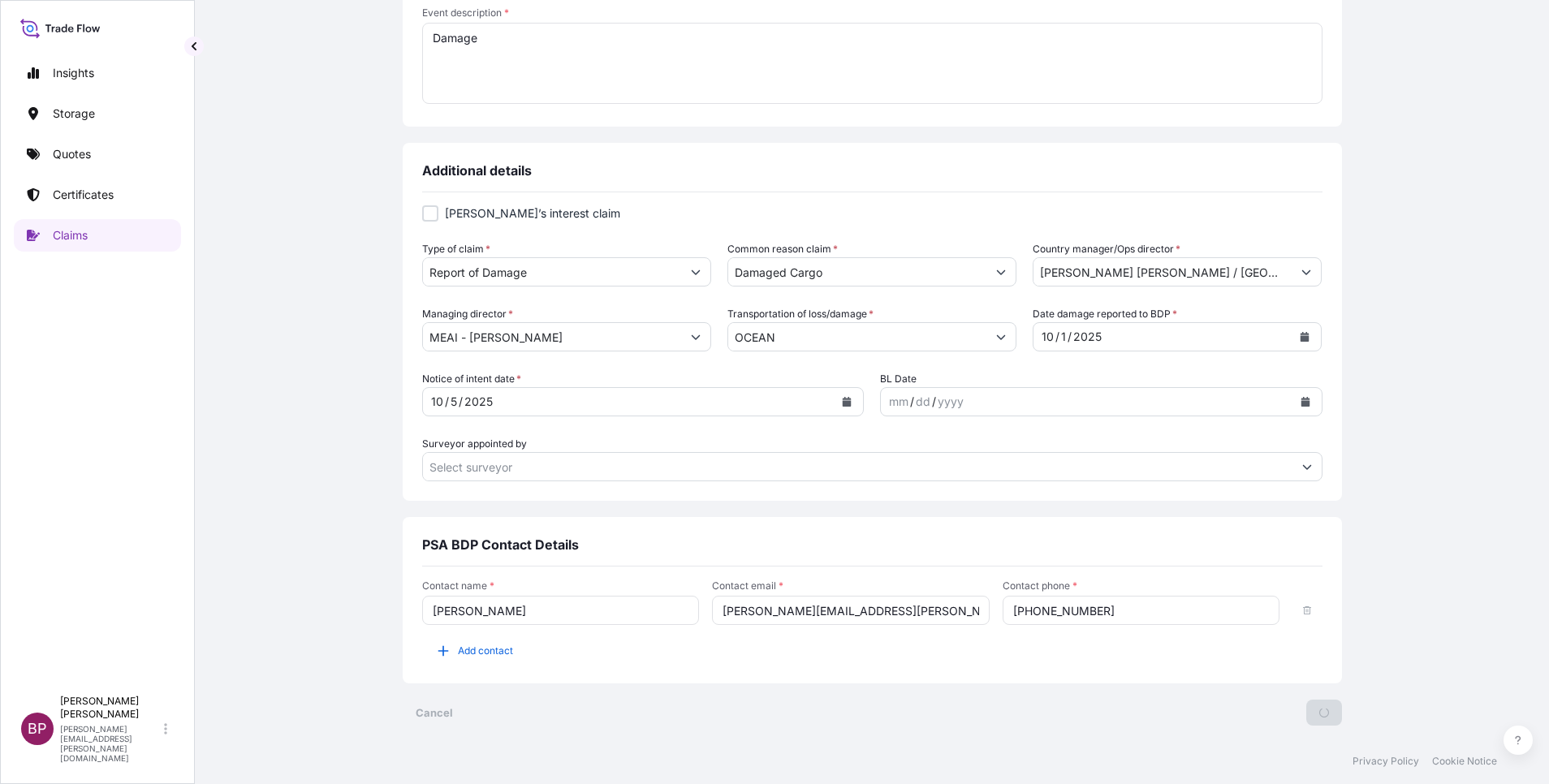
scroll to position [0, 0]
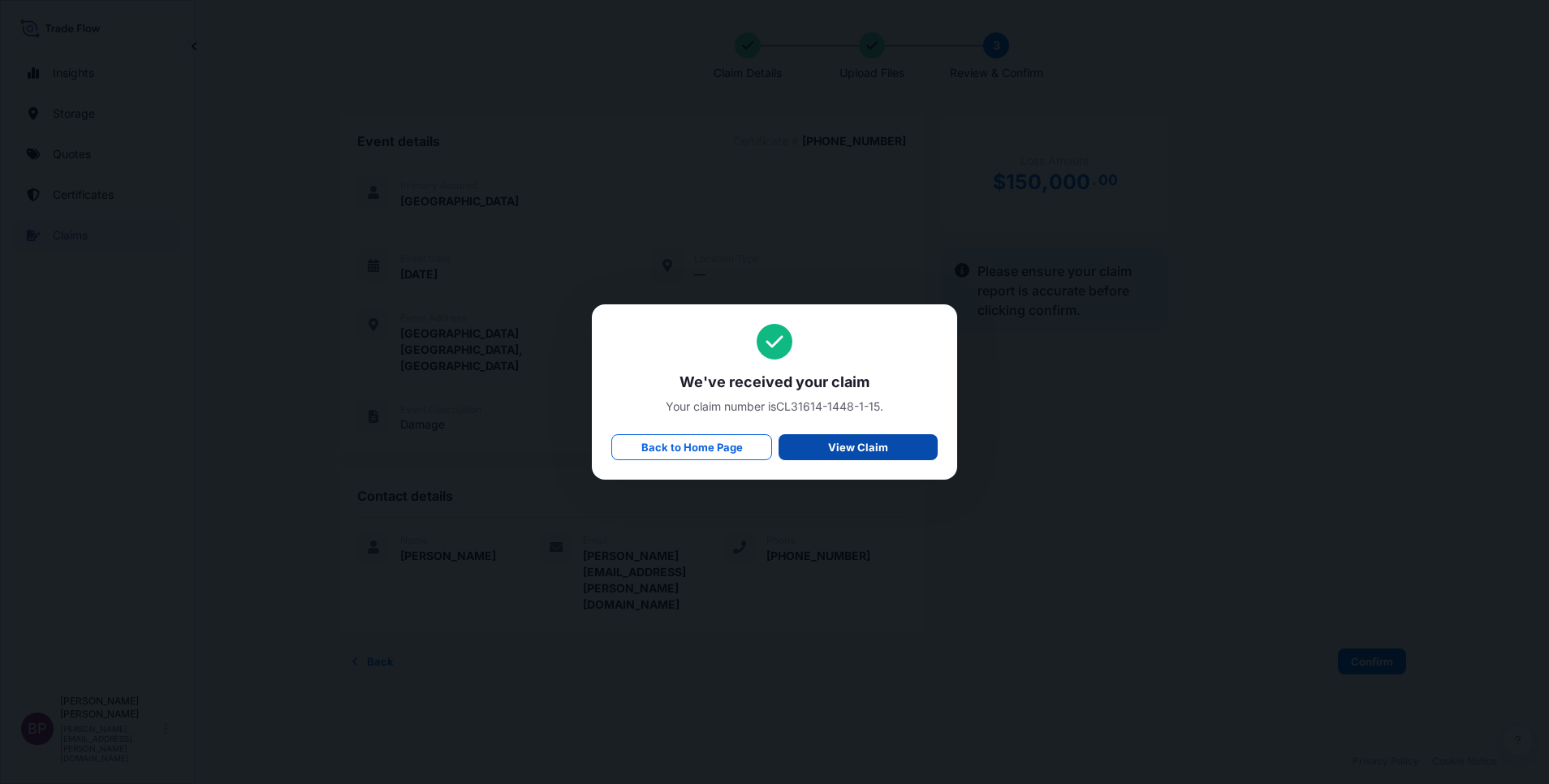
click at [874, 452] on p "View Claim" at bounding box center [857, 447] width 60 height 17
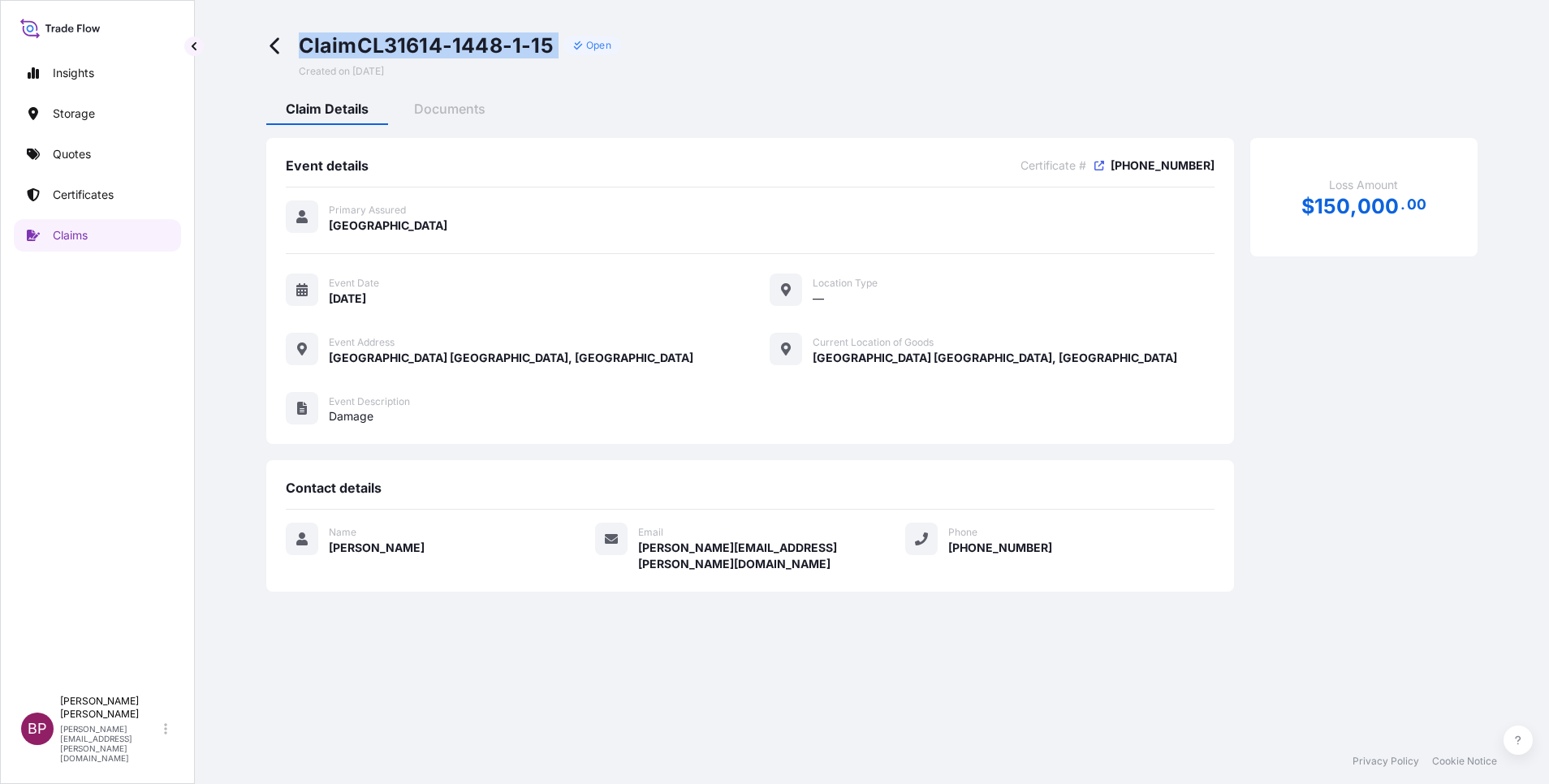
drag, startPoint x: 305, startPoint y: 46, endPoint x: 560, endPoint y: 44, distance: 255.0
click at [560, 44] on div "Claim CL31614-1448-1-15 Open" at bounding box center [461, 45] width 323 height 26
